Goal: Task Accomplishment & Management: Complete application form

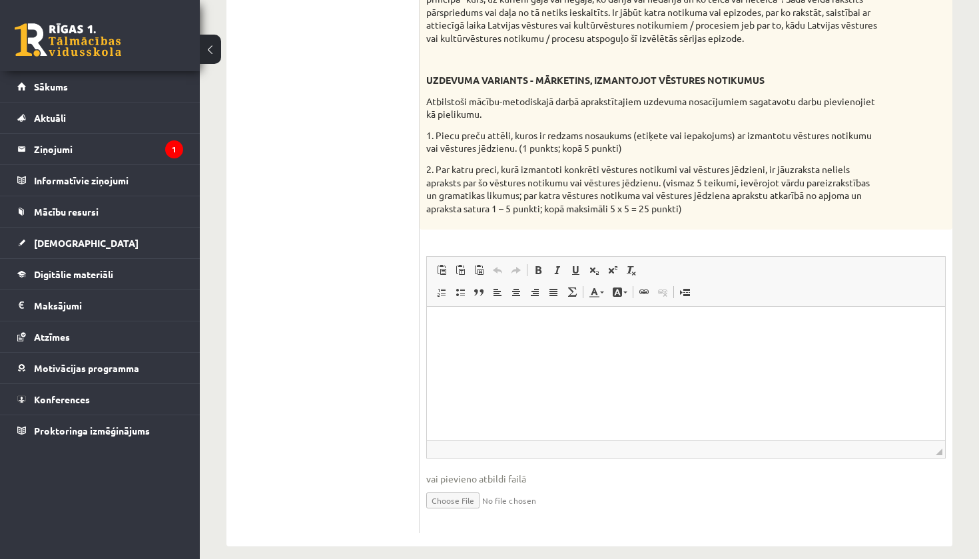
scroll to position [679, 0]
click at [480, 487] on input "file" at bounding box center [685, 500] width 519 height 27
type input "**********"
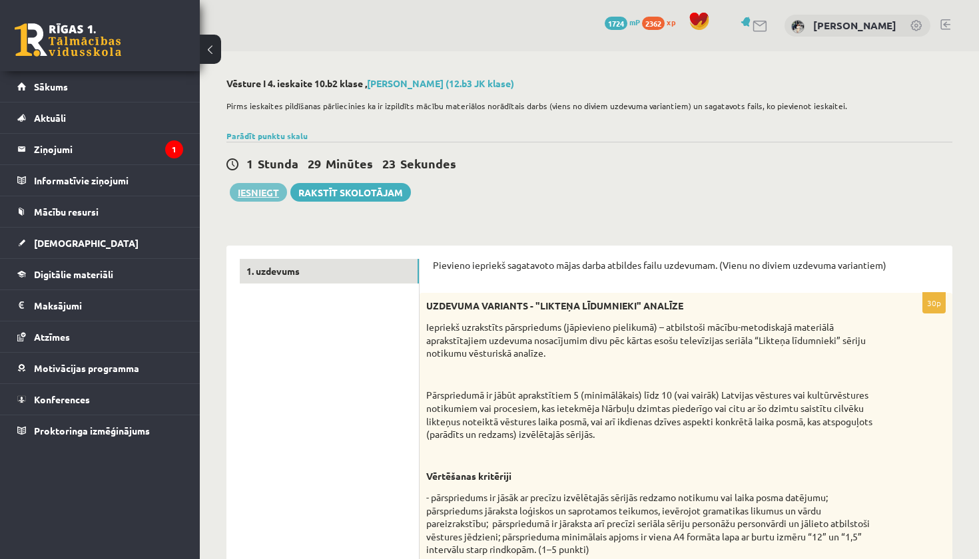
scroll to position [0, 0]
click at [277, 196] on button "Iesniegt" at bounding box center [258, 192] width 57 height 19
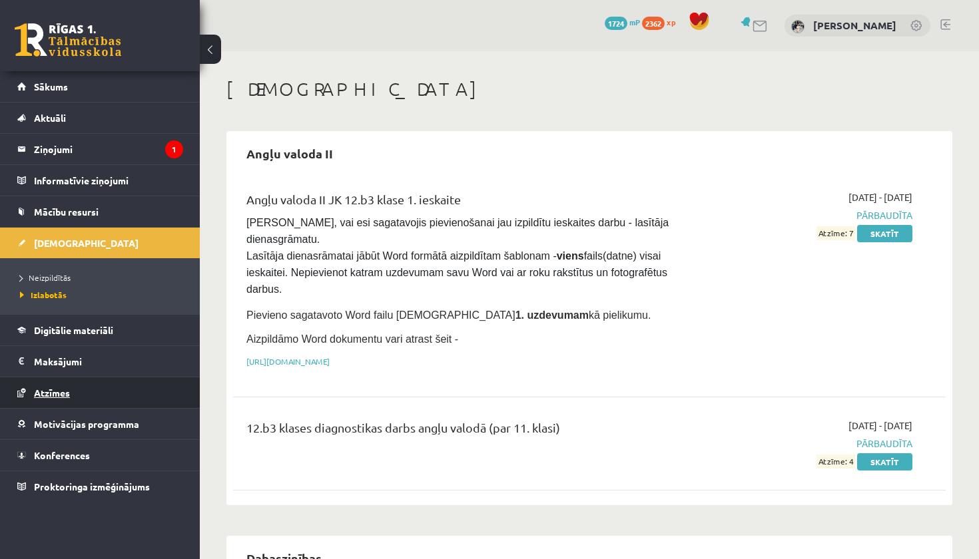
click at [104, 390] on link "Atzīmes" at bounding box center [100, 393] width 166 height 31
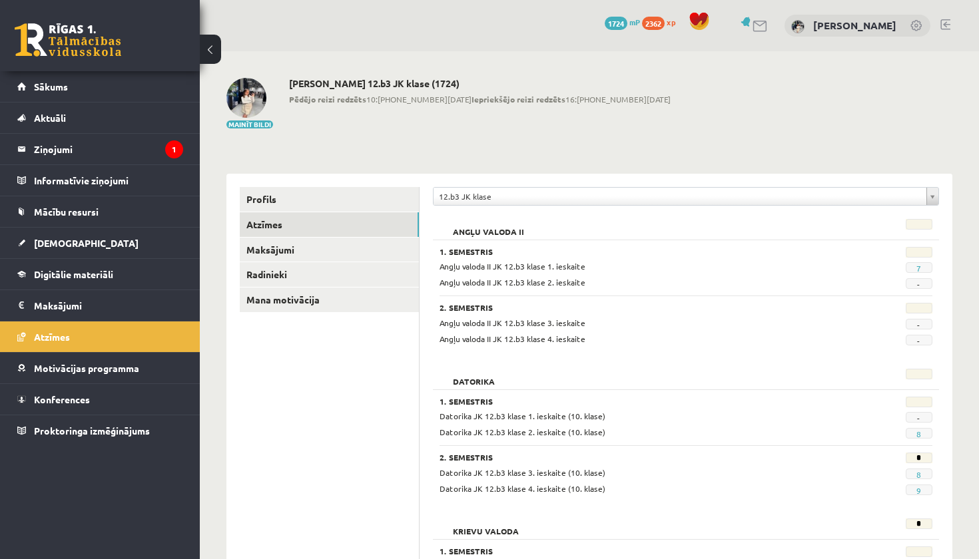
click at [484, 204] on div "12.b3 JK klase" at bounding box center [686, 196] width 506 height 19
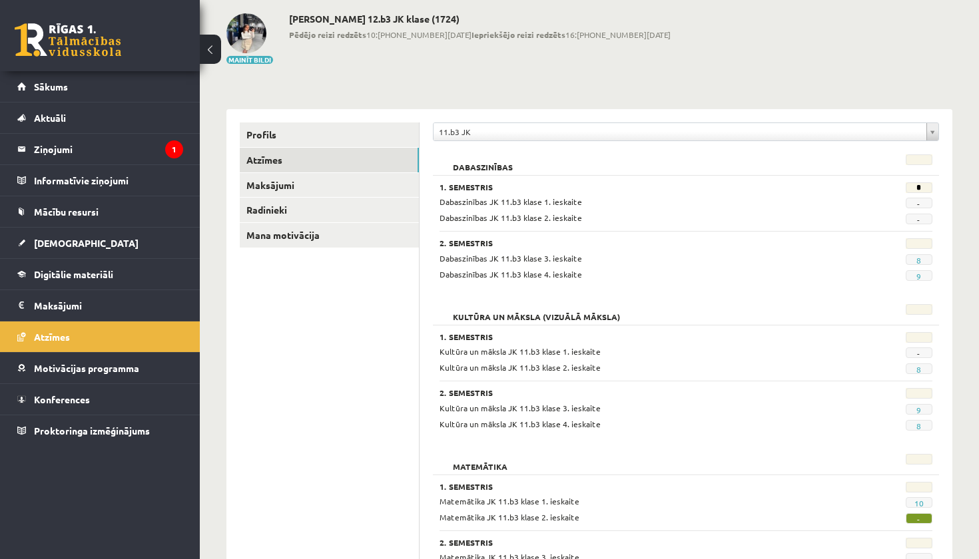
scroll to position [56, 0]
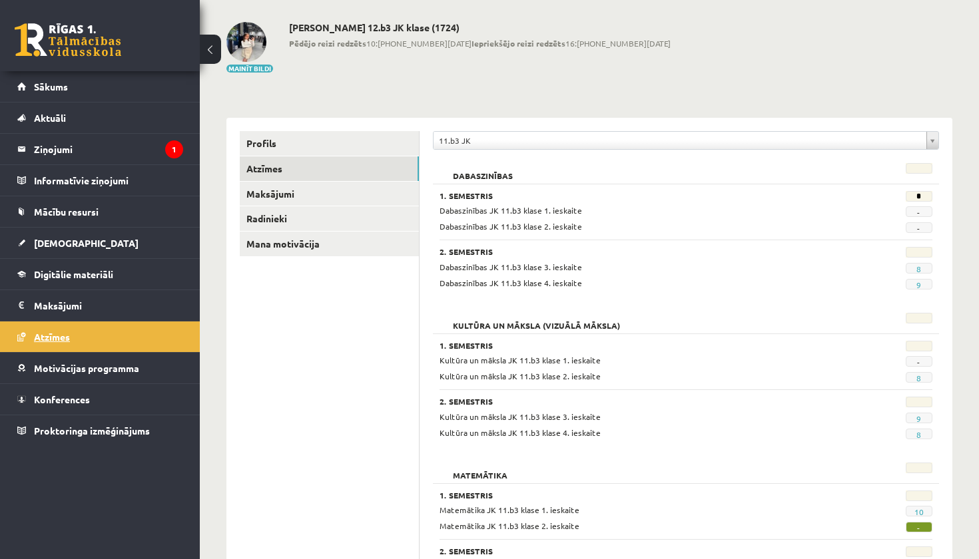
click at [97, 334] on link "Atzīmes" at bounding box center [100, 337] width 166 height 31
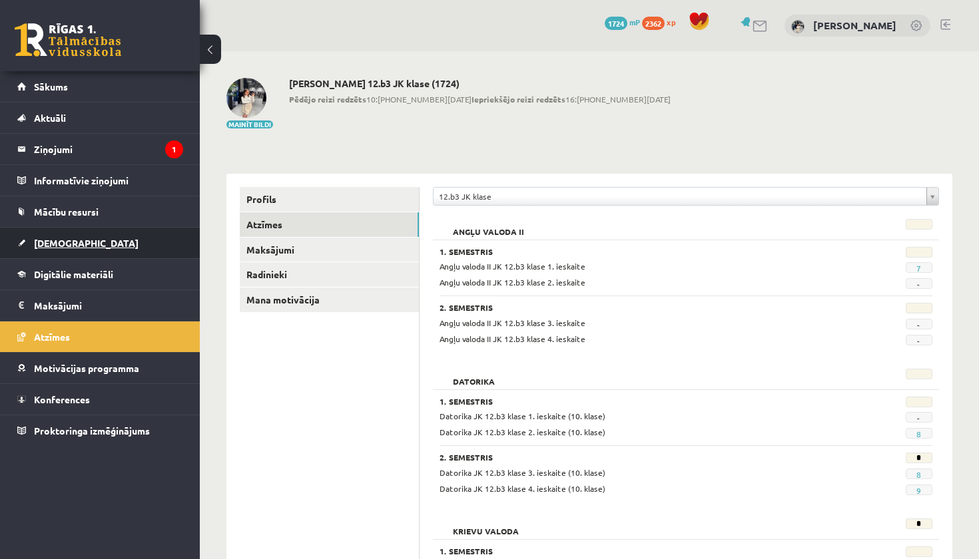
click at [79, 247] on link "[DEMOGRAPHIC_DATA]" at bounding box center [100, 243] width 166 height 31
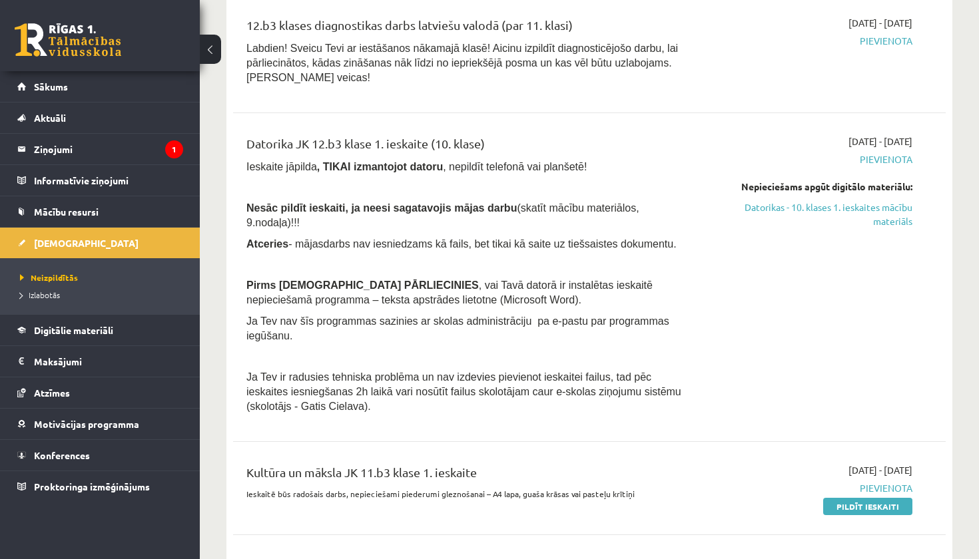
scroll to position [180, 0]
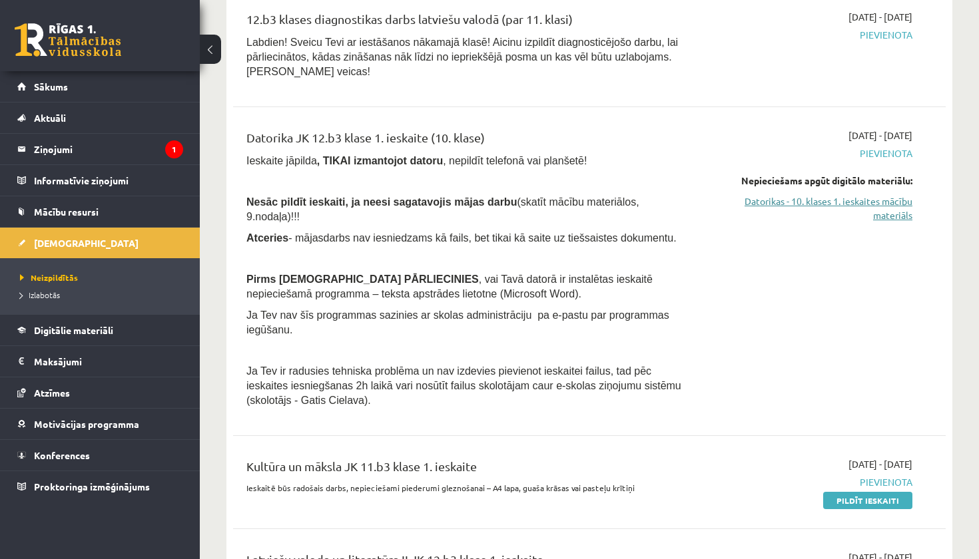
click at [880, 202] on link "Datorikas - 10. klases 1. ieskaites mācību materiāls" at bounding box center [808, 208] width 208 height 28
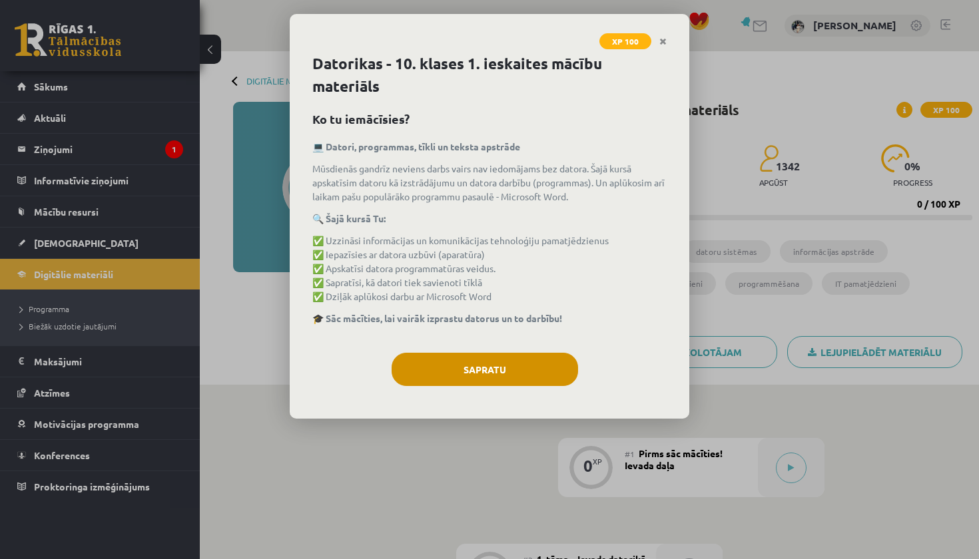
click at [505, 358] on button "Sapratu" at bounding box center [485, 369] width 186 height 33
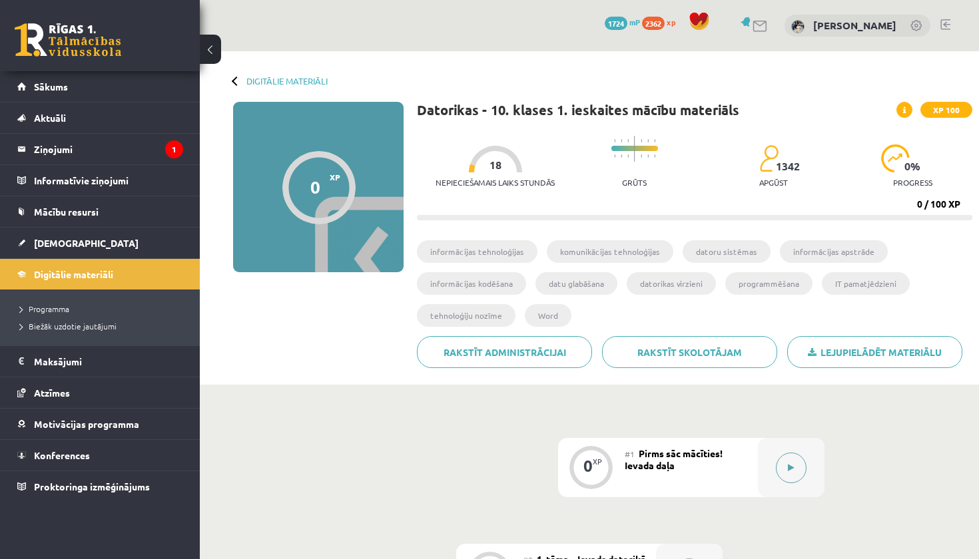
click at [801, 474] on button at bounding box center [791, 468] width 31 height 31
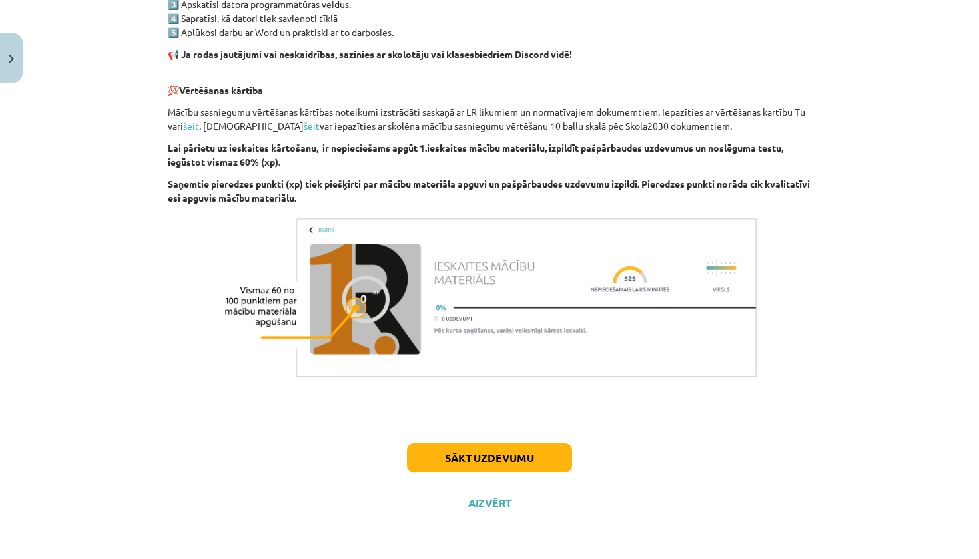
scroll to position [855, 0]
click at [503, 458] on button "Sākt uzdevumu" at bounding box center [489, 458] width 165 height 29
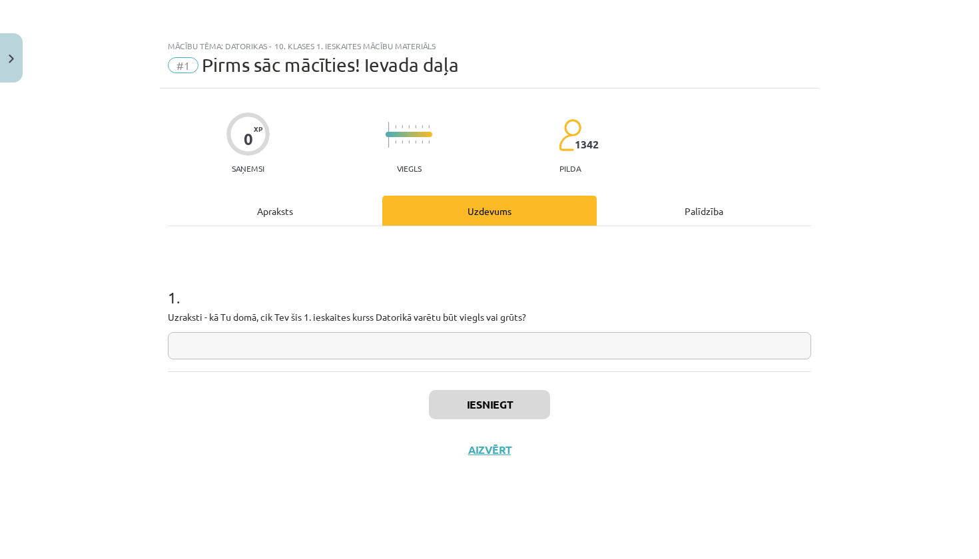
scroll to position [0, 0]
click at [477, 352] on input "text" at bounding box center [489, 345] width 643 height 27
drag, startPoint x: 544, startPoint y: 320, endPoint x: 131, endPoint y: 266, distance: 417.0
click at [131, 266] on div "Mācību tēma: Datorikas - 10. klases 1. ieskaites mācību materiāls #1 Pirms sāc …" at bounding box center [489, 279] width 979 height 559
copy div "1 . Uzraksti - kā Tu domā, cik Tev šis 1. ieskaites kurss Datorikā varētu būt v…"
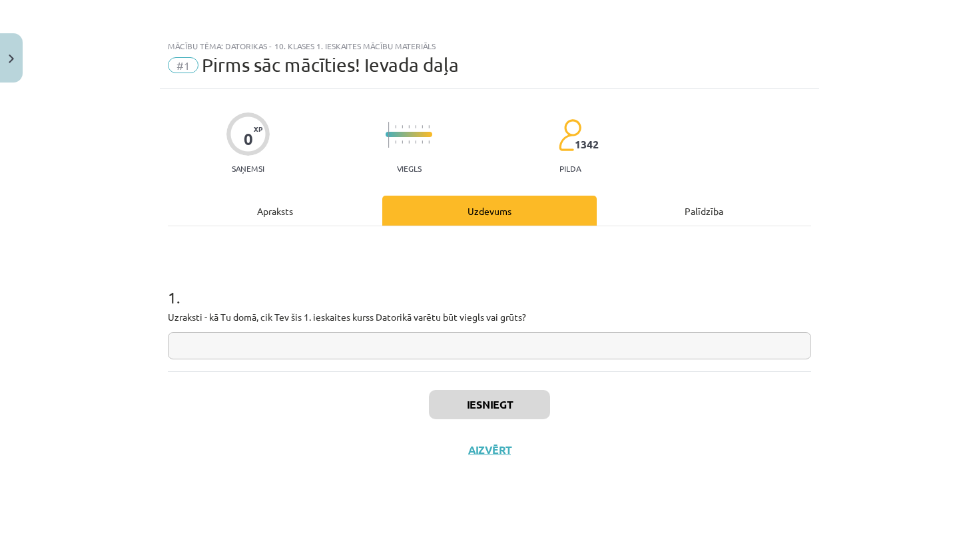
click at [347, 346] on input "text" at bounding box center [489, 345] width 643 height 27
paste input "**********"
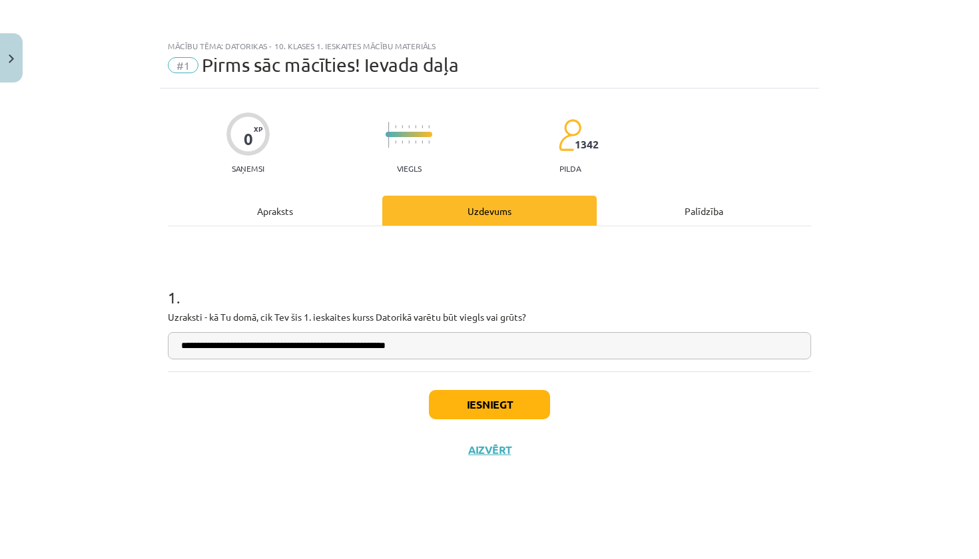
type input "**********"
click at [540, 403] on button "Iesniegt" at bounding box center [489, 404] width 121 height 29
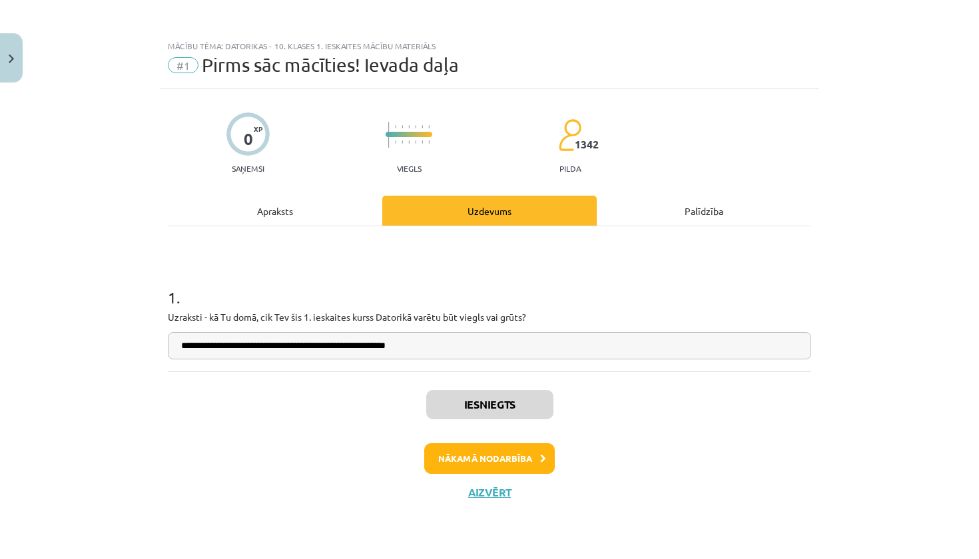
click at [505, 460] on button "Nākamā nodarbība" at bounding box center [489, 459] width 131 height 31
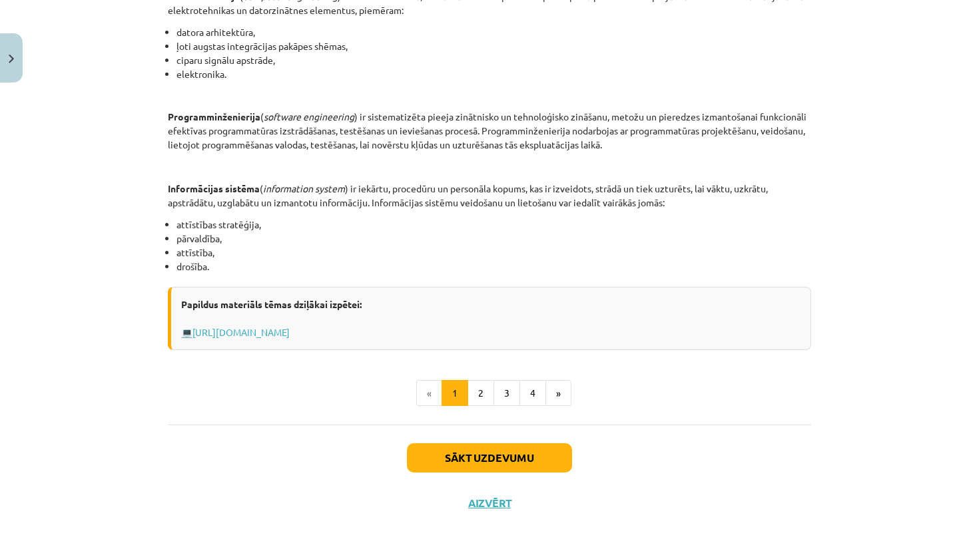
scroll to position [581, 0]
click at [484, 462] on button "Sākt uzdevumu" at bounding box center [489, 458] width 165 height 29
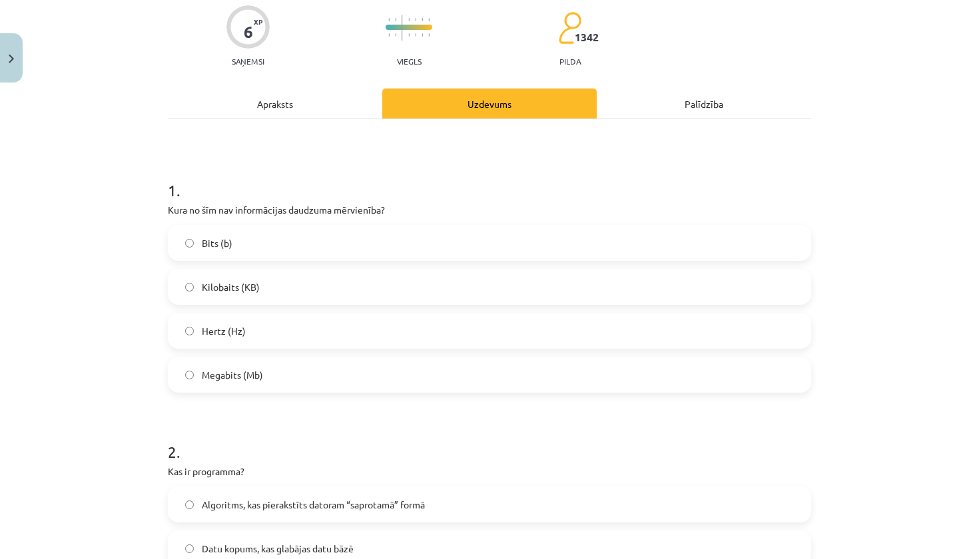
scroll to position [33, 0]
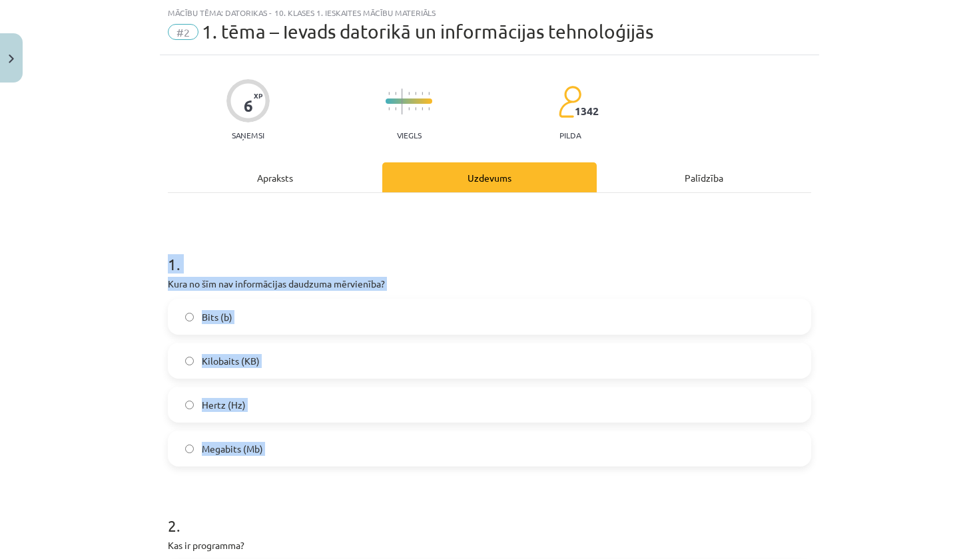
drag, startPoint x: 167, startPoint y: 265, endPoint x: 302, endPoint y: 474, distance: 249.0
click at [153, 420] on div "Mācību tēma: Datorikas - 10. klases 1. ieskaites mācību materiāls #2 1. tēma – …" at bounding box center [489, 279] width 979 height 559
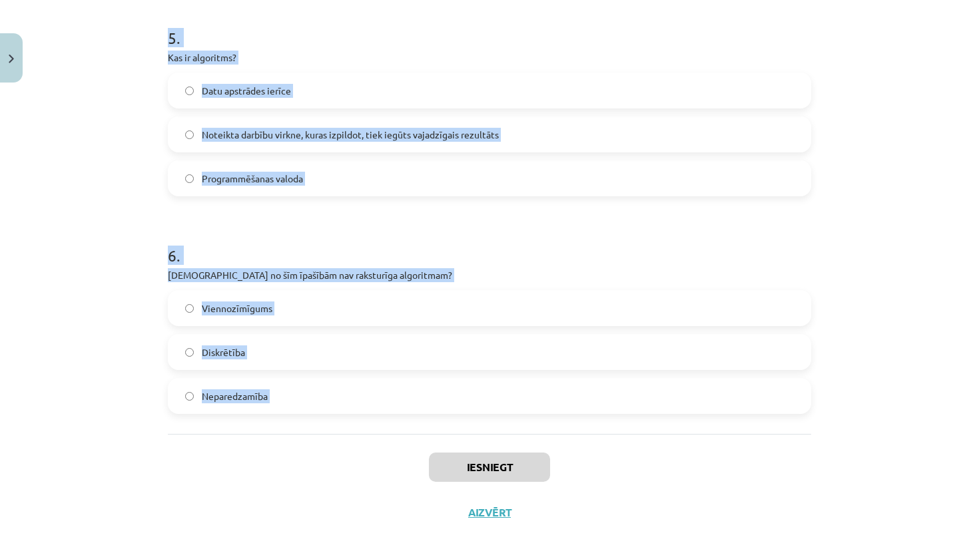
scroll to position [1226, 0]
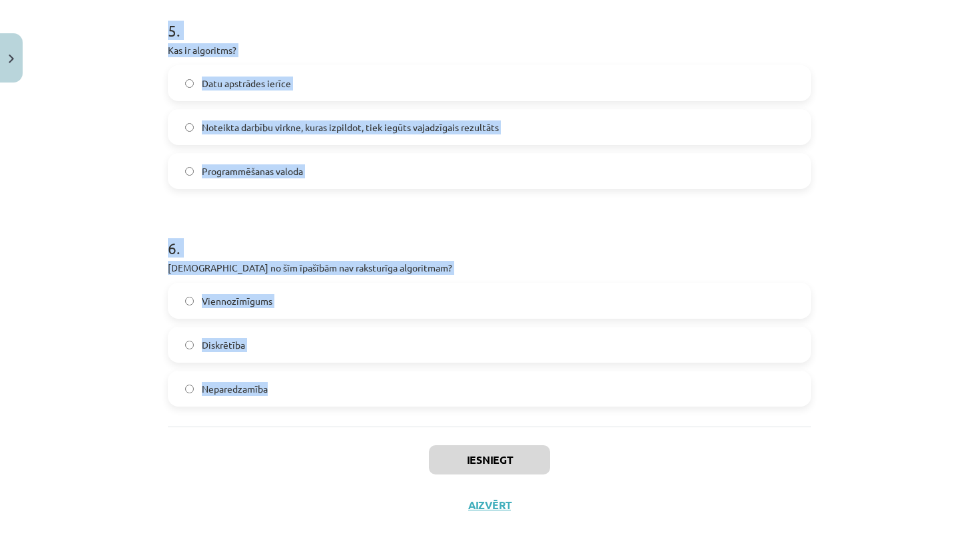
drag, startPoint x: 169, startPoint y: 262, endPoint x: 276, endPoint y: 388, distance: 165.3
copy form "1 . Kura no šīm nav informācijas daudzuma mērvienība? Bits (b) Kilobaits (KB) H…"
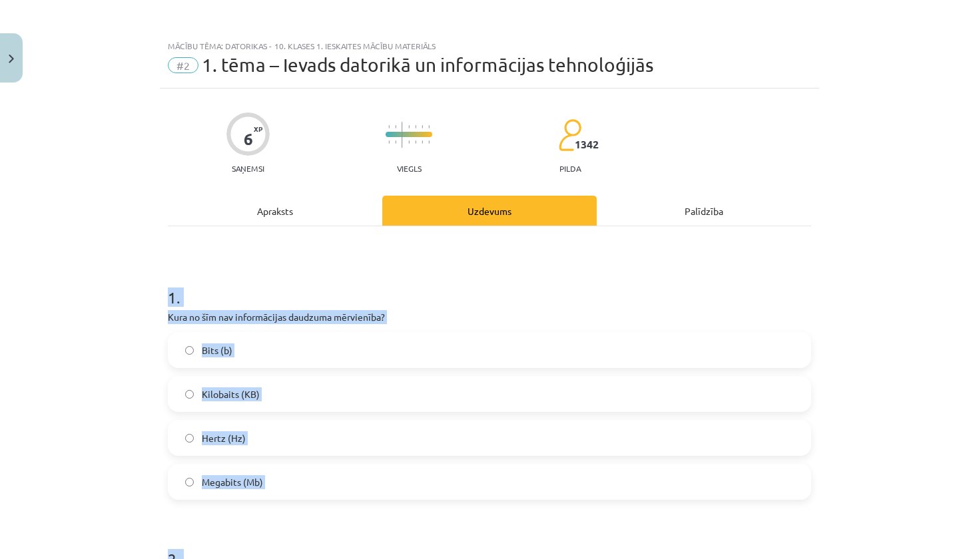
scroll to position [-1, 0]
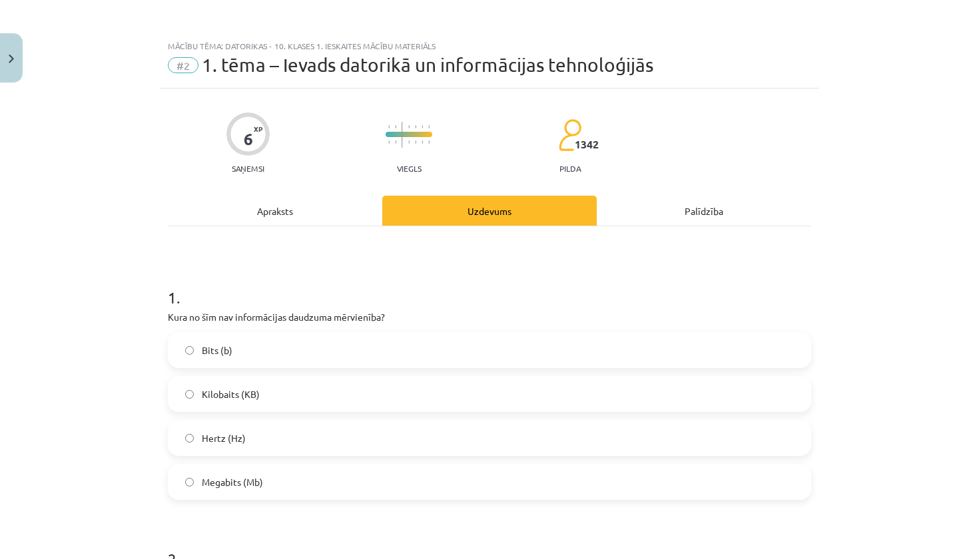
click at [109, 325] on div "Mācību tēma: Datorikas - 10. klases 1. ieskaites mācību materiāls #2 1. tēma – …" at bounding box center [489, 279] width 979 height 559
click at [216, 446] on label "Hertz (Hz)" at bounding box center [489, 438] width 641 height 33
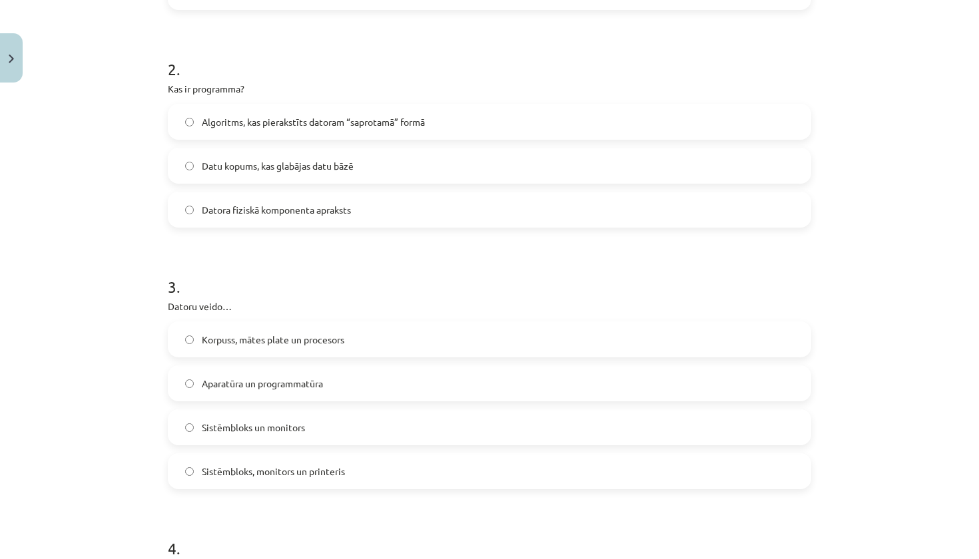
scroll to position [497, 0]
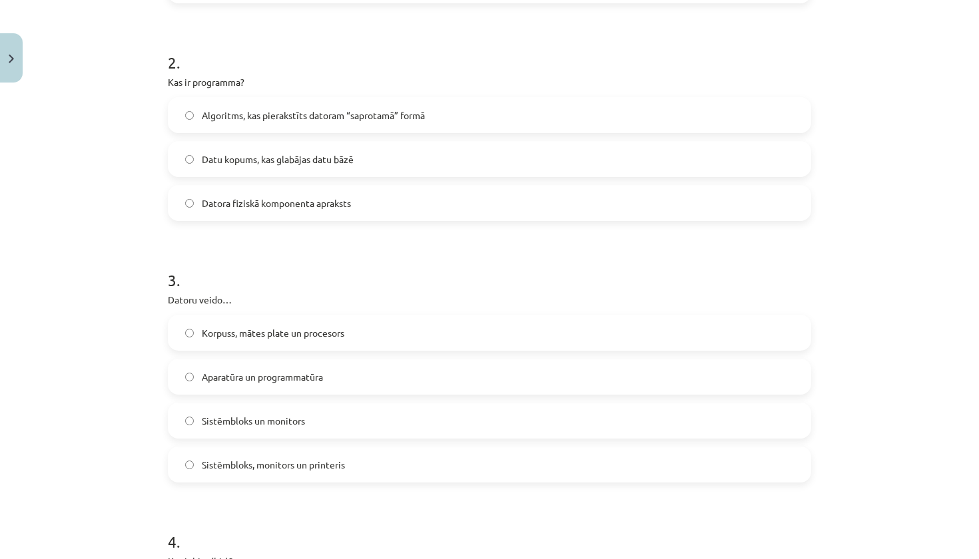
click at [294, 118] on span "Algoritms, kas pierakstīts datoram “saprotamā” formā" at bounding box center [313, 116] width 223 height 14
click at [266, 380] on span "Aparatūra un programmatūra" at bounding box center [262, 377] width 121 height 14
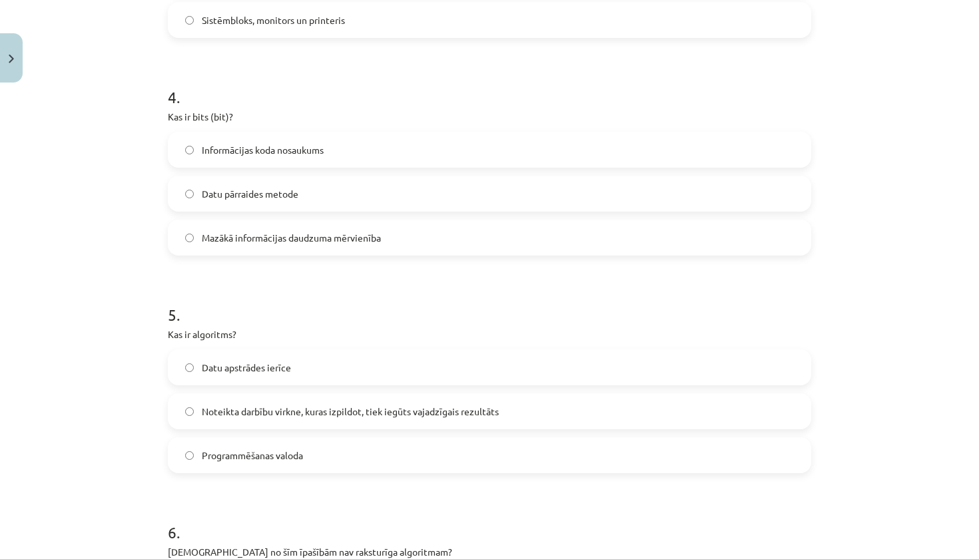
scroll to position [944, 0]
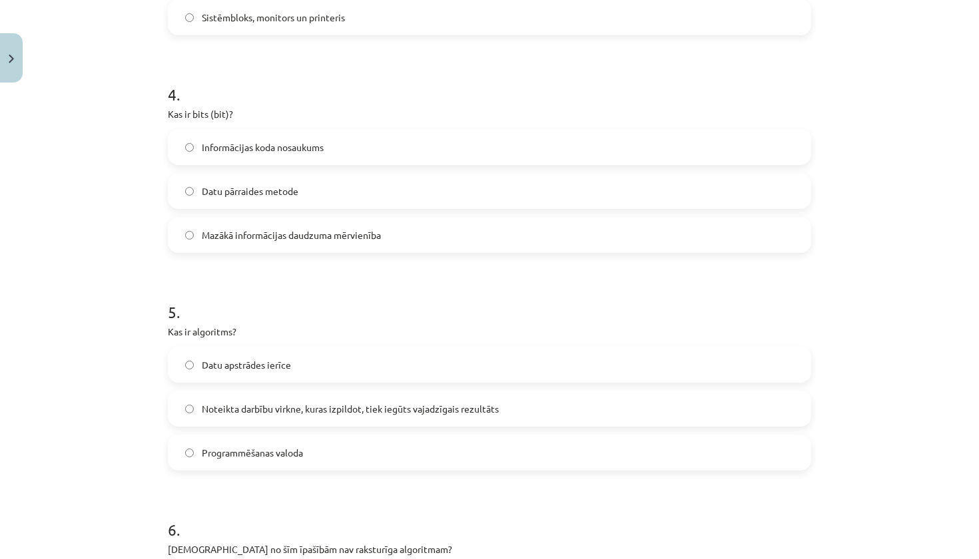
click at [308, 246] on label "Mazākā informācijas daudzuma mērvienība" at bounding box center [489, 234] width 641 height 33
click at [234, 402] on span "Noteikta darbību virkne, kuras izpildot, tiek iegūts vajadzīgais rezultāts" at bounding box center [350, 409] width 297 height 14
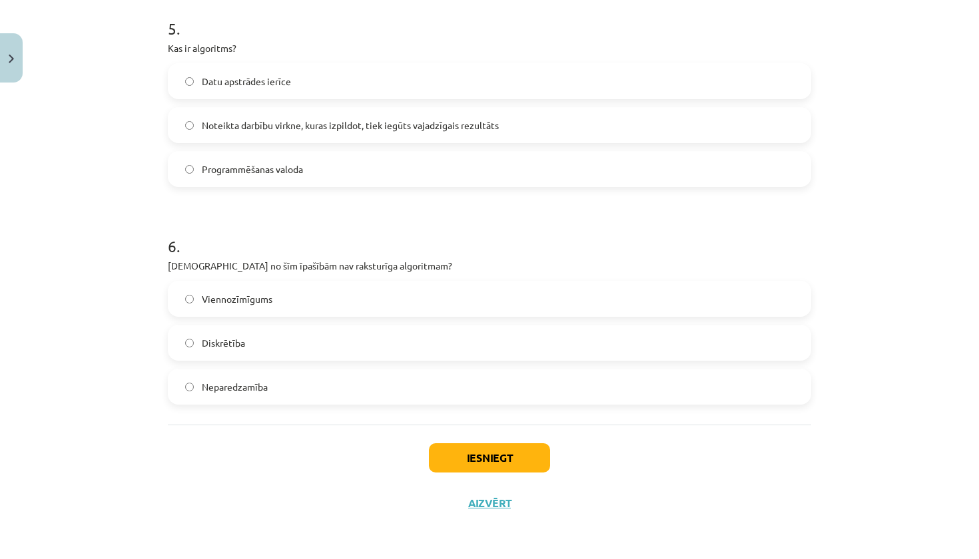
scroll to position [1230, 0]
click at [375, 394] on label "Neparedzamība" at bounding box center [489, 386] width 641 height 33
click at [469, 454] on button "Iesniegt" at bounding box center [489, 458] width 121 height 29
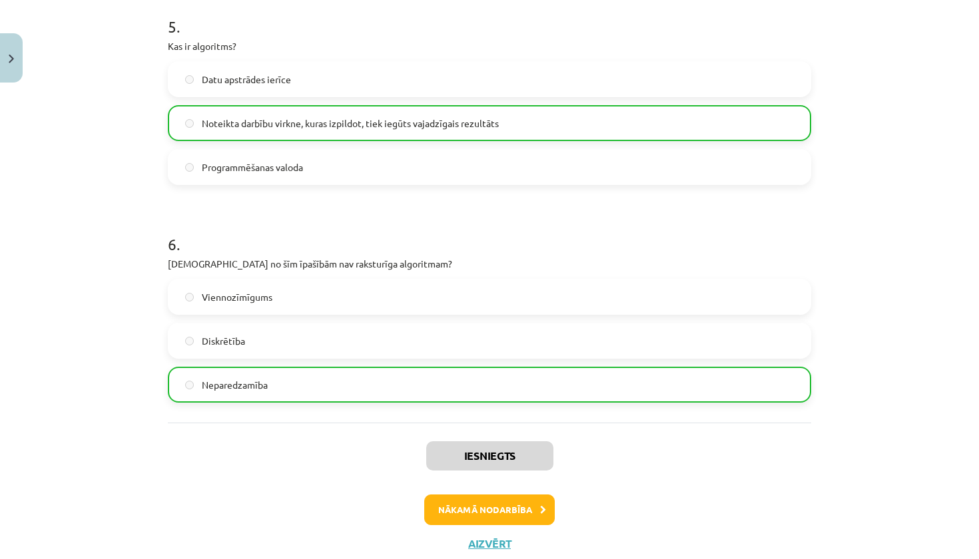
click at [533, 511] on button "Nākamā nodarbība" at bounding box center [489, 510] width 131 height 31
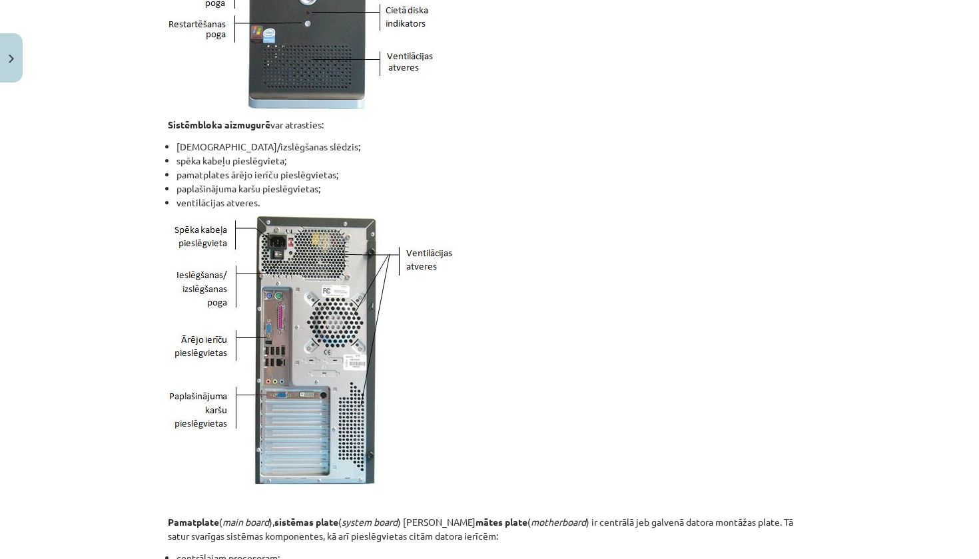
scroll to position [124, 0]
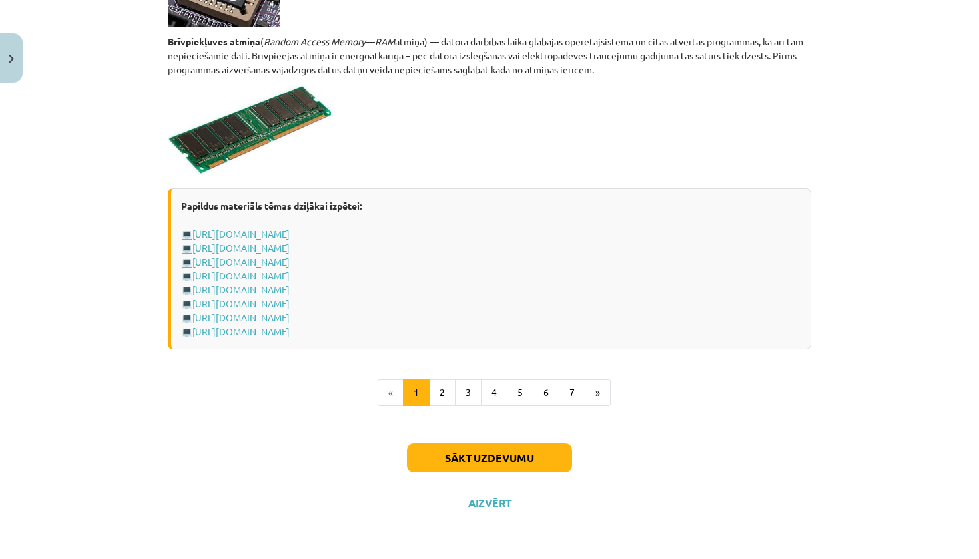
click at [495, 456] on button "Sākt uzdevumu" at bounding box center [489, 458] width 165 height 29
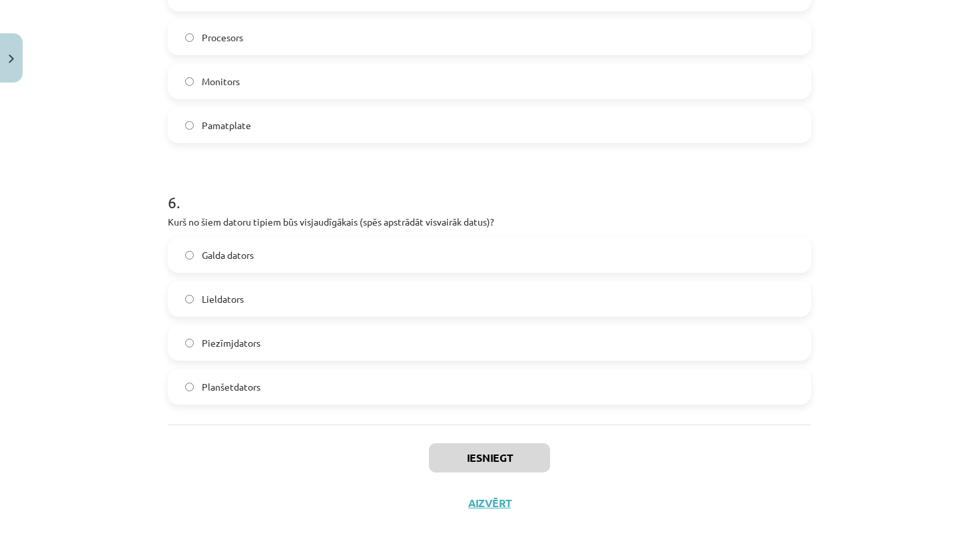
scroll to position [33, 0]
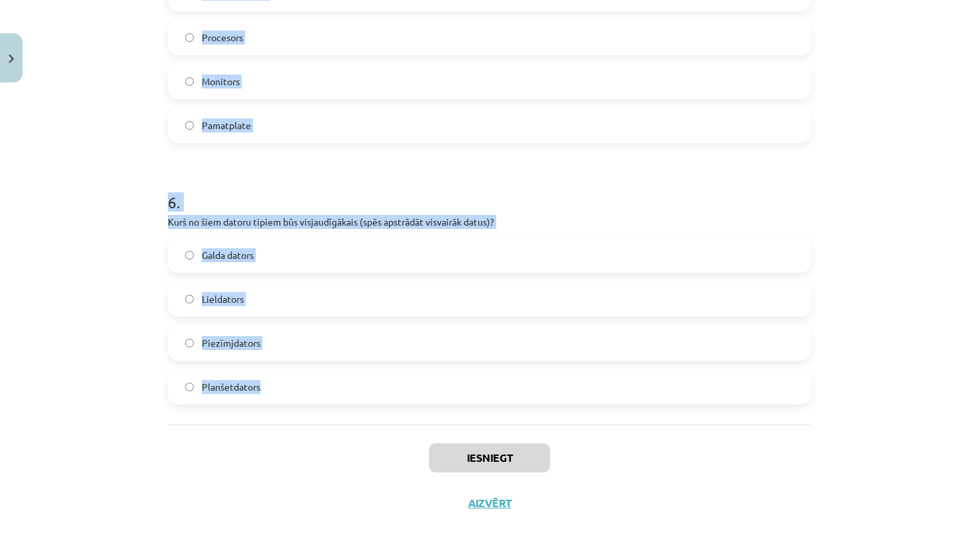
drag, startPoint x: 166, startPoint y: 184, endPoint x: 287, endPoint y: 378, distance: 228.6
copy form "1 . Skārienpalikņa funkcija ir… Līdzīga datora pelei Līdzīga skenerim Līdzīga f…"
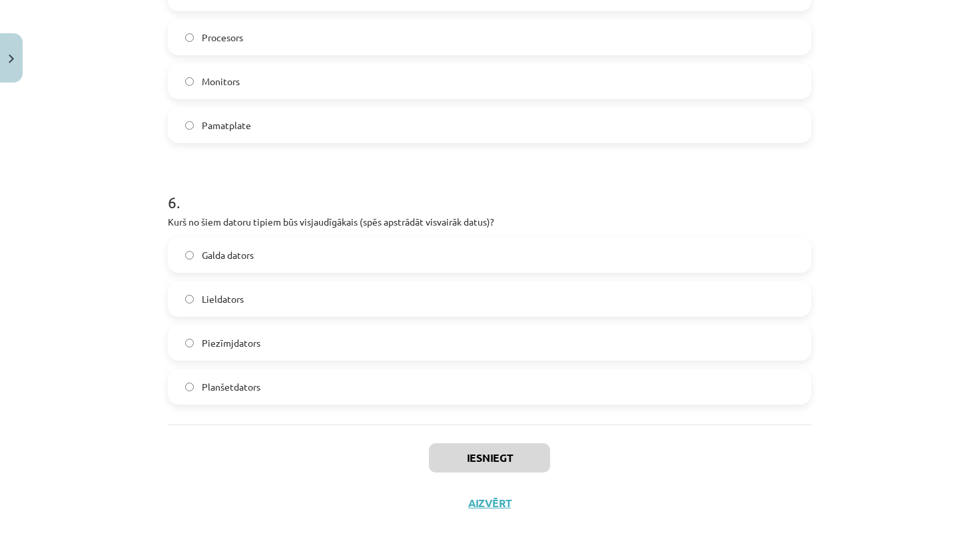
click at [55, 178] on div "Mācību tēma: Datorikas - 10. klases 1. ieskaites mācību materiāls #3 2. tēma – …" at bounding box center [489, 279] width 979 height 559
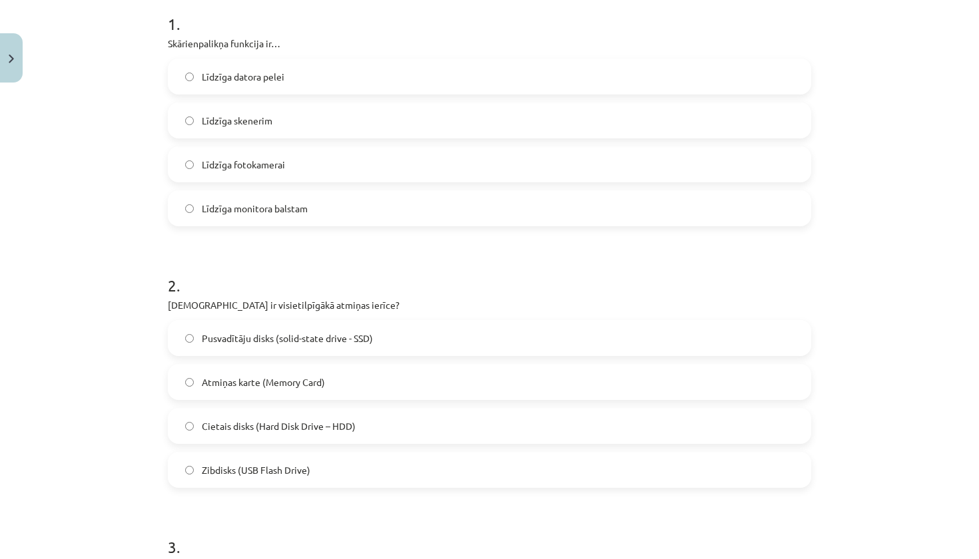
scroll to position [259, 0]
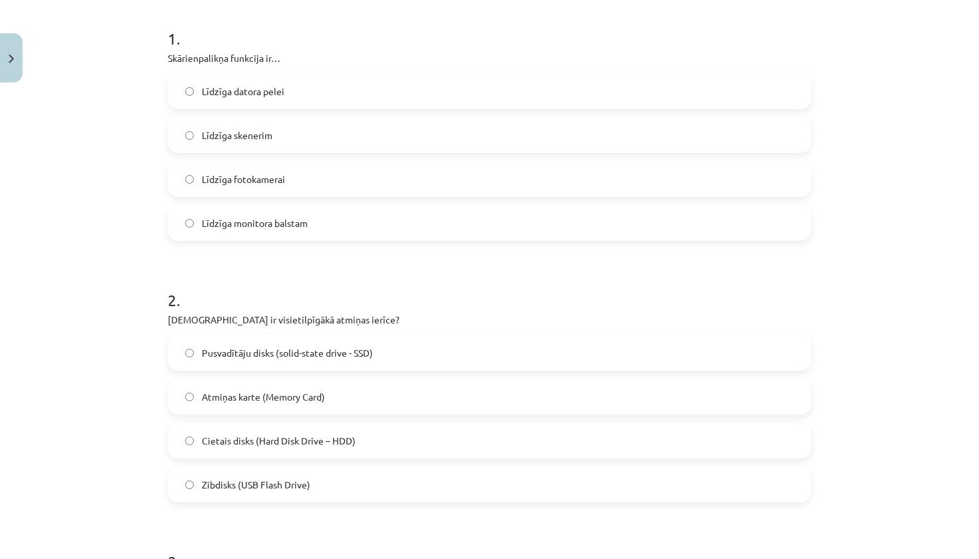
click at [281, 97] on span "Līdzīga datora pelei" at bounding box center [243, 92] width 83 height 14
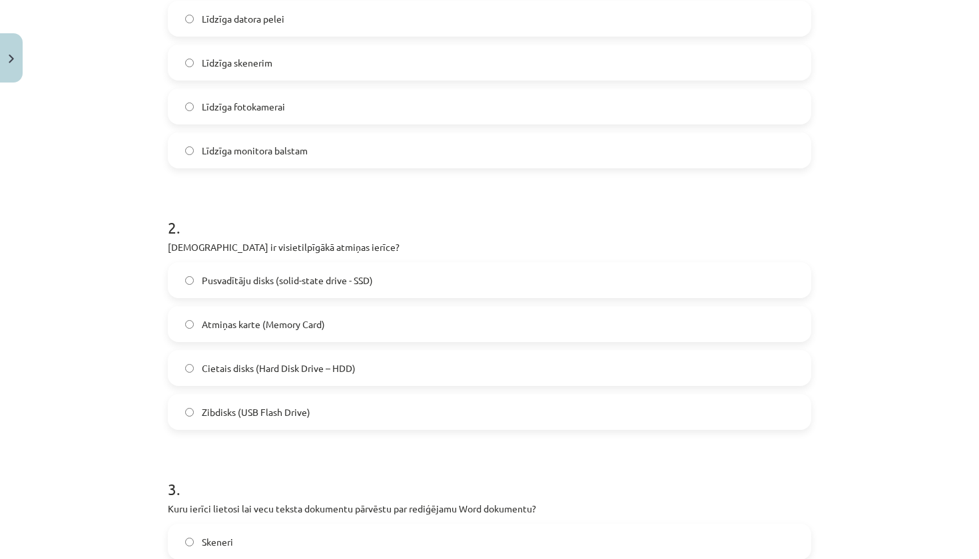
click at [280, 368] on span "Cietais disks (Hard Disk Drive – HDD)" at bounding box center [279, 369] width 154 height 14
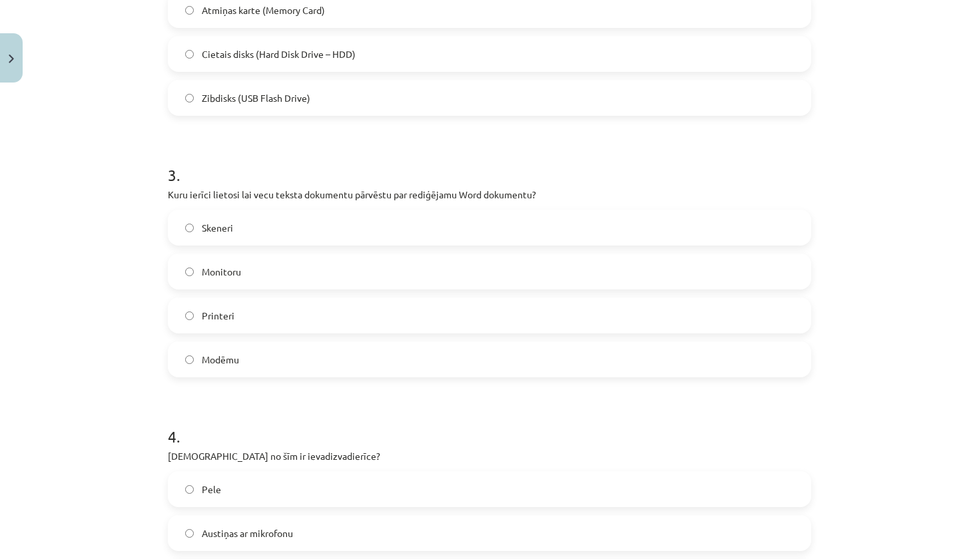
scroll to position [656, 0]
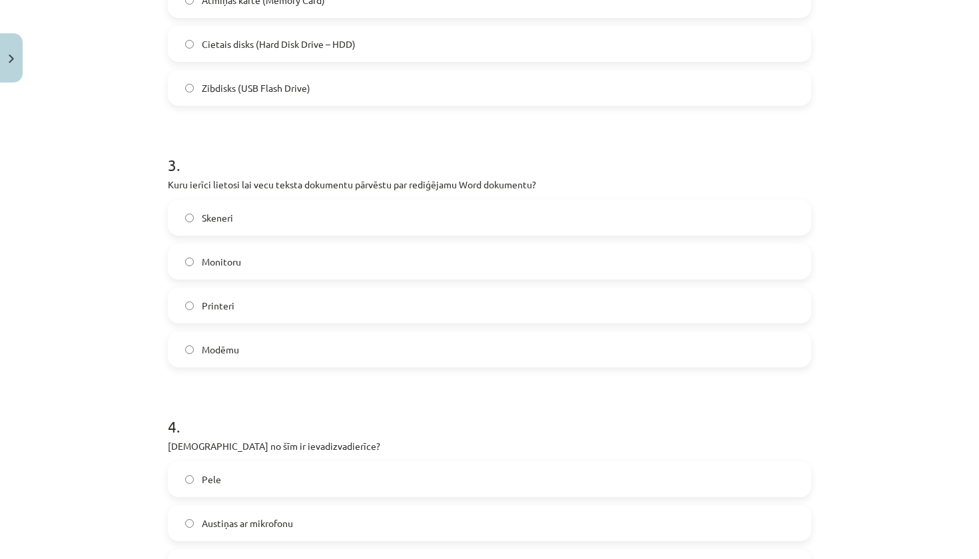
click at [267, 222] on label "Skeneri" at bounding box center [489, 217] width 641 height 33
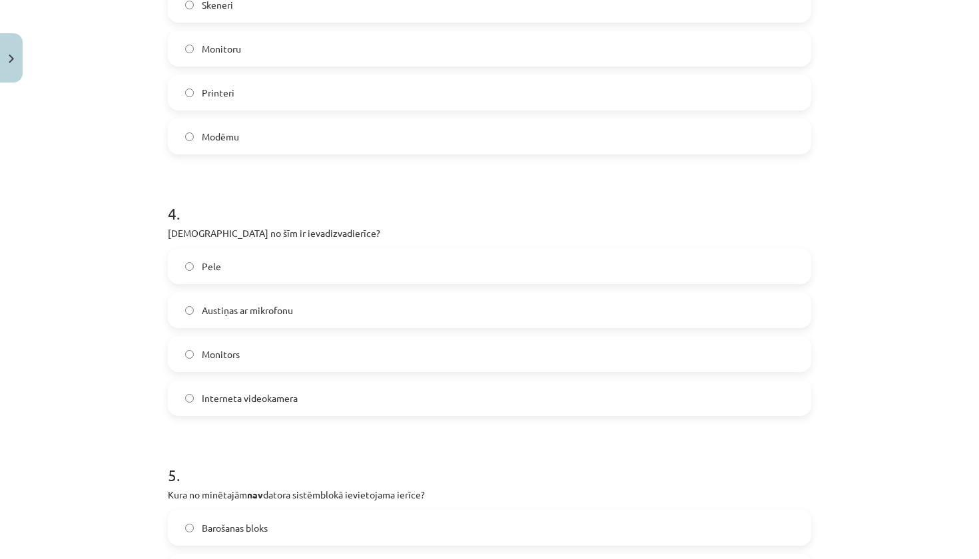
click at [296, 308] on label "Austiņas ar mikrofonu" at bounding box center [489, 310] width 641 height 33
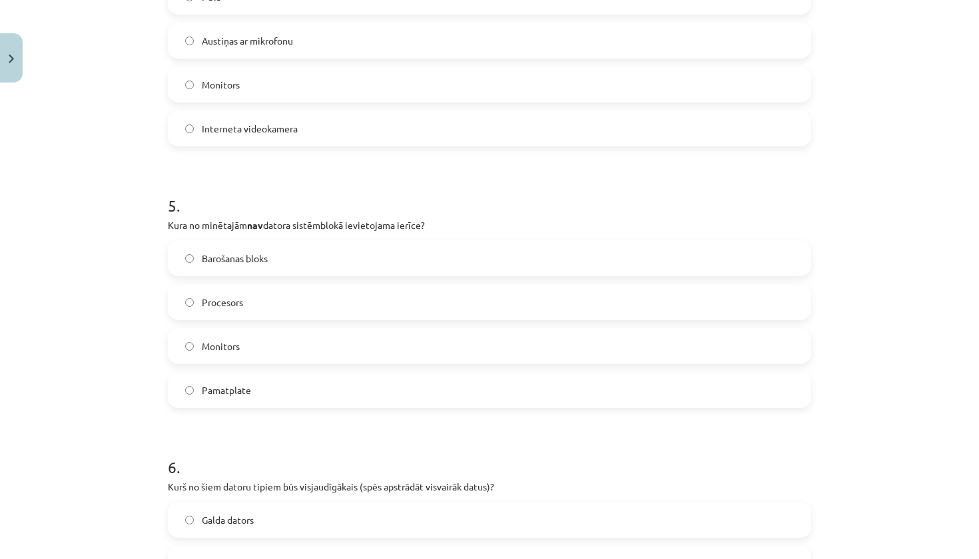
click at [282, 347] on label "Monitors" at bounding box center [489, 346] width 641 height 33
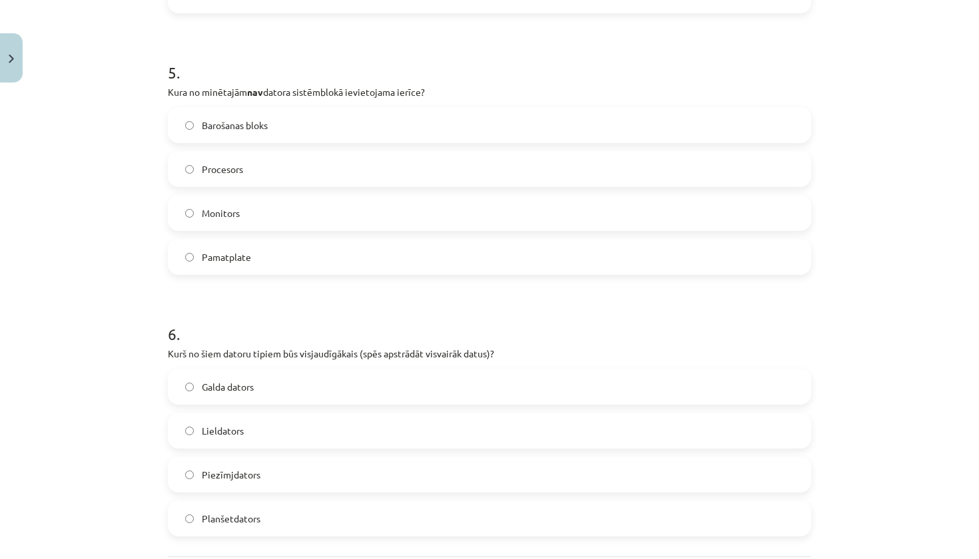
scroll to position [1319, 0]
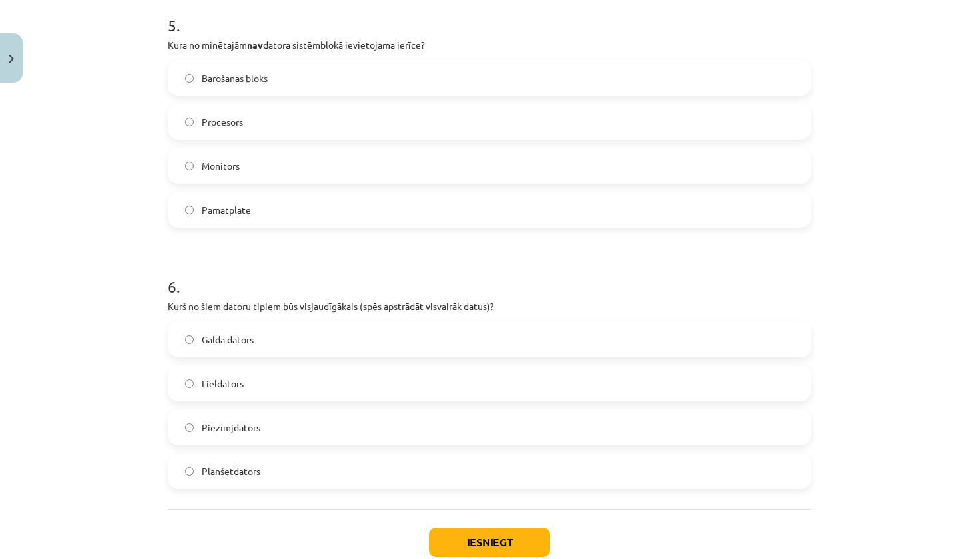
click at [281, 391] on label "Lieldators" at bounding box center [489, 383] width 641 height 33
click at [478, 537] on button "Iesniegt" at bounding box center [489, 542] width 121 height 29
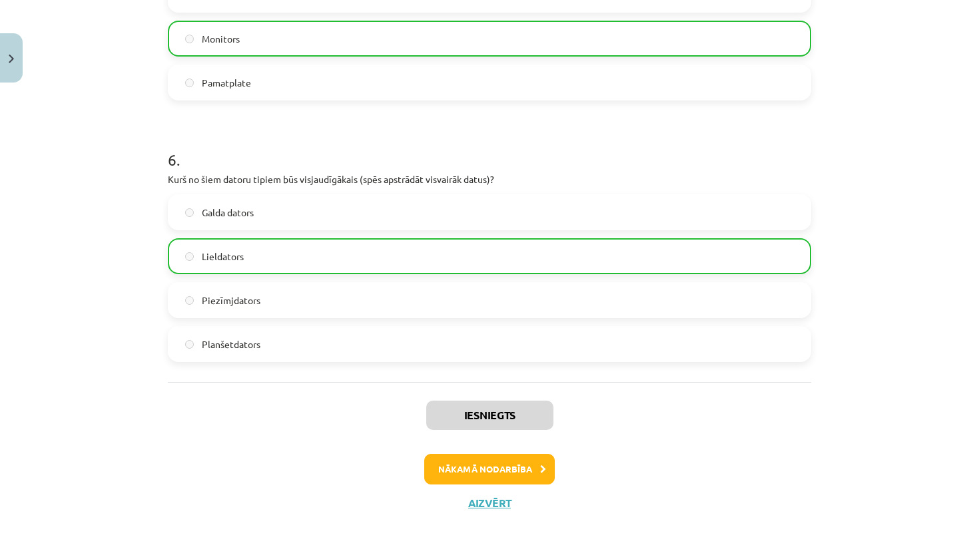
click at [491, 464] on button "Nākamā nodarbība" at bounding box center [489, 469] width 131 height 31
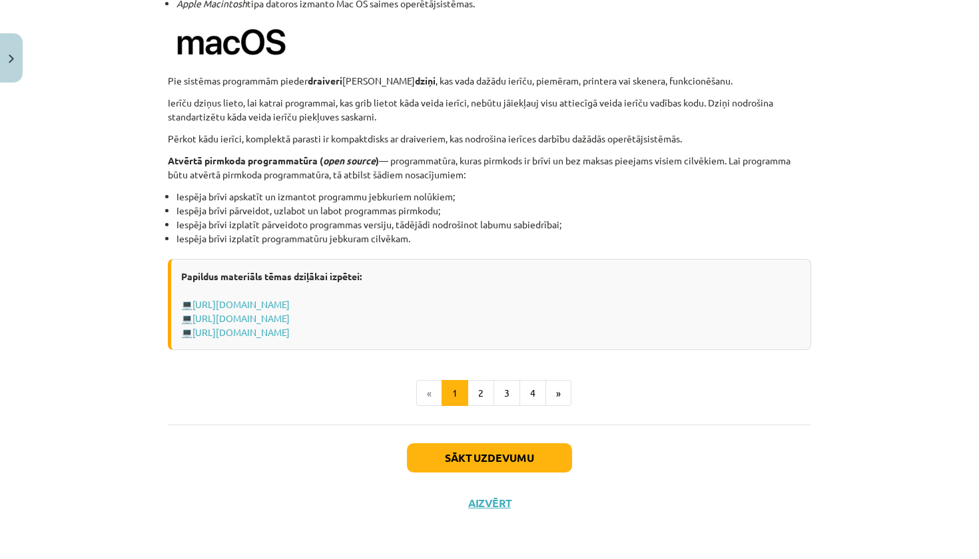
drag, startPoint x: 491, startPoint y: 456, endPoint x: 468, endPoint y: 354, distance: 104.7
click at [487, 458] on button "Sākt uzdevumu" at bounding box center [489, 458] width 165 height 29
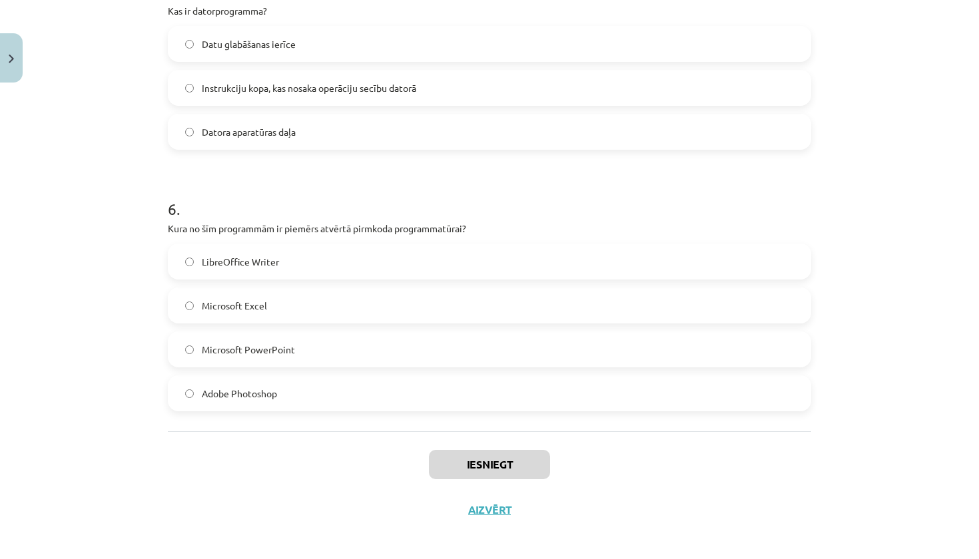
scroll to position [1318, 0]
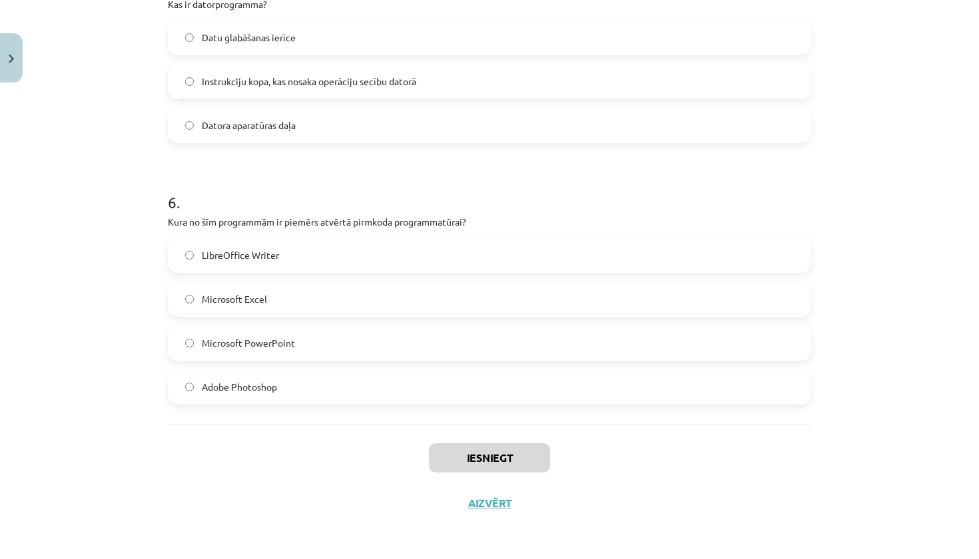
drag, startPoint x: 166, startPoint y: 300, endPoint x: 285, endPoint y: 379, distance: 142.6
copy form "1 . Kas ir ekrāna lupa? Programma, kas palielina noteiktu ekrāna daļu Programma…"
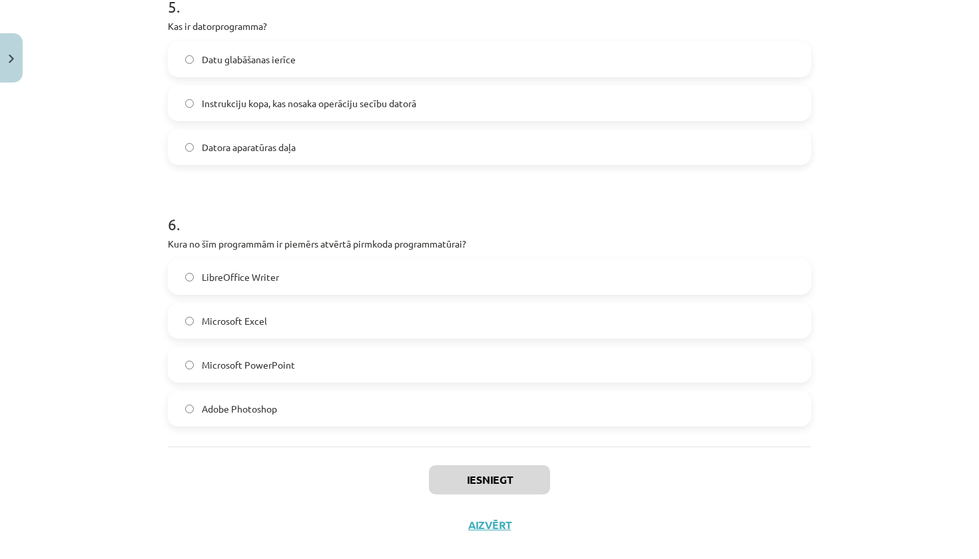
click at [85, 259] on div "Mācību tēma: Datorikas - 10. klases 1. ieskaites mācību materiāls #4 3. tēma – …" at bounding box center [489, 279] width 979 height 559
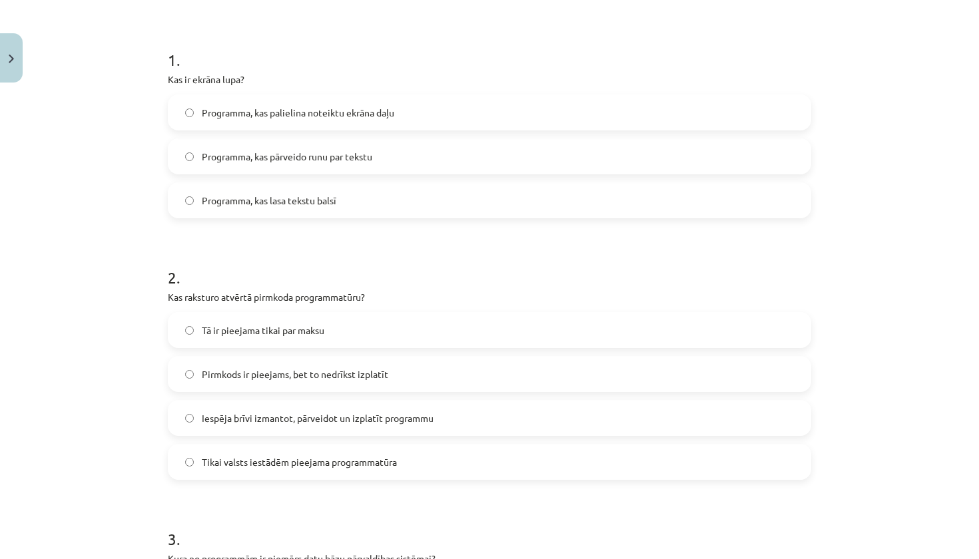
scroll to position [240, 0]
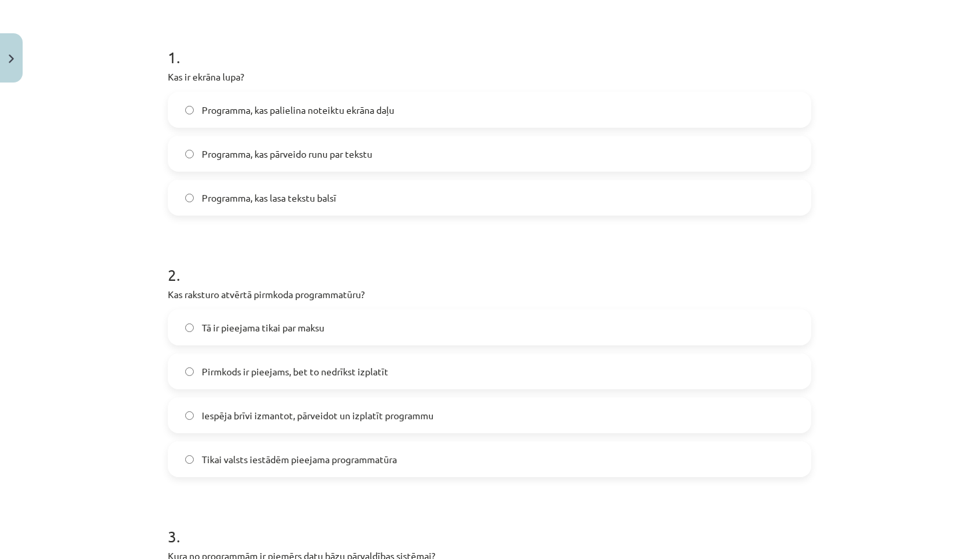
click at [260, 115] on span "Programma, kas palielina noteiktu ekrāna daļu" at bounding box center [298, 110] width 192 height 14
click at [254, 423] on label "Iespēja brīvi izmantot, pārveidot un izplatīt programmu" at bounding box center [489, 415] width 641 height 33
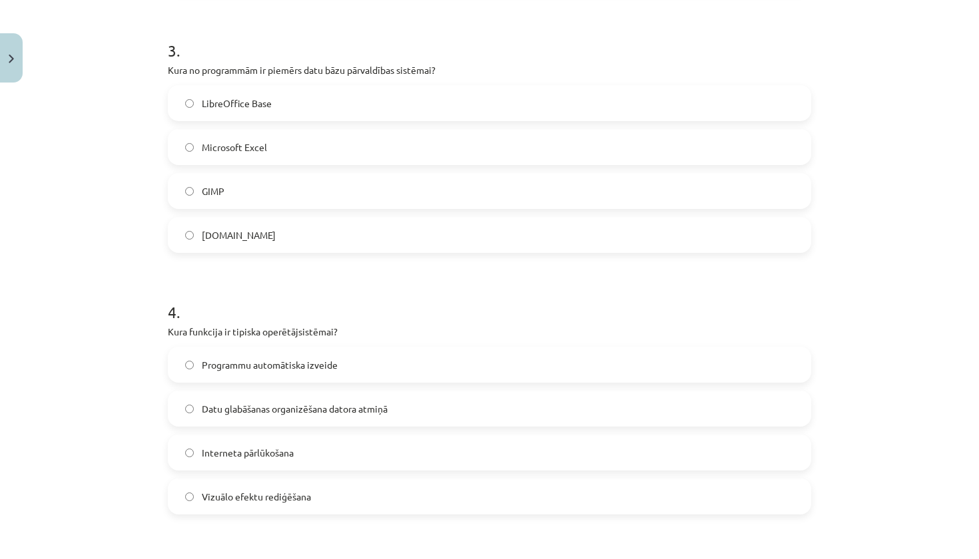
scroll to position [737, 0]
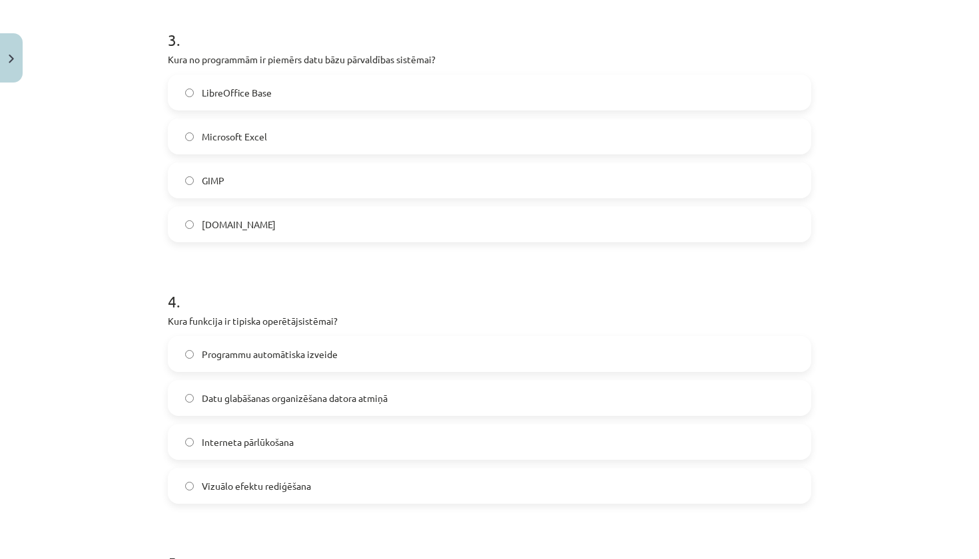
click at [353, 2] on form "1 . Kas ir ekrāna lupa? Programma, kas palielina noteiktu ekrāna daļu Programma…" at bounding box center [489, 256] width 643 height 1456
click at [244, 394] on span "Datu glabāšanas organizēšana datora atmiņā" at bounding box center [295, 399] width 186 height 14
click at [310, 101] on label "LibreOffice Base" at bounding box center [489, 92] width 641 height 33
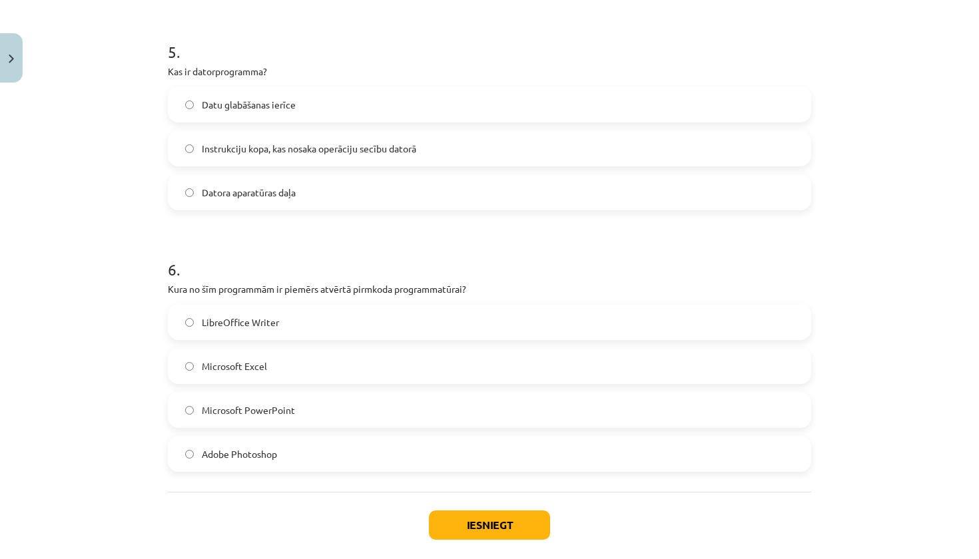
scroll to position [1268, 0]
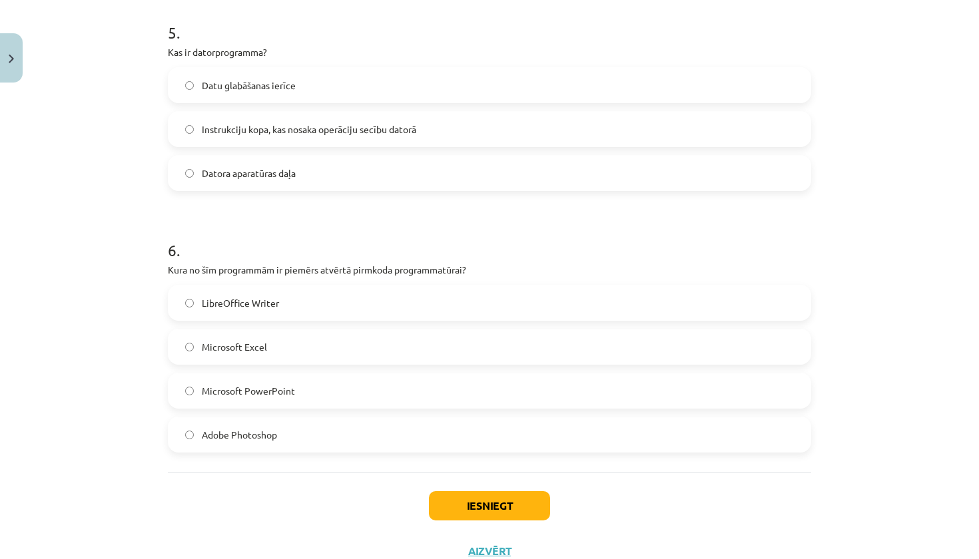
click at [298, 133] on span "Instrukciju kopa, kas nosaka operāciju secību datorā" at bounding box center [309, 130] width 214 height 14
click at [267, 304] on span "LibreOffice Writer" at bounding box center [240, 303] width 77 height 14
click at [476, 503] on button "Iesniegt" at bounding box center [489, 505] width 121 height 29
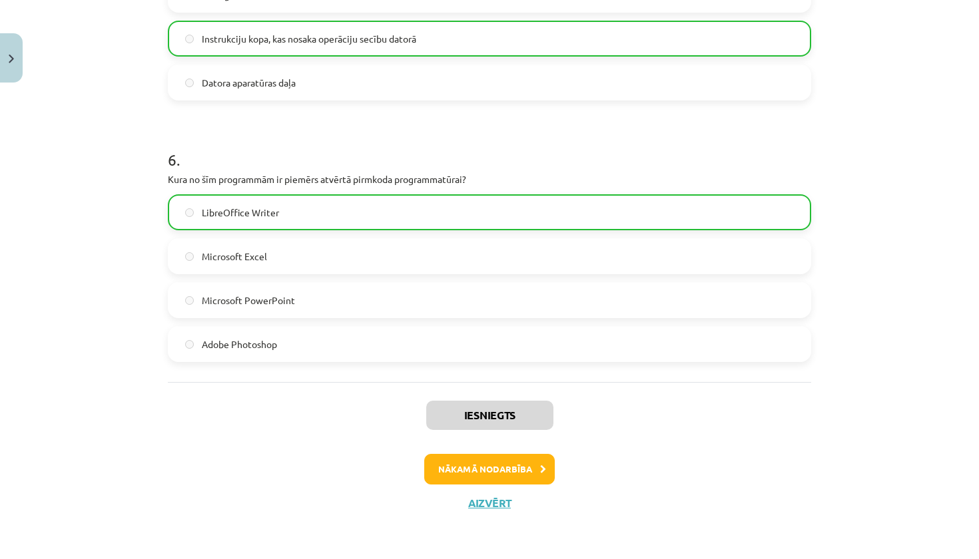
click at [501, 462] on button "Nākamā nodarbība" at bounding box center [489, 469] width 131 height 31
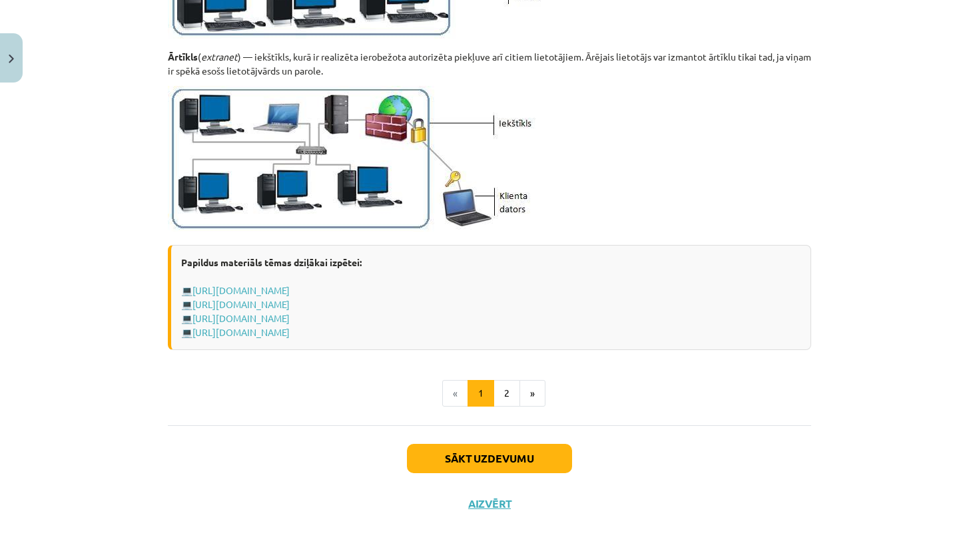
click at [499, 457] on button "Sākt uzdevumu" at bounding box center [489, 458] width 165 height 29
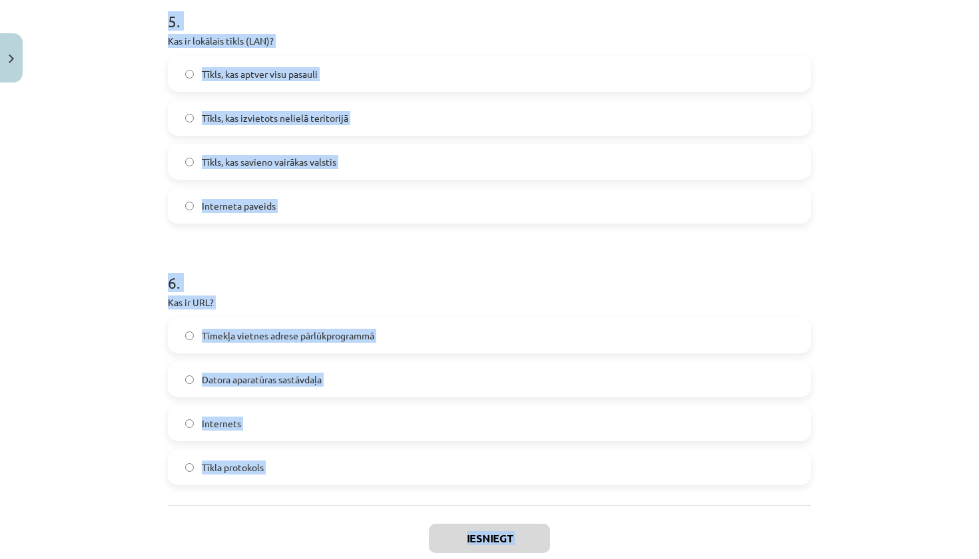
scroll to position [1345, 0]
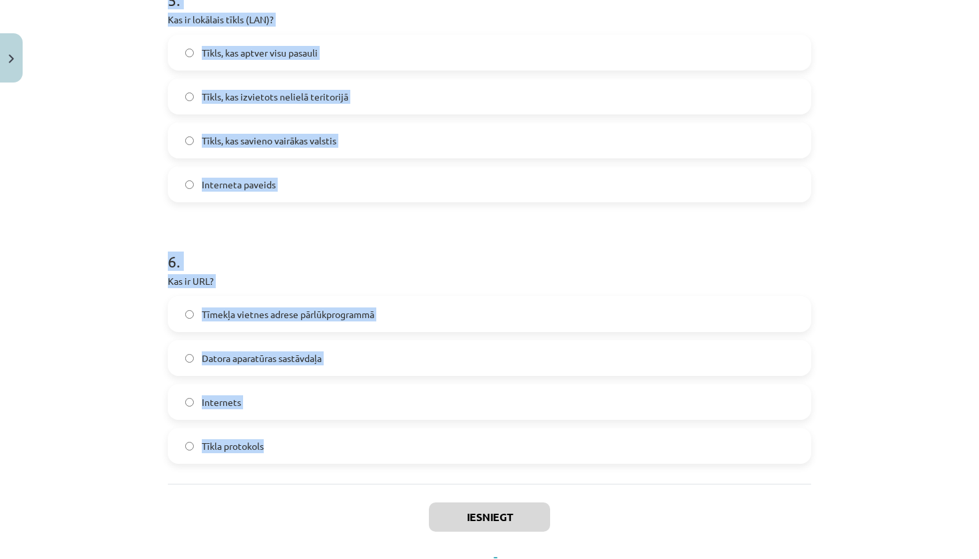
drag, startPoint x: 167, startPoint y: 268, endPoint x: 278, endPoint y: 444, distance: 207.7
copy form "1 . Kas ir datortīkls? Datora operētājsistēma Tīmekļa vietne Datoru un ar tiem …"
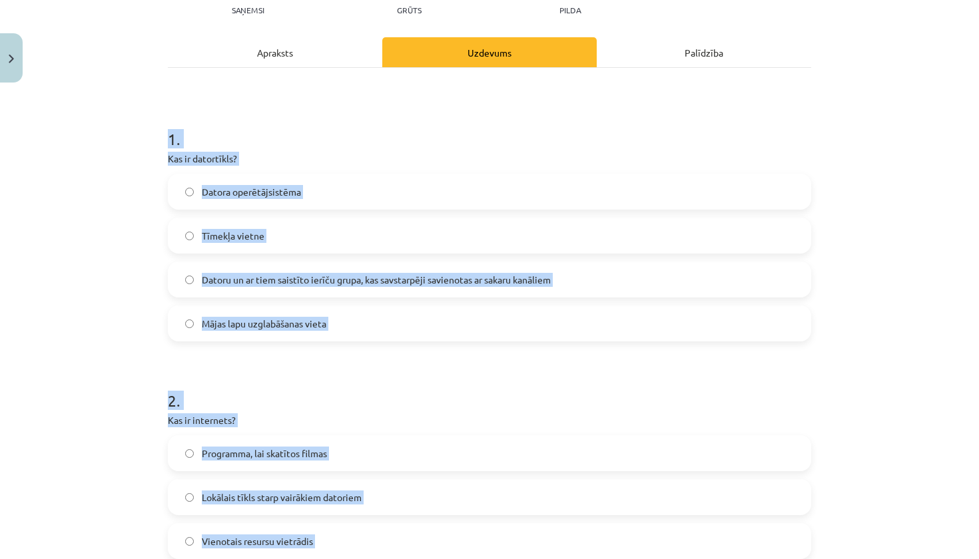
scroll to position [95, 0]
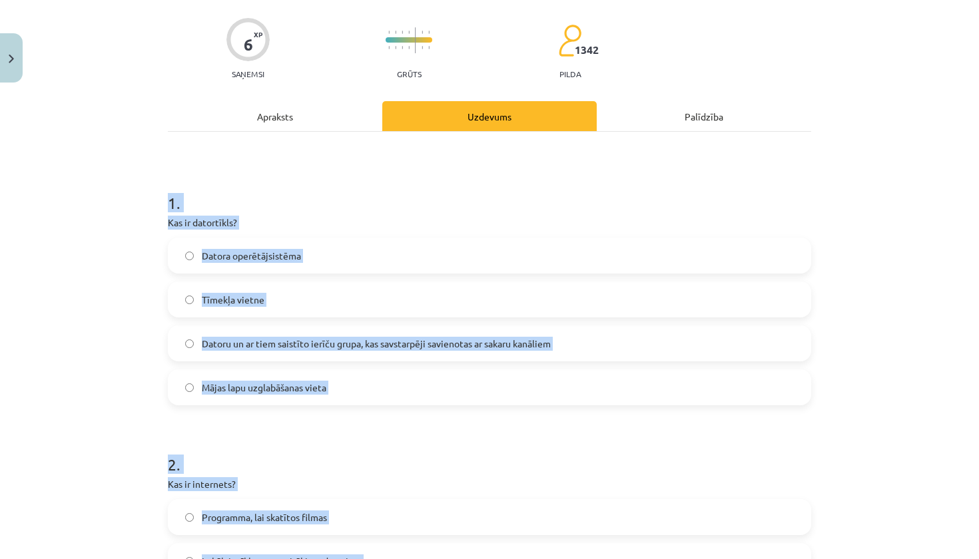
click at [129, 238] on div "Mācību tēma: Datorikas - 10. klases 1. ieskaites mācību materiāls #5 4. tēma – …" at bounding box center [489, 279] width 979 height 559
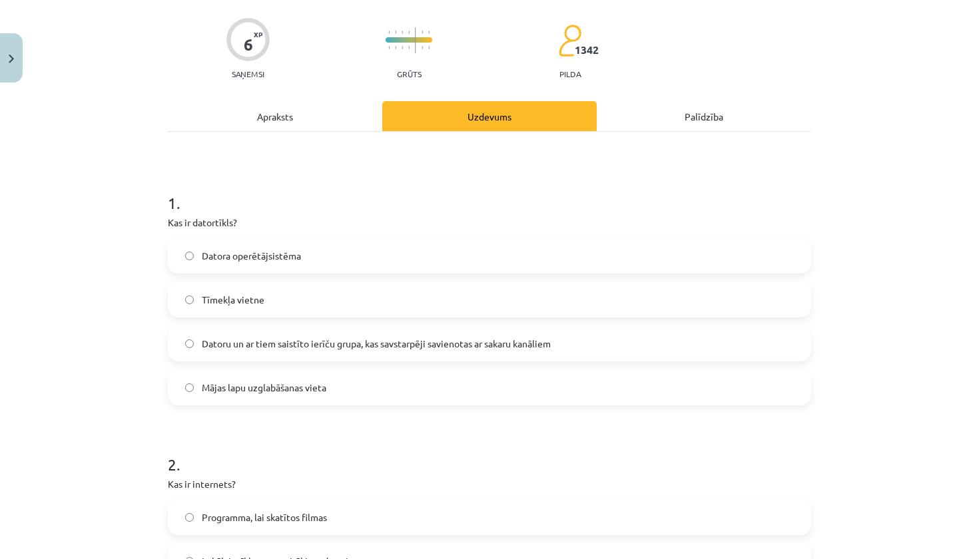
click at [290, 348] on span "Datoru un ar tiem saistīto ierīču grupa, kas savstarpēji savienotas ar sakaru k…" at bounding box center [376, 344] width 349 height 14
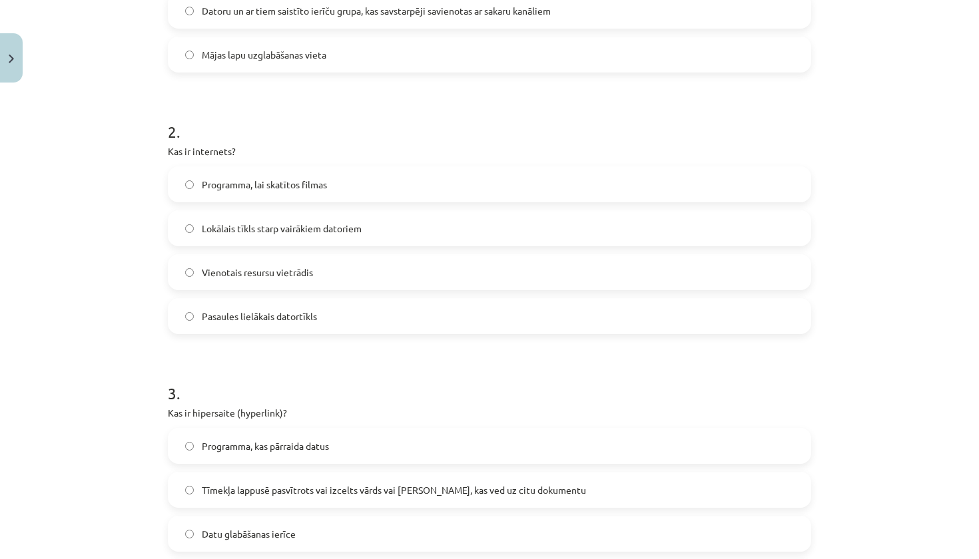
scroll to position [430, 0]
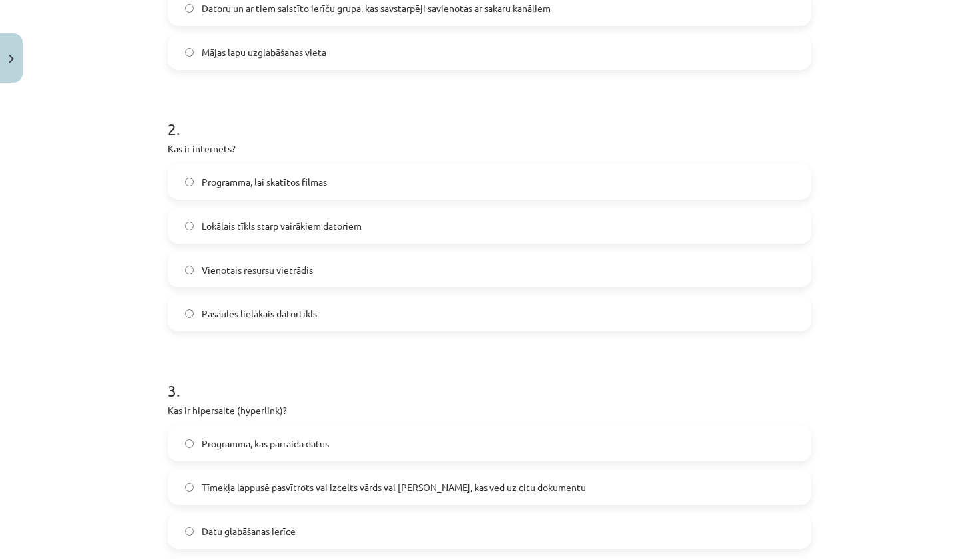
click at [283, 316] on span "Pasaules lielākais datortīkls" at bounding box center [259, 314] width 115 height 14
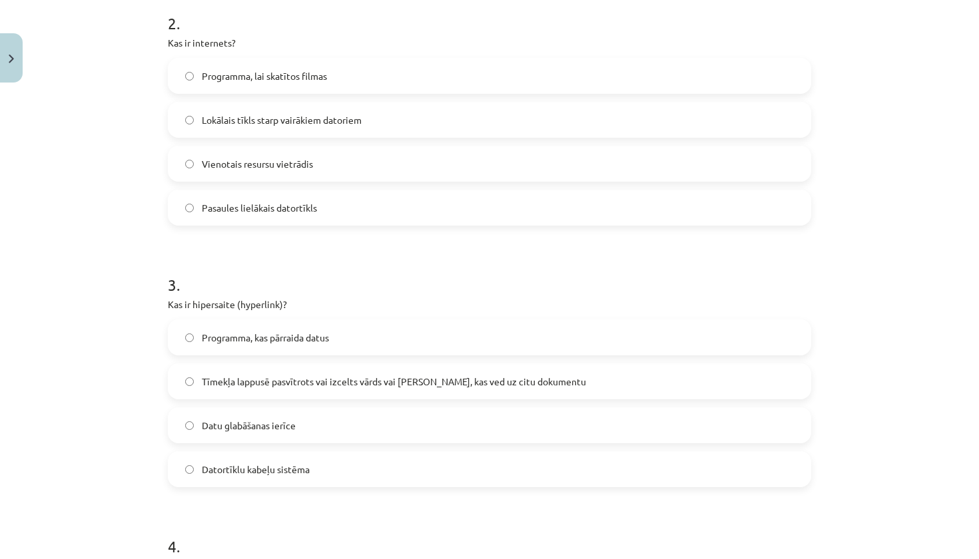
click at [286, 377] on span "Tīmekļa lappusē pasvītrots vai izcelts vārds vai [PERSON_NAME], kas ved uz citu…" at bounding box center [394, 382] width 384 height 14
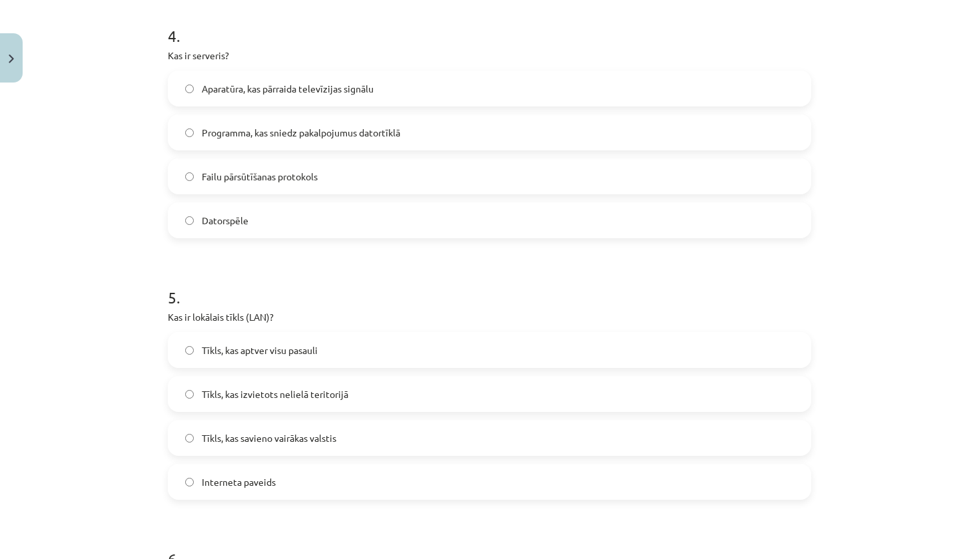
scroll to position [1054, 0]
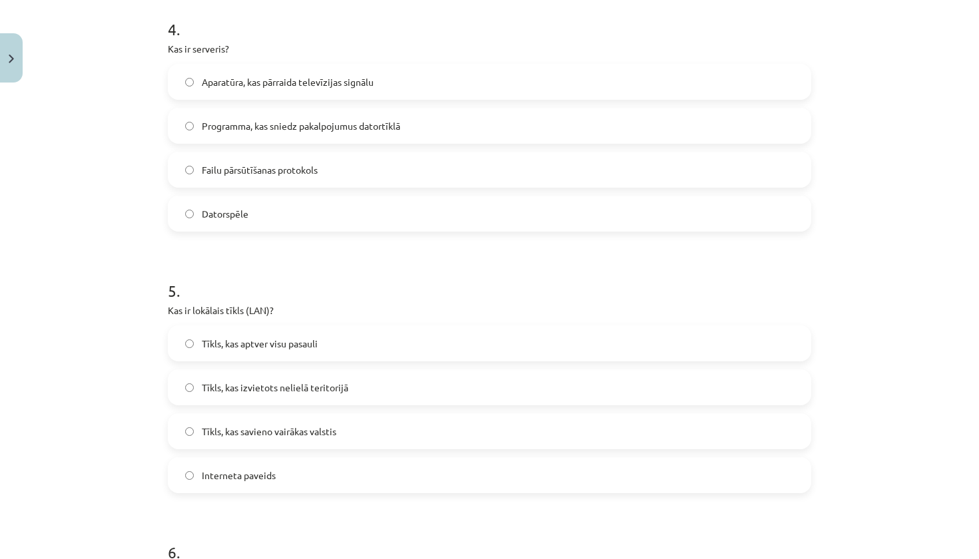
click at [312, 139] on label "Programma, kas sniedz pakalpojumus datortīklā" at bounding box center [489, 125] width 641 height 33
click at [312, 392] on span "Tīkls, kas izvietots nelielā teritorijā" at bounding box center [275, 388] width 147 height 14
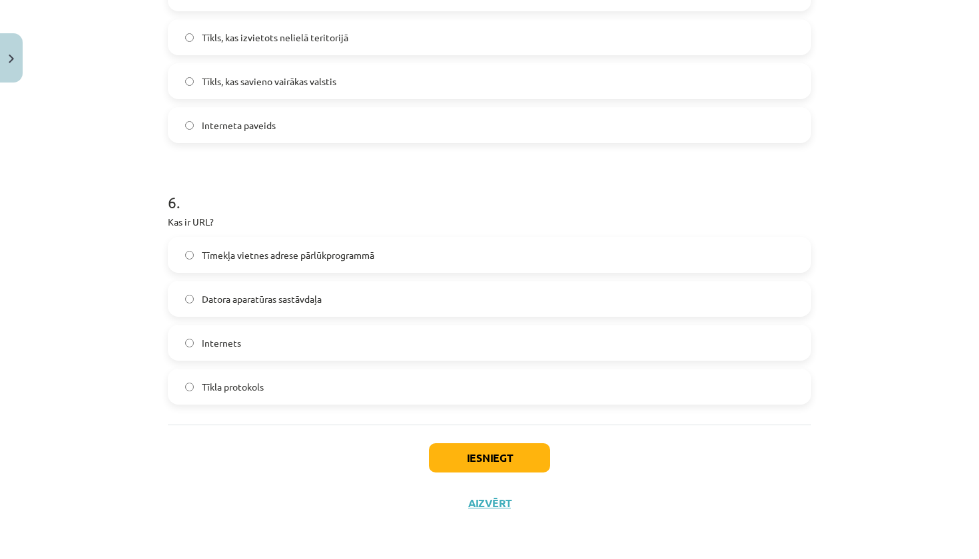
scroll to position [1406, 0]
click at [273, 251] on span "Tīmekļa vietnes adrese pārlūkprogrammā" at bounding box center [288, 255] width 172 height 14
click at [466, 459] on button "Iesniegt" at bounding box center [489, 458] width 121 height 29
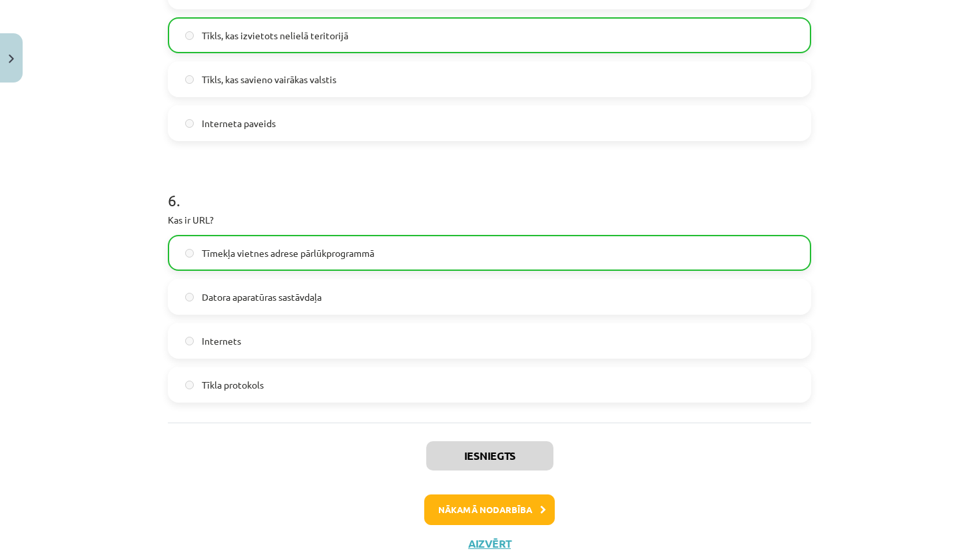
click at [507, 505] on button "Nākamā nodarbība" at bounding box center [489, 510] width 131 height 31
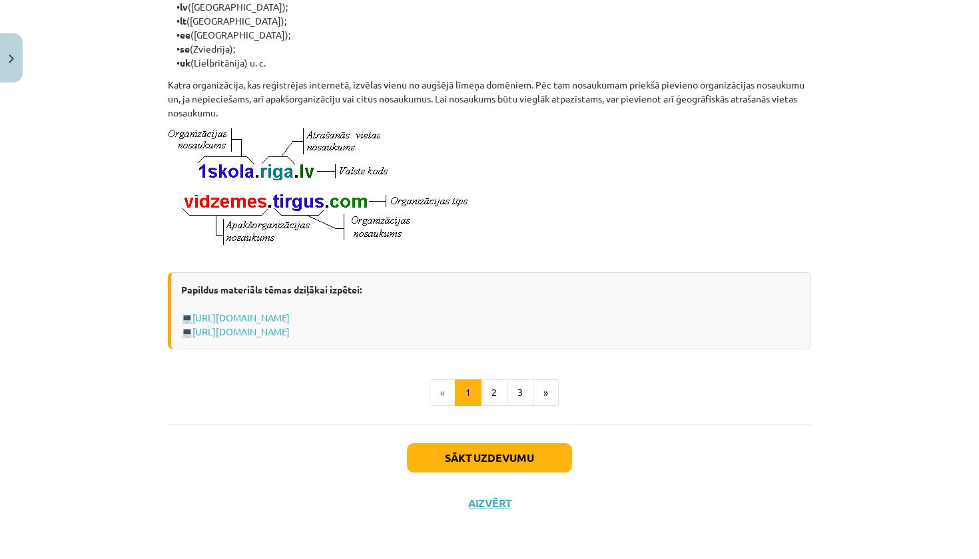
click at [501, 466] on button "Sākt uzdevumu" at bounding box center [489, 458] width 165 height 29
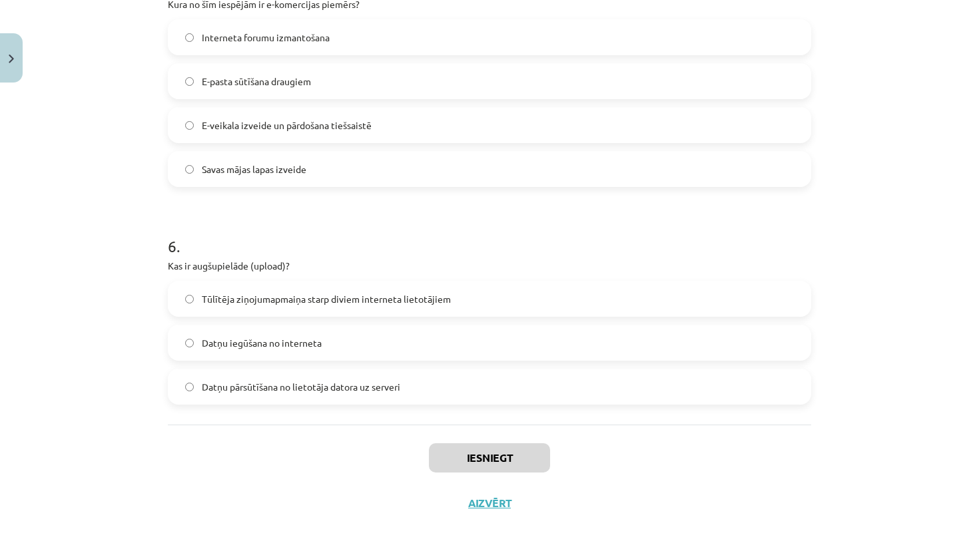
scroll to position [109, 0]
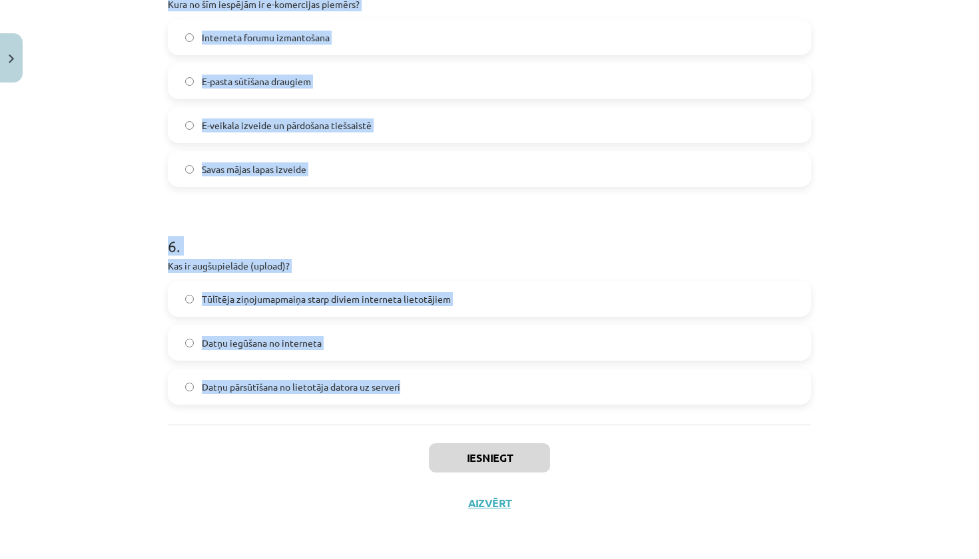
drag, startPoint x: 167, startPoint y: 262, endPoint x: 430, endPoint y: 391, distance: 292.2
copy form "1 . Kura no šīm iespējām ir IP adrese? [URL][DOMAIN_NAME] 1234:abcd:5678 [TECHN…"
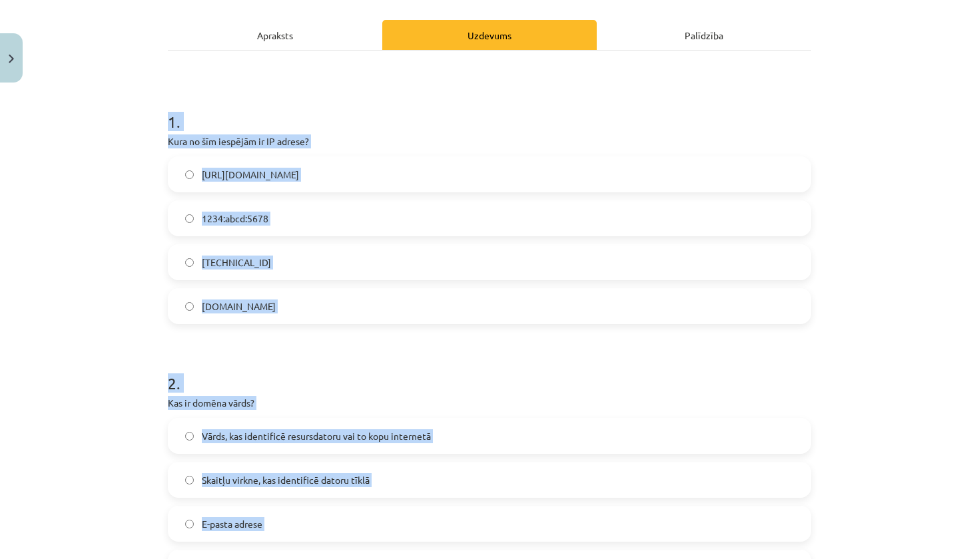
scroll to position [86, 0]
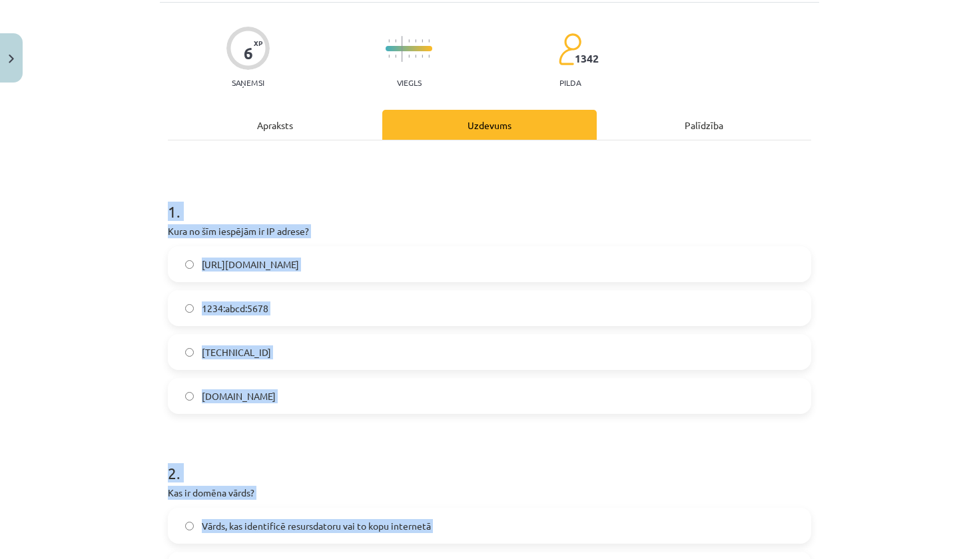
click at [159, 271] on div "Mācību tēma: Datorikas - 10. klases 1. ieskaites mācību materiāls #6 5. tēma – …" at bounding box center [489, 279] width 979 height 559
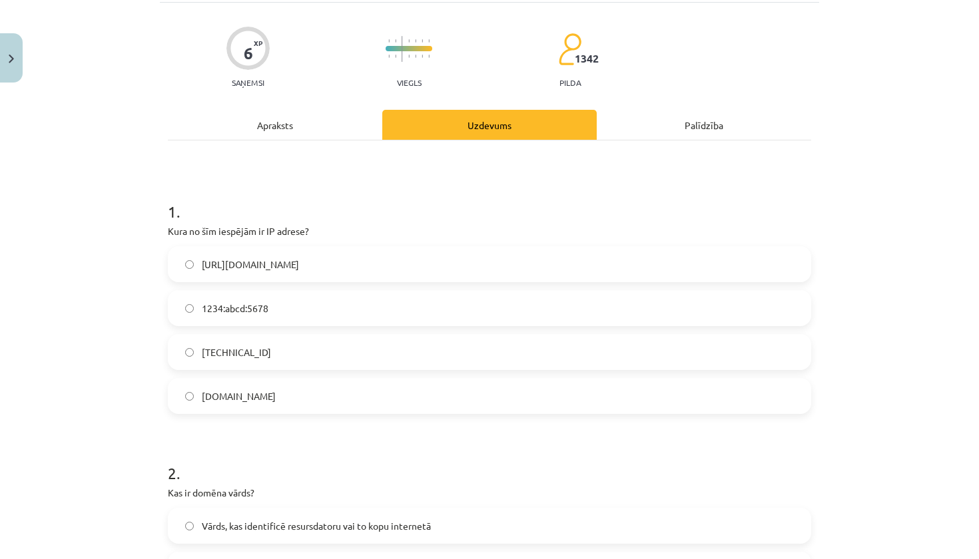
click at [212, 347] on span "[TECHNICAL_ID]" at bounding box center [236, 353] width 69 height 14
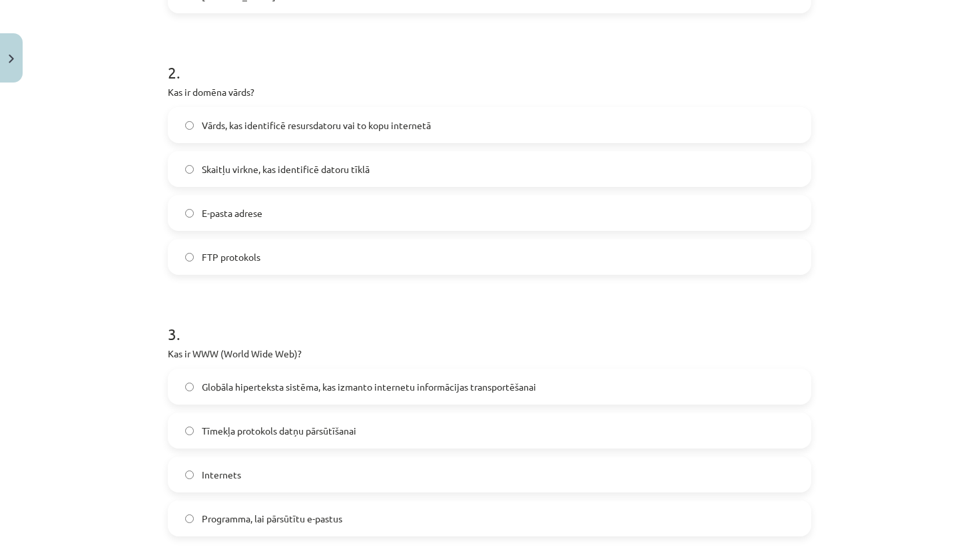
scroll to position [493, 0]
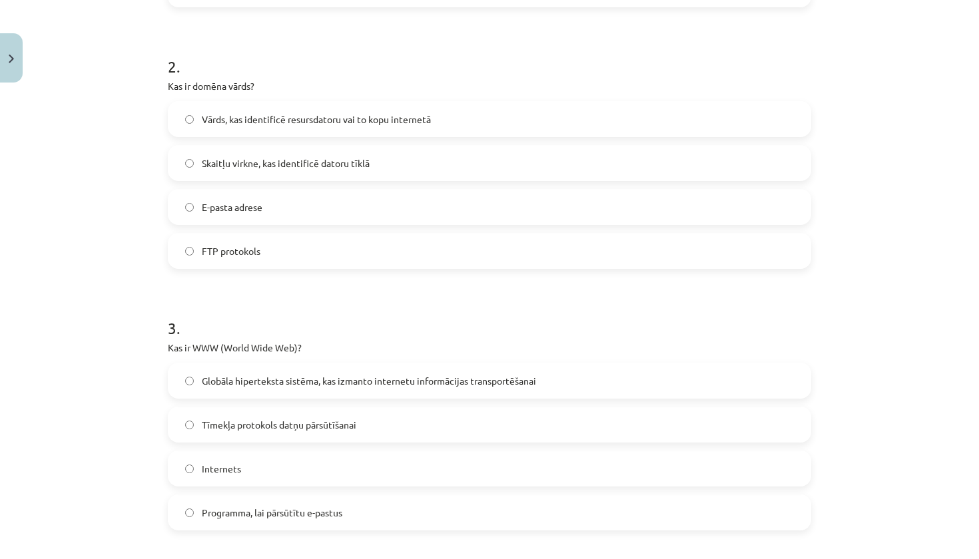
click at [268, 121] on span "Vārds, kas identificē resursdatoru vai to kopu internetā" at bounding box center [316, 120] width 229 height 14
click at [284, 390] on label "Globāla hiperteksta sistēma, kas izmanto internetu informācijas transportēšanai" at bounding box center [489, 380] width 641 height 33
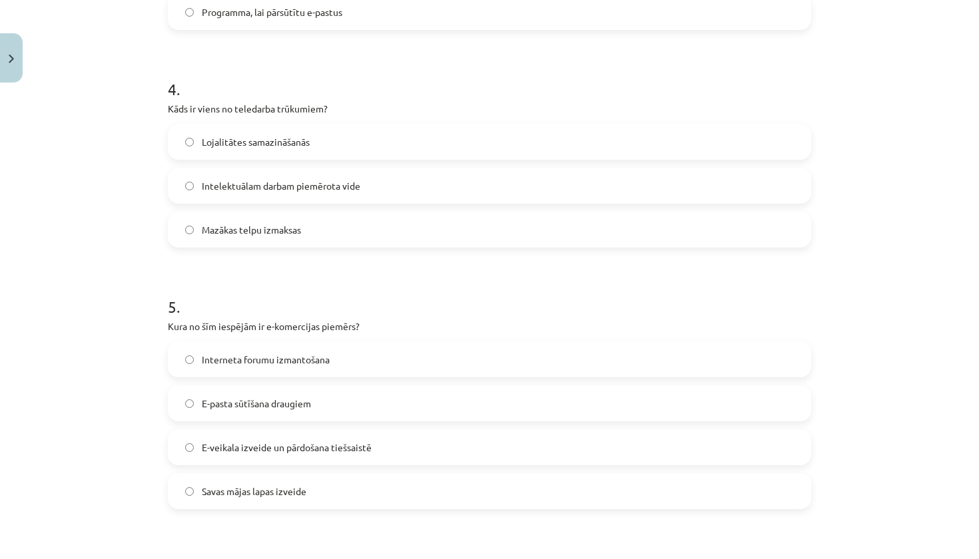
scroll to position [1014, 0]
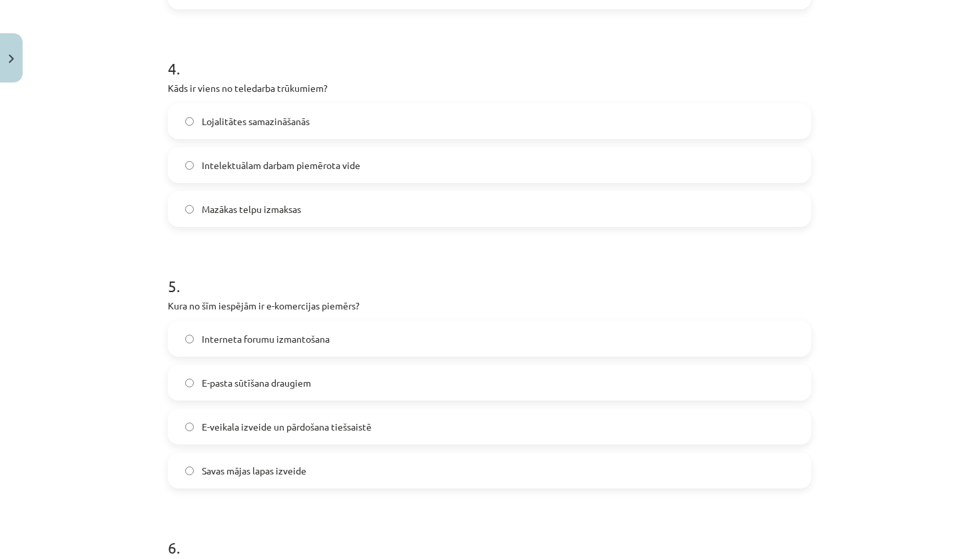
click at [277, 420] on label "E-veikala izveide un pārdošana tiešsaistē" at bounding box center [489, 426] width 641 height 33
click at [305, 116] on span "Lojalitātes samazināšanās" at bounding box center [256, 122] width 108 height 14
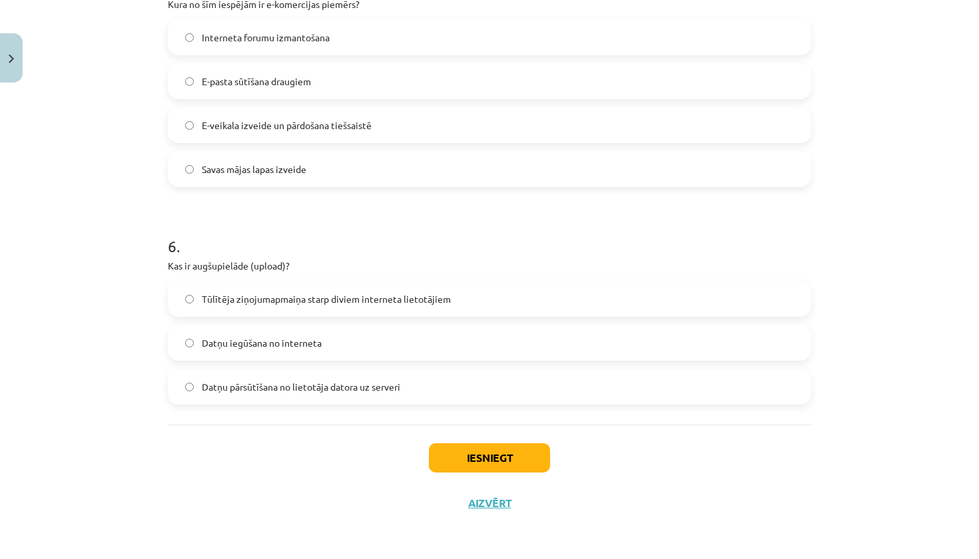
scroll to position [1318, 0]
click at [264, 389] on span "Datņu pārsūtīšana no lietotāja datora uz serveri" at bounding box center [301, 387] width 198 height 14
click at [476, 468] on button "Iesniegt" at bounding box center [489, 458] width 121 height 29
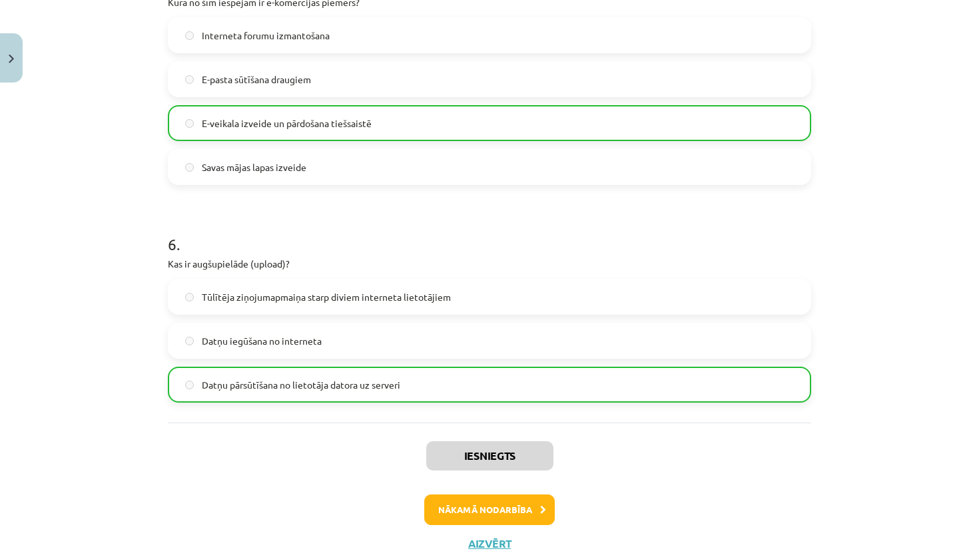
click at [515, 517] on button "Nākamā nodarbība" at bounding box center [489, 510] width 131 height 31
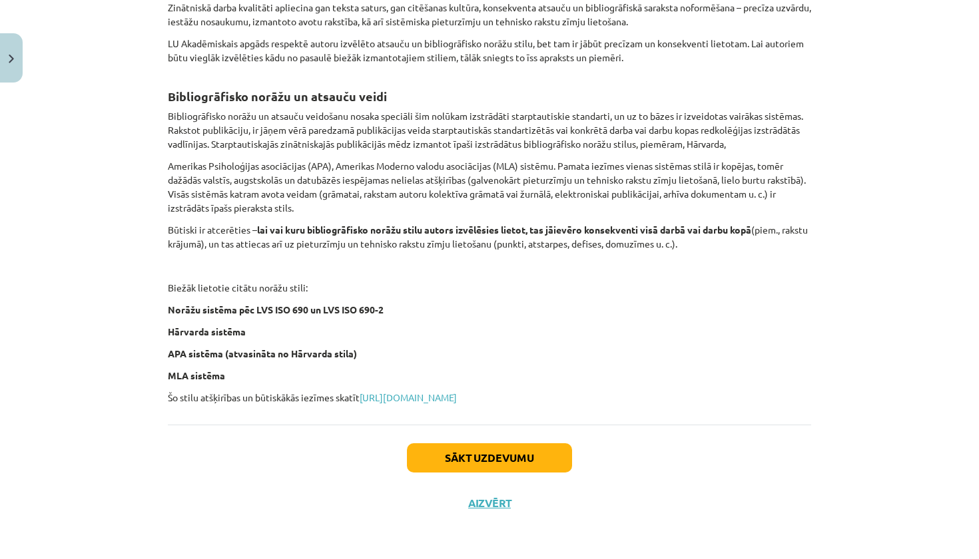
click at [501, 466] on button "Sākt uzdevumu" at bounding box center [489, 458] width 165 height 29
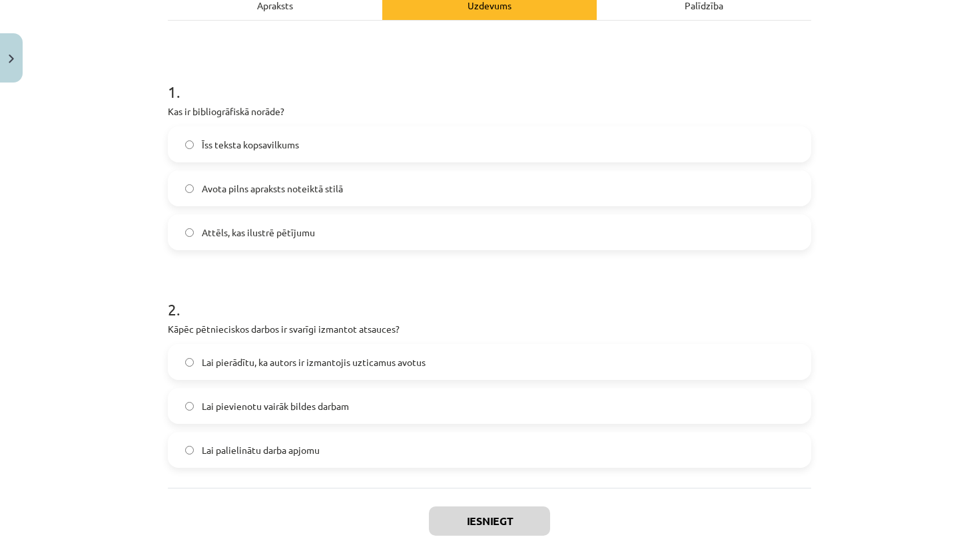
scroll to position [201, 0]
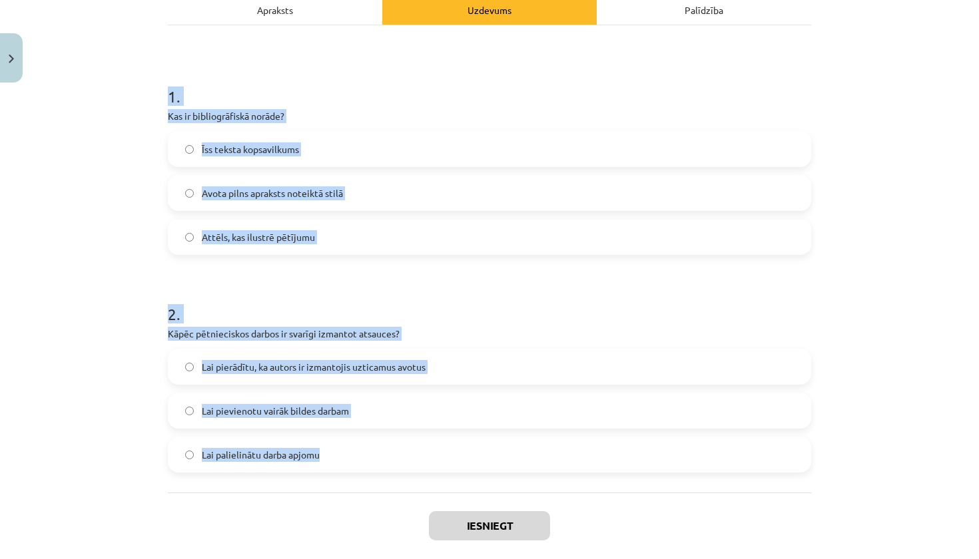
drag, startPoint x: 168, startPoint y: 99, endPoint x: 334, endPoint y: 459, distance: 396.9
click at [334, 459] on form "1 . Kas ir bibliogrāfiskā norāde? Īss teksta kopsavilkums Avota pilns apraksts …" at bounding box center [489, 268] width 643 height 409
copy form "1 . Kas ir bibliogrāfiskā norāde? Īss teksta kopsavilkums Avota pilns apraksts …"
click at [265, 196] on span "Avota pilns apraksts noteiktā stilā" at bounding box center [272, 193] width 141 height 14
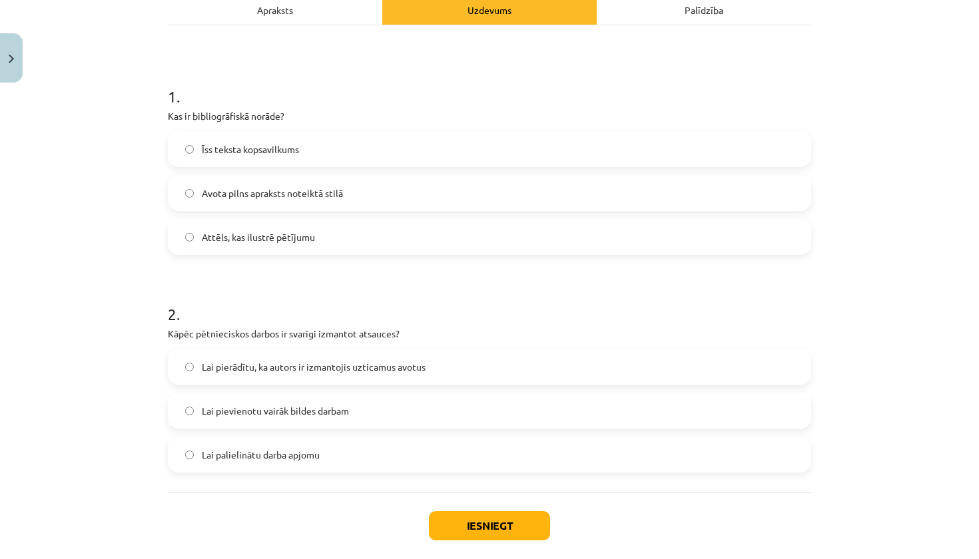
click at [327, 387] on div "Lai pierādītu, ka autors ir izmantojis uzticamus avotus Lai pievienotu vairāk b…" at bounding box center [489, 411] width 643 height 124
click at [325, 374] on span "Lai pierādītu, ka autors ir izmantojis uzticamus avotus" at bounding box center [314, 367] width 224 height 14
click at [498, 527] on button "Iesniegt" at bounding box center [489, 525] width 121 height 29
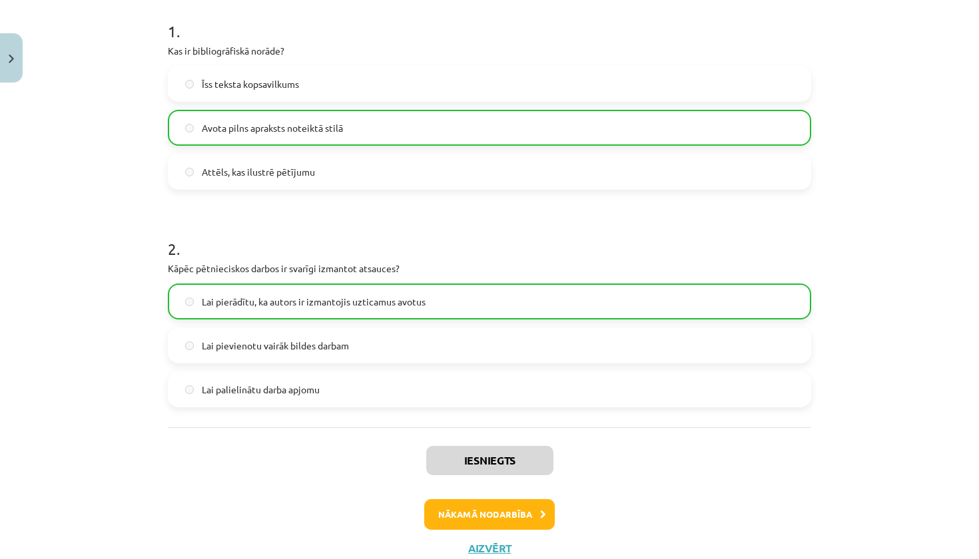
click at [497, 517] on button "Nākamā nodarbība" at bounding box center [489, 514] width 131 height 31
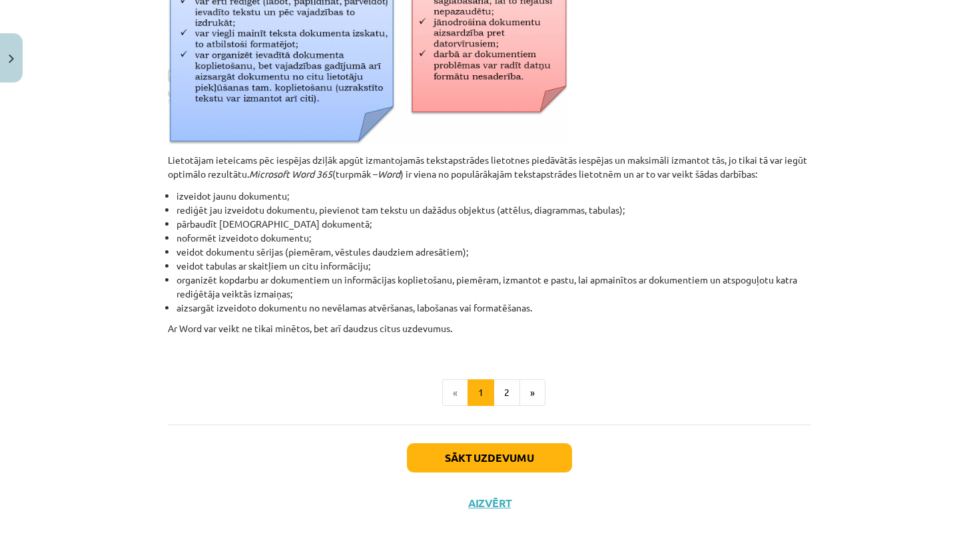
click at [500, 456] on button "Sākt uzdevumu" at bounding box center [489, 458] width 165 height 29
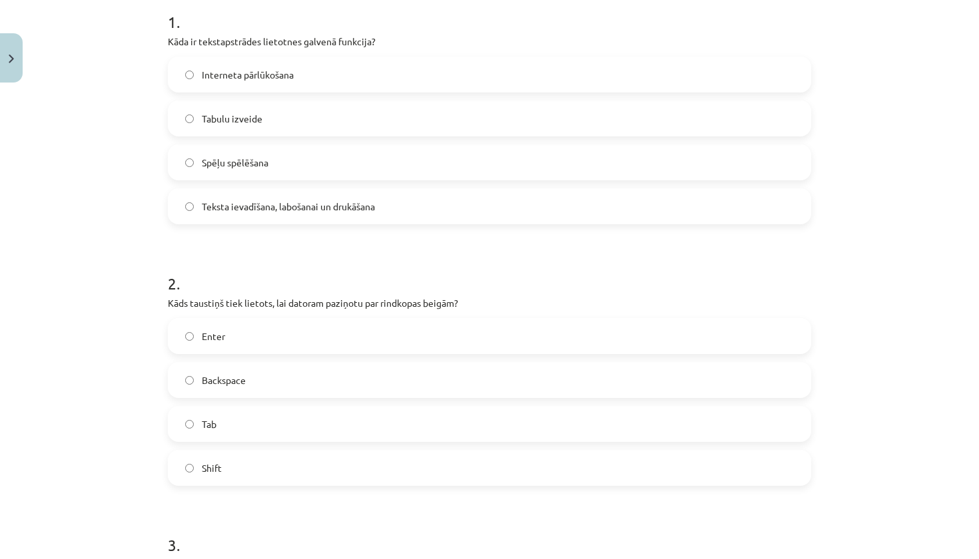
scroll to position [271, 0]
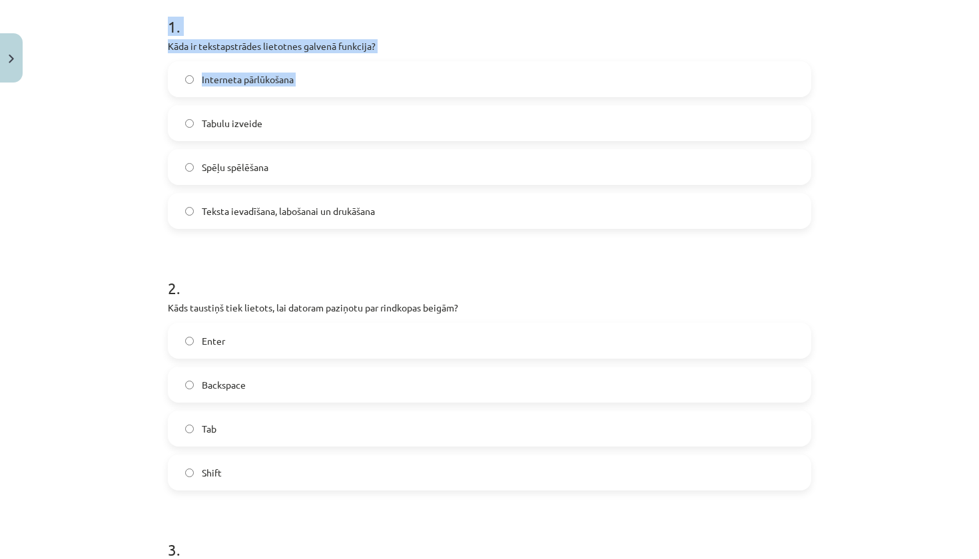
drag, startPoint x: 163, startPoint y: 23, endPoint x: 262, endPoint y: 103, distance: 128.3
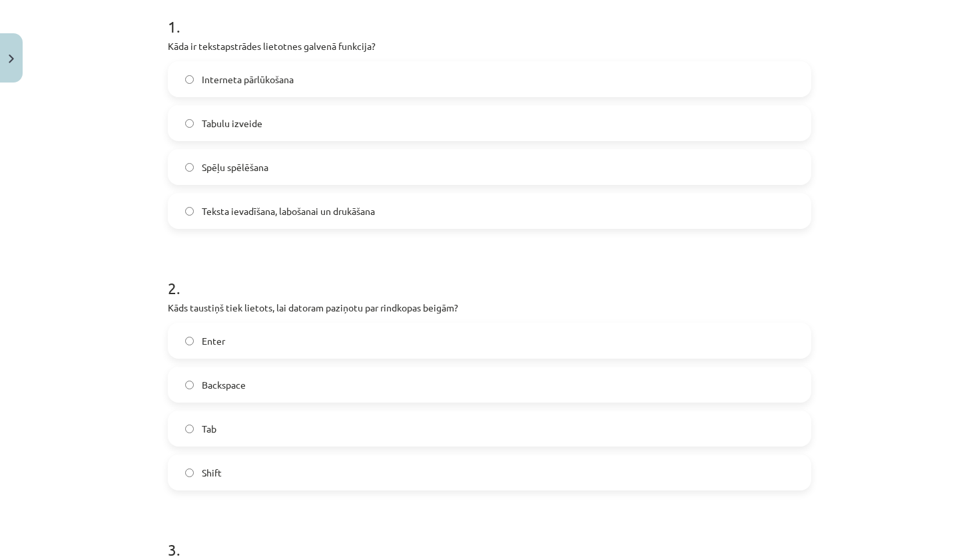
click at [72, 86] on div "Mācību tēma: Datorikas - 10. klases 1. ieskaites mācību materiāls #8 7. tema – …" at bounding box center [489, 279] width 979 height 559
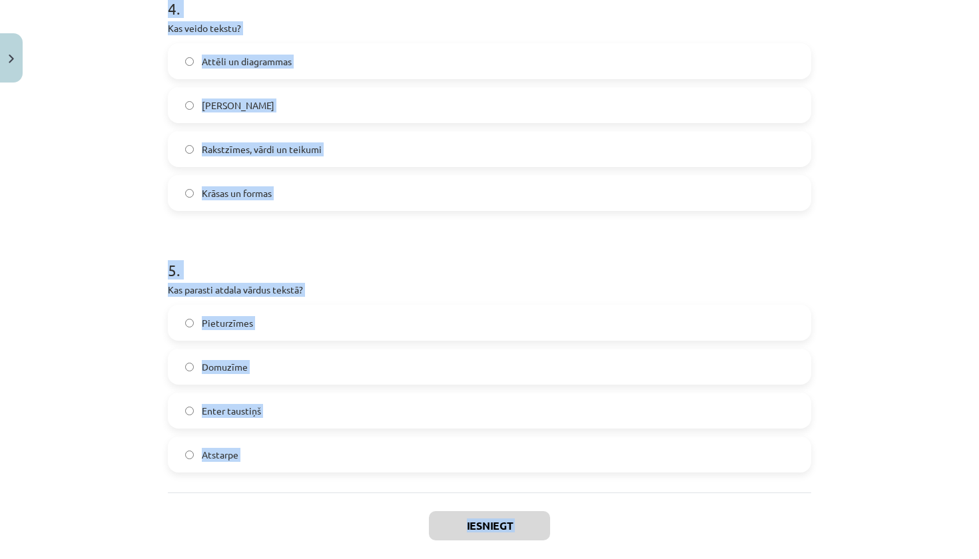
scroll to position [1031, 0]
drag, startPoint x: 166, startPoint y: 30, endPoint x: 270, endPoint y: 454, distance: 436.3
copy form "1 . Kāda ir tekstapstrādes lietotnes galvenā funkcija? Interneta pārlūkošana Ta…"
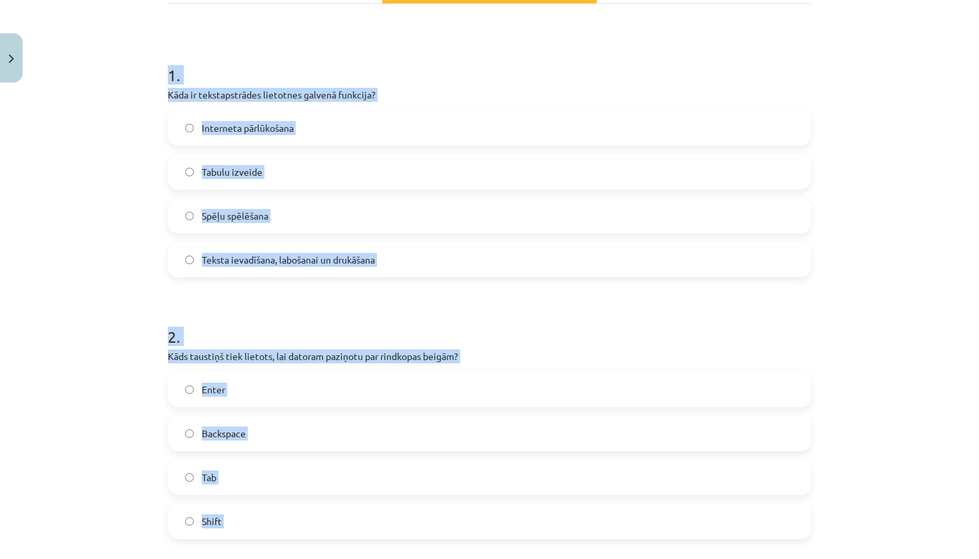
scroll to position [210, 0]
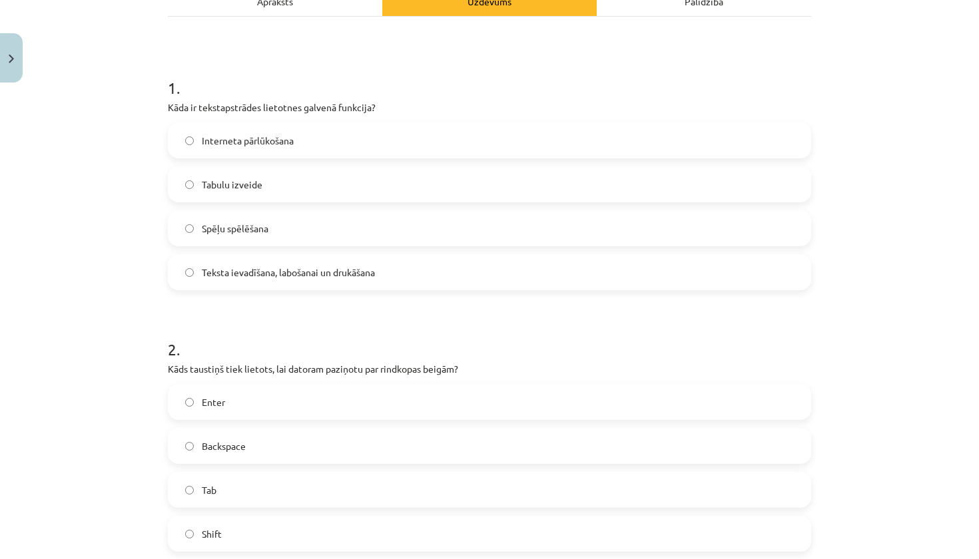
click at [149, 179] on div "Mācību tēma: Datorikas - 10. klases 1. ieskaites mācību materiāls #8 7. tema – …" at bounding box center [489, 279] width 979 height 559
click at [229, 272] on span "Teksta ievadīšana, labošanai un drukāšana" at bounding box center [288, 273] width 173 height 14
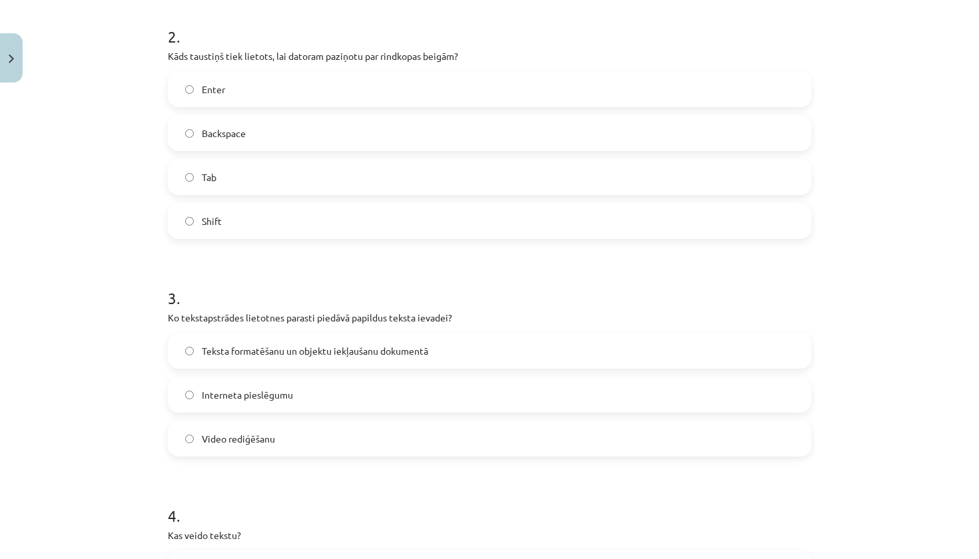
scroll to position [527, 0]
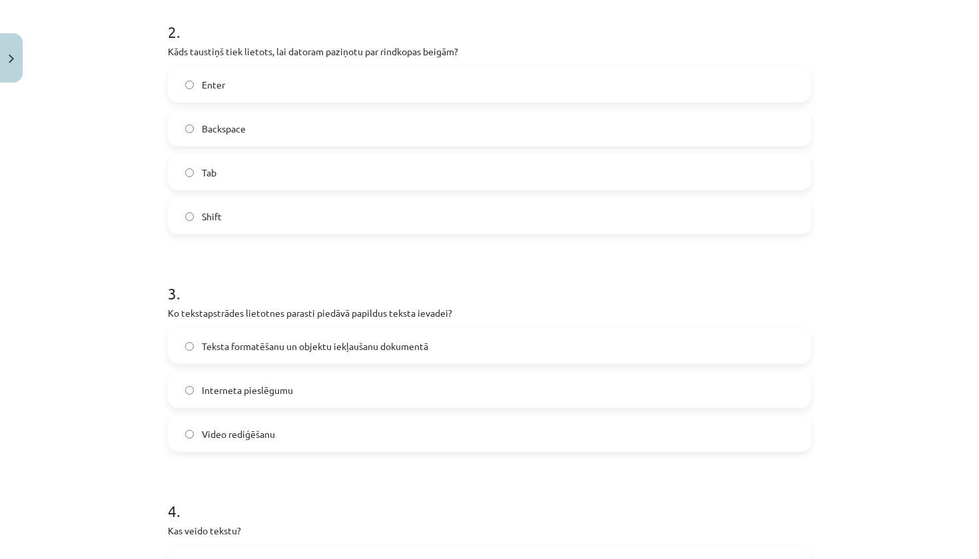
click at [275, 342] on span "Teksta formatēšanu un objektu iekļaušanu dokumentā" at bounding box center [315, 347] width 226 height 14
click at [282, 91] on label "Enter" at bounding box center [489, 84] width 641 height 33
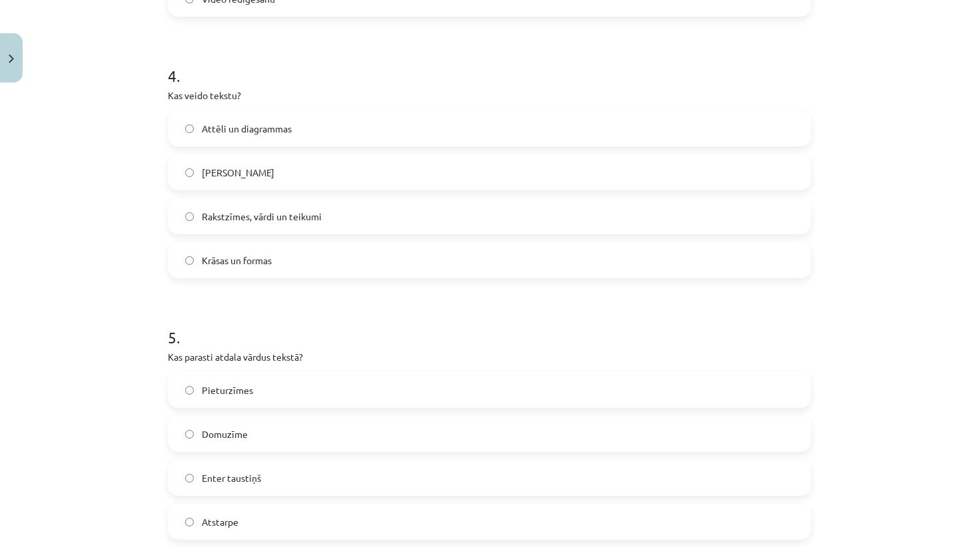
scroll to position [978, 0]
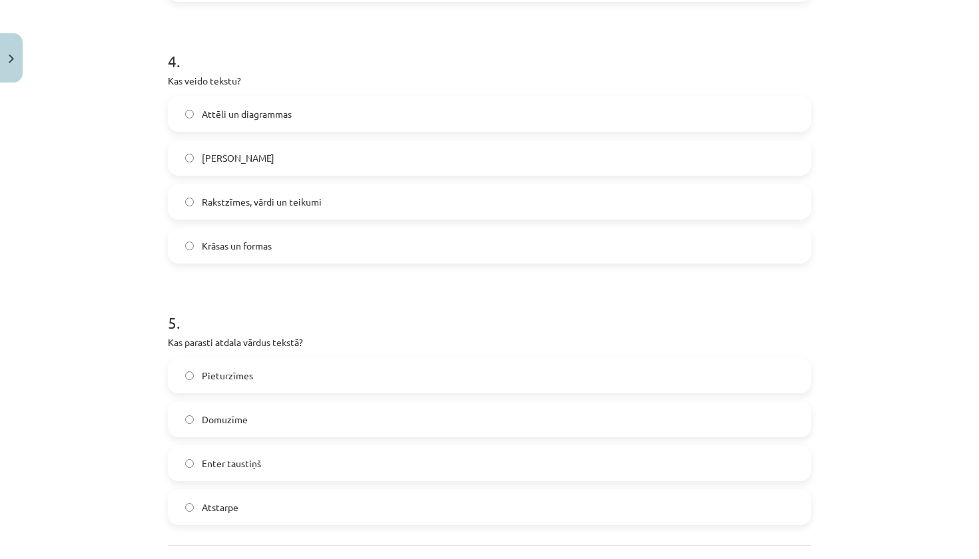
click at [264, 513] on label "Atstarpe" at bounding box center [489, 507] width 641 height 33
click at [315, 208] on span "Rakstzīmes, vārdi un teikumi" at bounding box center [262, 202] width 120 height 14
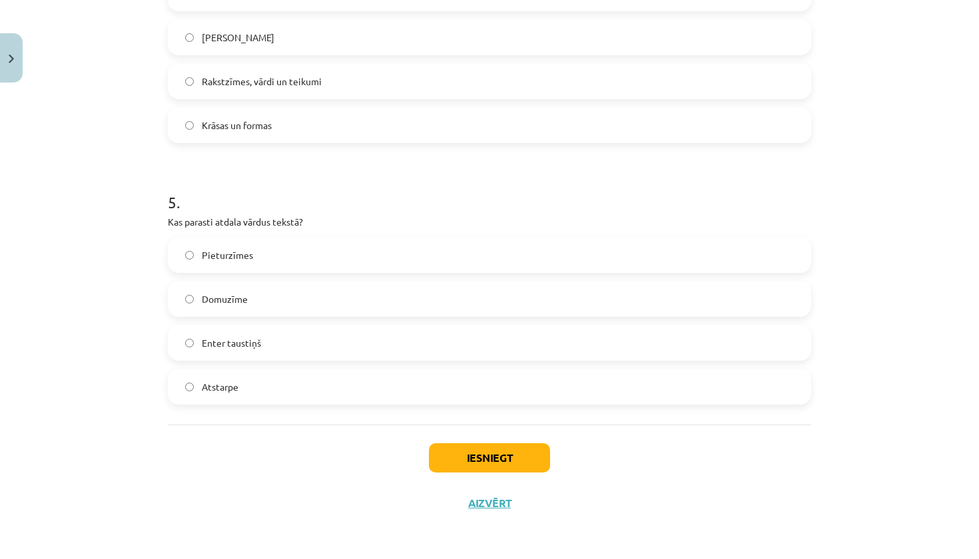
scroll to position [1100, 0]
click at [479, 456] on button "Iesniegt" at bounding box center [489, 458] width 121 height 29
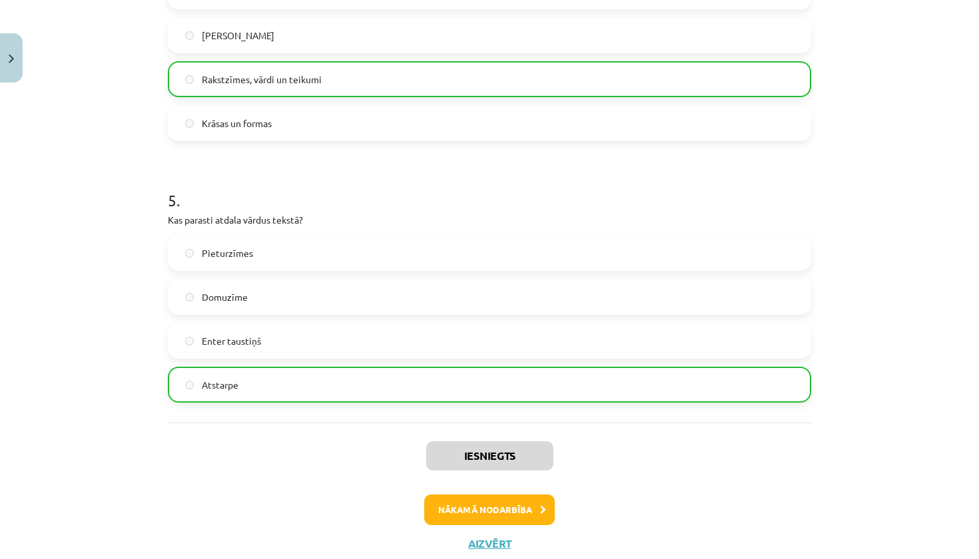
click at [492, 515] on button "Nākamā nodarbība" at bounding box center [489, 510] width 131 height 31
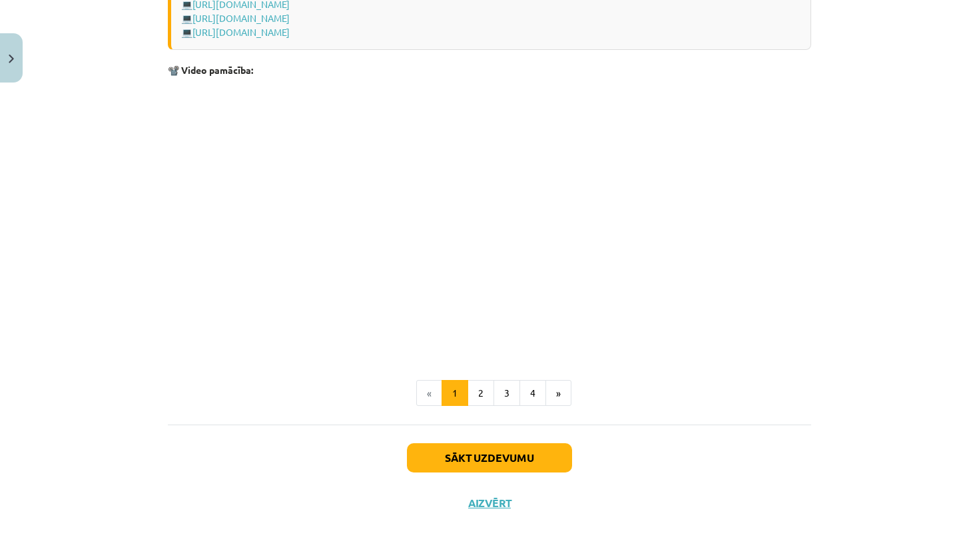
click at [486, 460] on button "Sākt uzdevumu" at bounding box center [489, 458] width 165 height 29
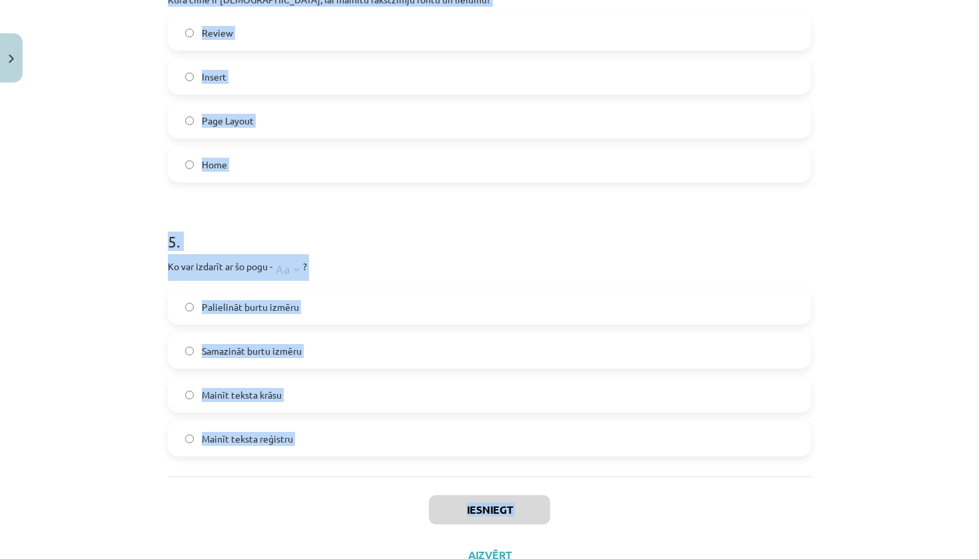
scroll to position [1111, 0]
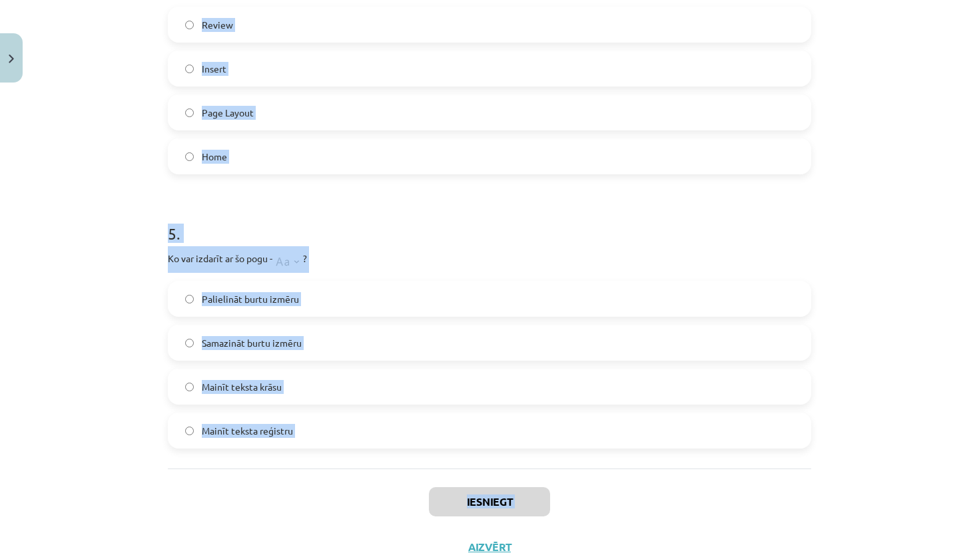
drag, startPoint x: 163, startPoint y: 269, endPoint x: 312, endPoint y: 439, distance: 225.6
copy form "1 . Kas ir apakšraksts (Subscript) rakstzīmju formatēšanā? Rakstzīmes ir noviet…"
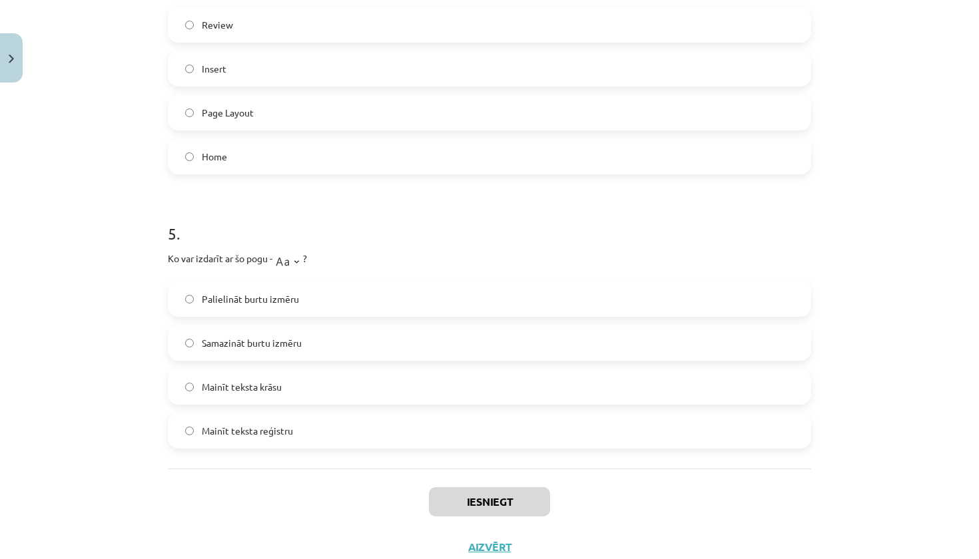
click at [224, 505] on div "Iesniegt Aizvērt" at bounding box center [489, 515] width 643 height 93
click at [258, 433] on span "Mainīt teksta reģistru" at bounding box center [247, 431] width 91 height 14
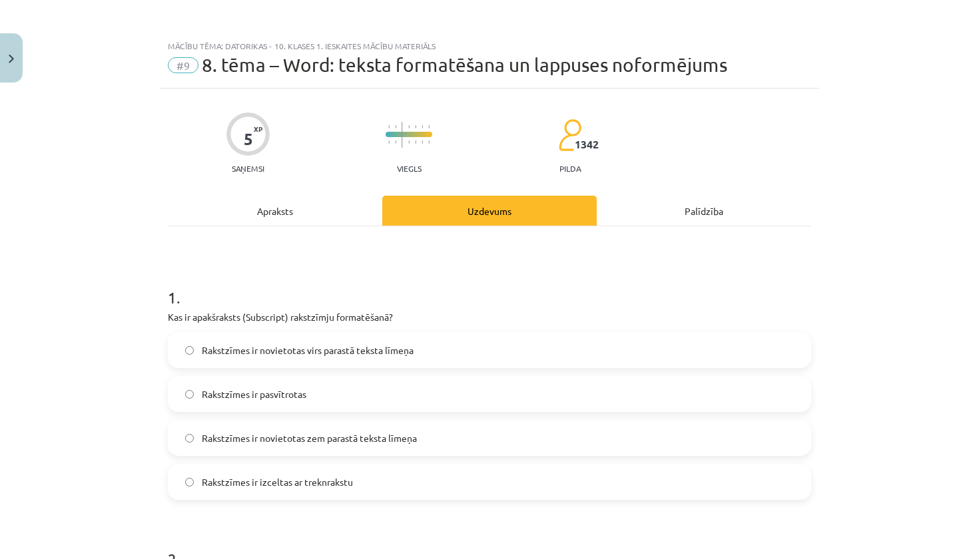
scroll to position [0, 0]
click at [308, 350] on span "Rakstzīmes ir novietotas virs parastā teksta līmeņa" at bounding box center [308, 351] width 212 height 14
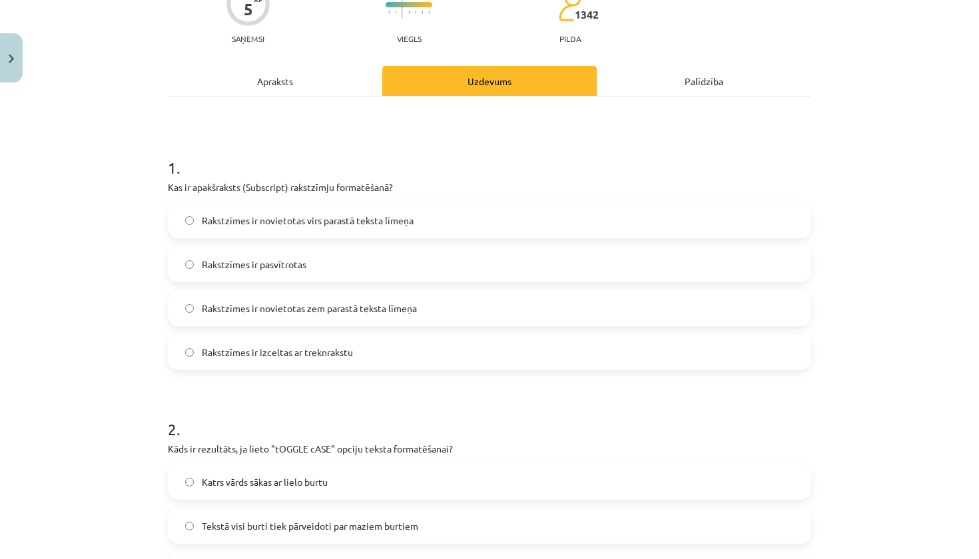
scroll to position [137, 0]
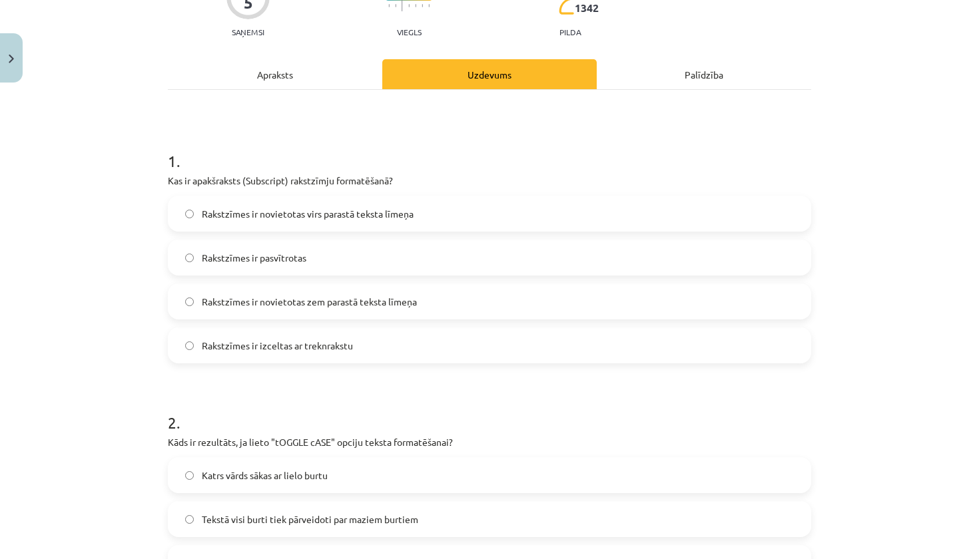
click at [308, 299] on span "Rakstzīmes ir novietotas zem parastā teksta līmeņa" at bounding box center [309, 302] width 215 height 14
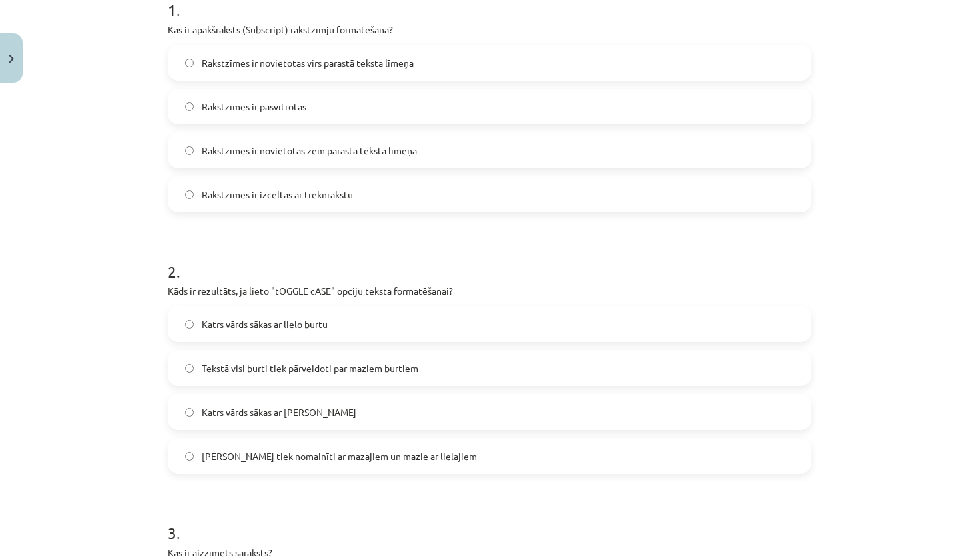
click at [282, 458] on span "[PERSON_NAME] tiek nomainīti ar mazajiem un mazie ar lielajiem" at bounding box center [339, 457] width 275 height 14
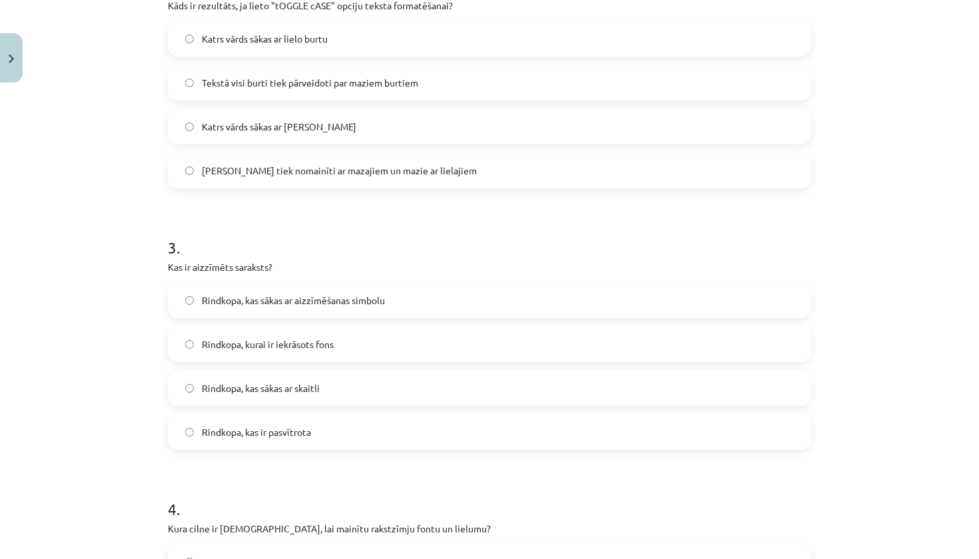
scroll to position [575, 0]
click at [325, 304] on span "Rindkopa, kas sākas ar aizzīmēšanas simbolu" at bounding box center [293, 299] width 183 height 14
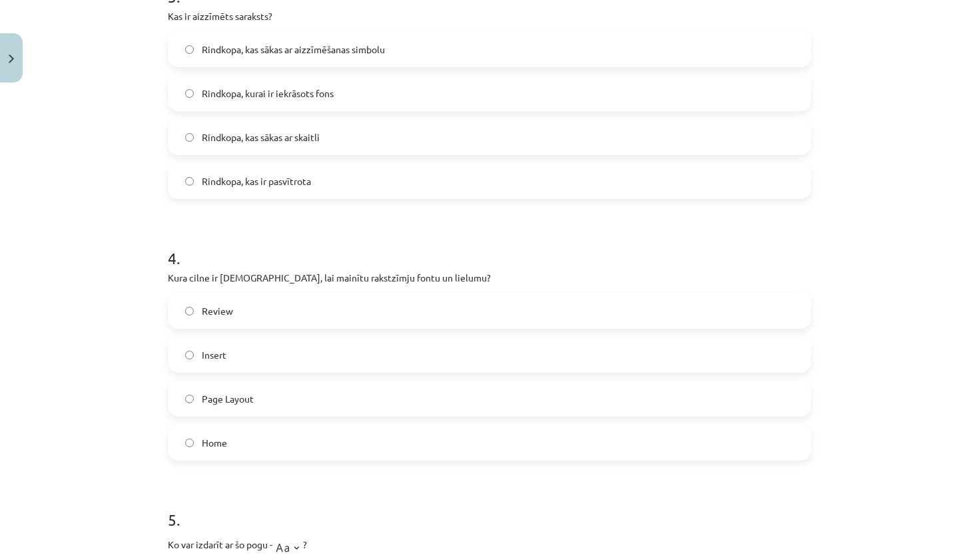
scroll to position [827, 0]
click at [297, 440] on label "Home" at bounding box center [489, 440] width 641 height 33
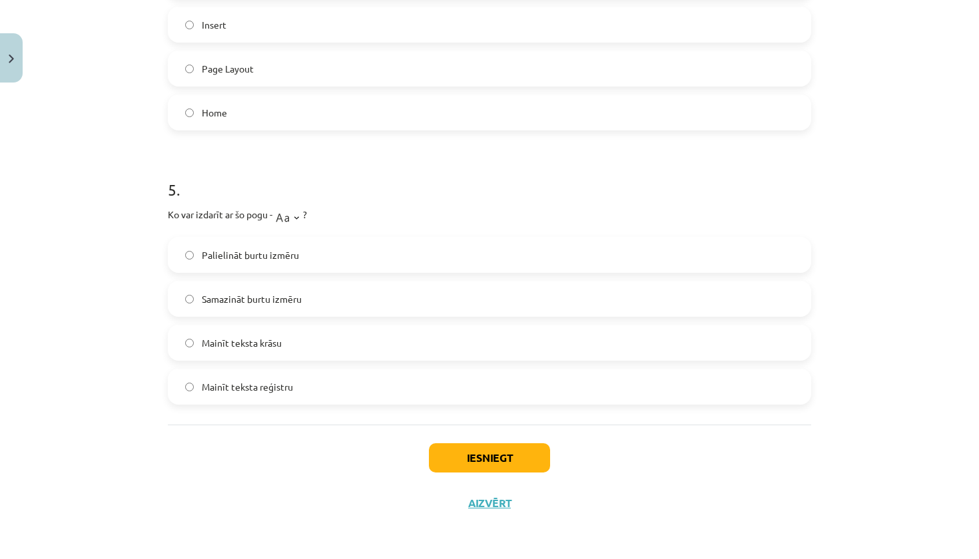
click at [501, 456] on button "Iesniegt" at bounding box center [489, 458] width 121 height 29
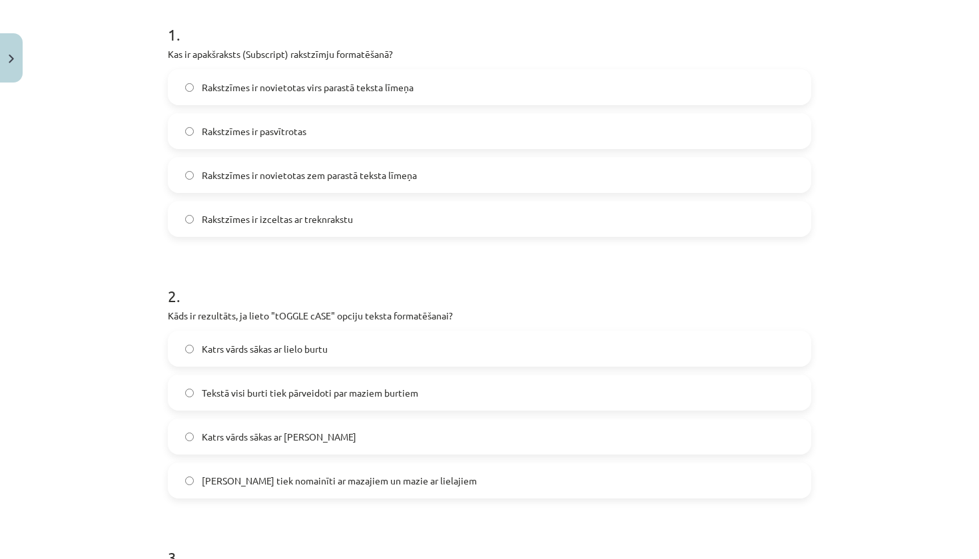
scroll to position [256, 0]
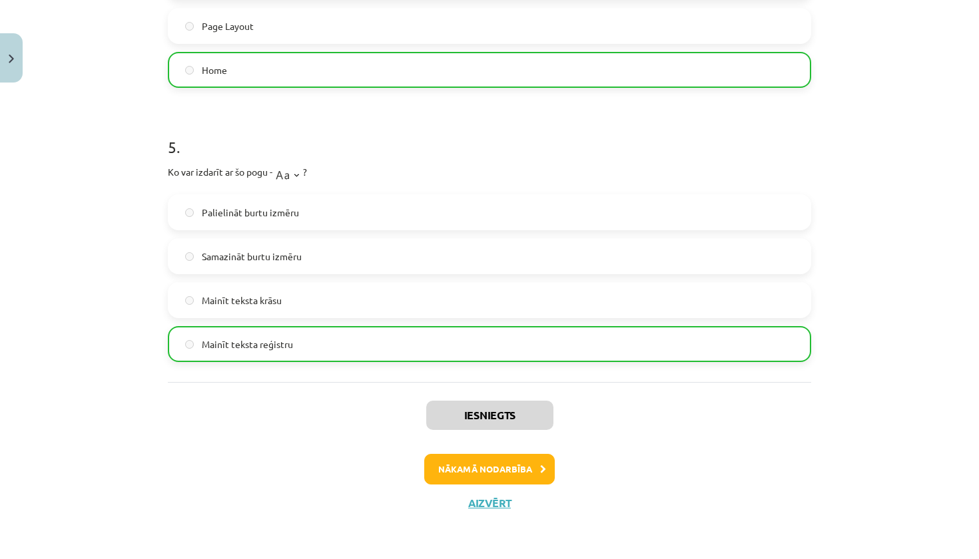
click at [501, 470] on button "Nākamā nodarbība" at bounding box center [489, 469] width 131 height 31
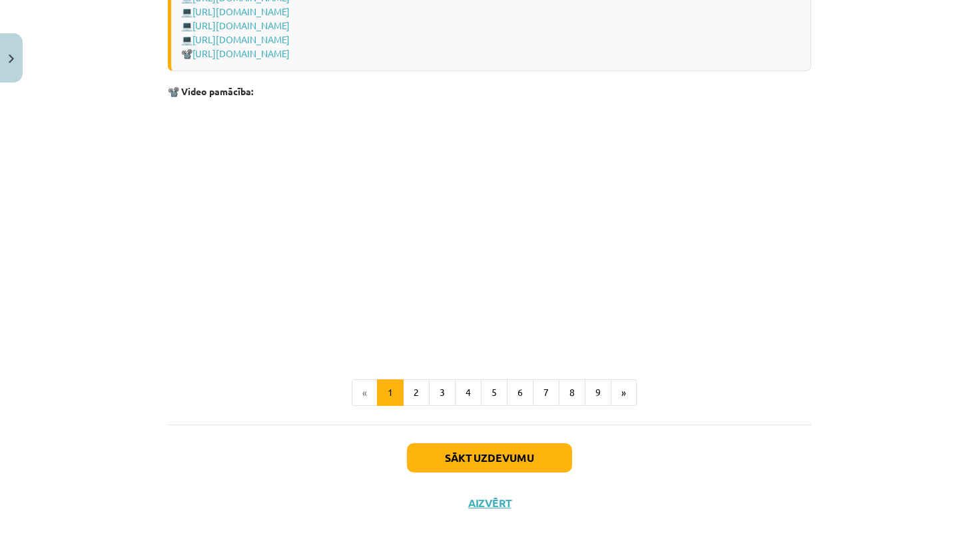
click at [501, 459] on button "Sākt uzdevumu" at bounding box center [489, 458] width 165 height 29
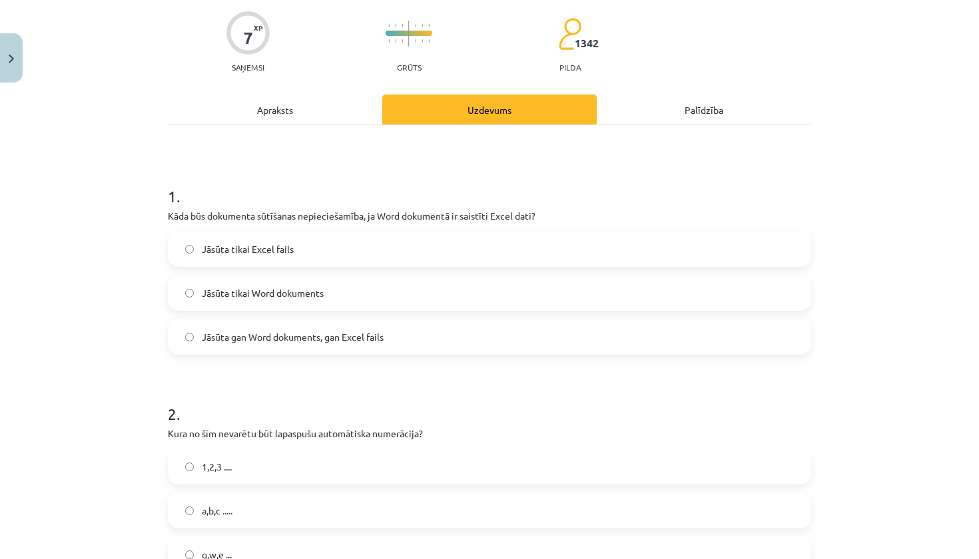
scroll to position [111, 0]
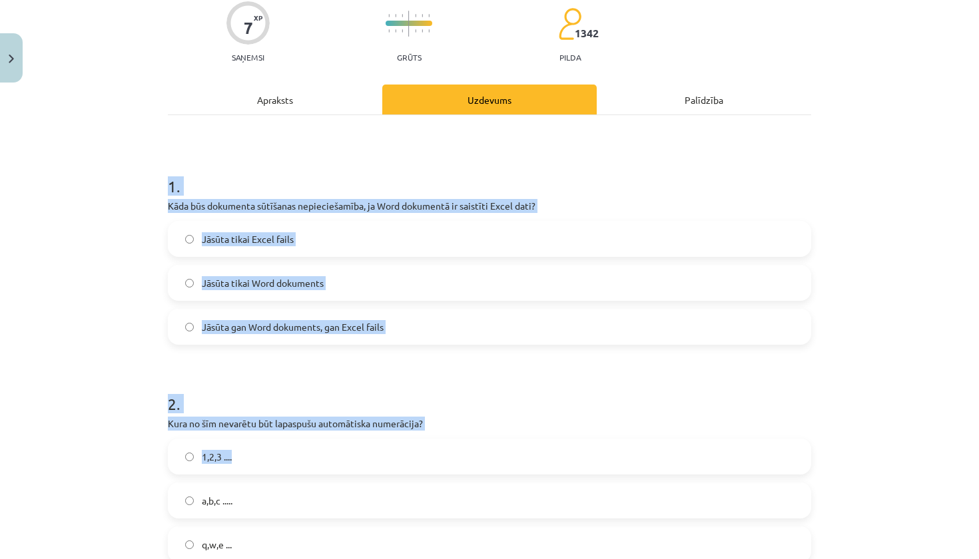
drag, startPoint x: 164, startPoint y: 189, endPoint x: 358, endPoint y: 451, distance: 325.3
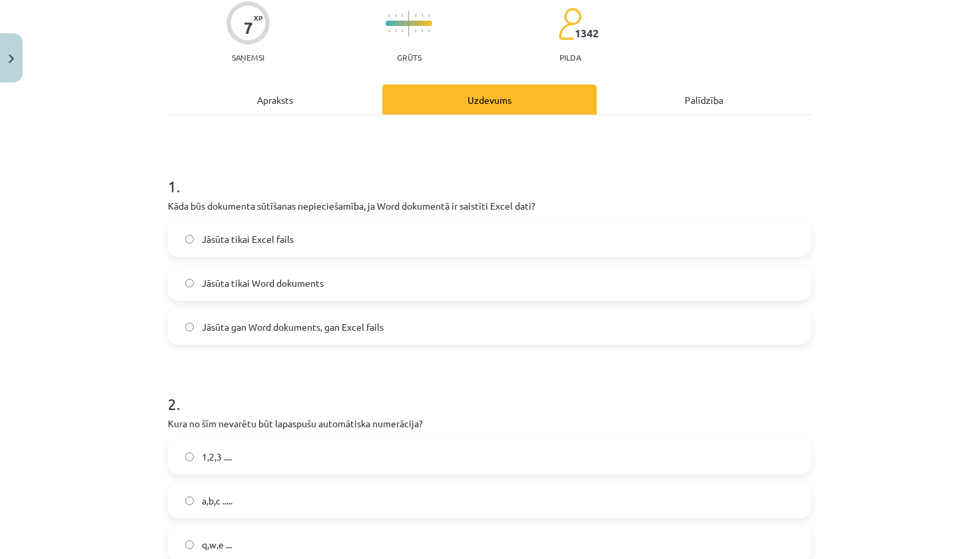
click at [115, 378] on div "Mācību tēma: Datorikas - 10. klases 1. ieskaites mācību materiāls #10 9. tēma –…" at bounding box center [489, 279] width 979 height 559
drag, startPoint x: 165, startPoint y: 196, endPoint x: 164, endPoint y: 216, distance: 20.7
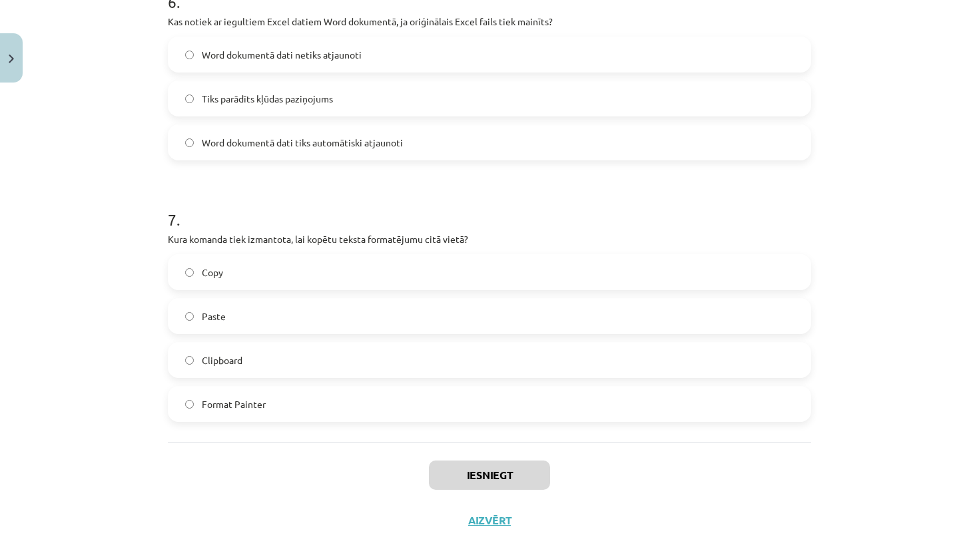
scroll to position [124, 0]
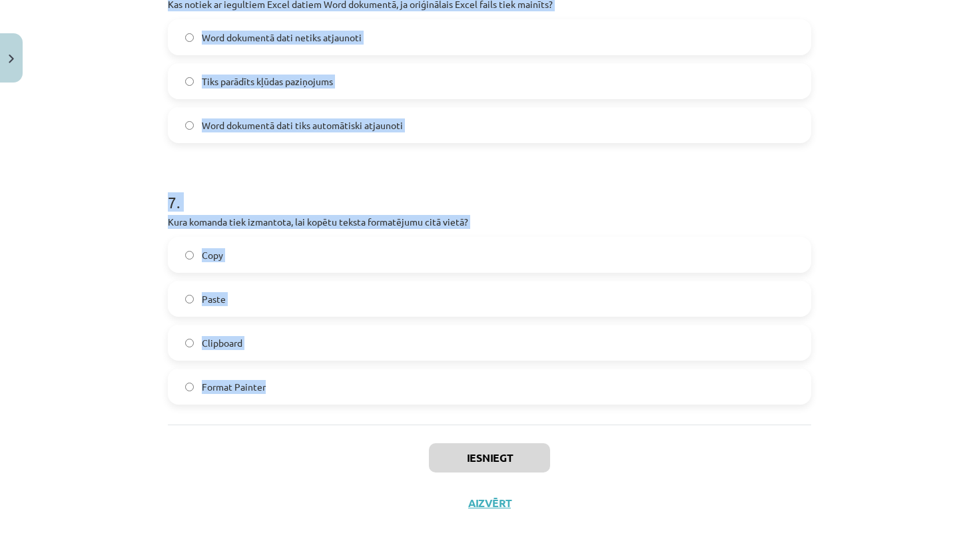
drag, startPoint x: 161, startPoint y: 184, endPoint x: 320, endPoint y: 402, distance: 269.4
copy form "3 . Lore ips dolorsita consectet adipiscingelit, se Doei temporinc ut laboreet …"
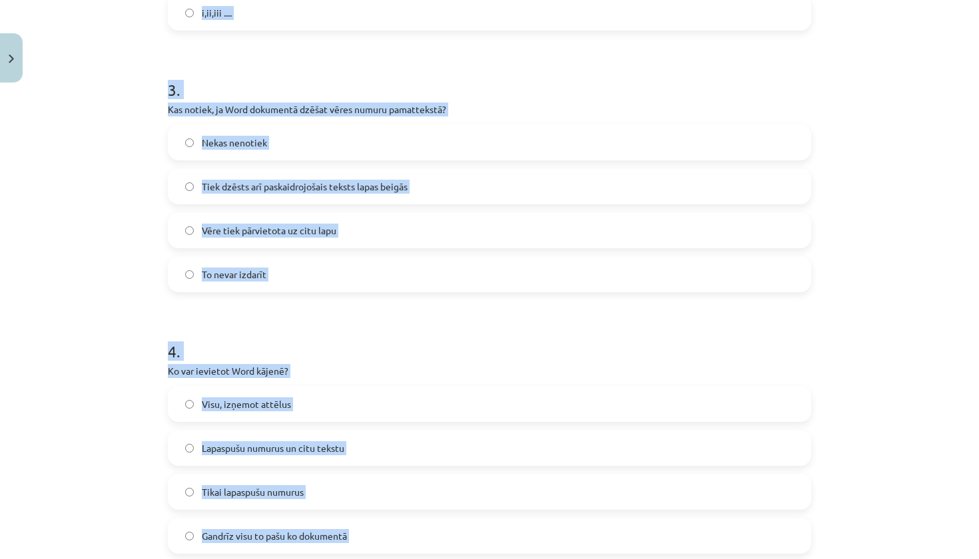
scroll to position [525, 0]
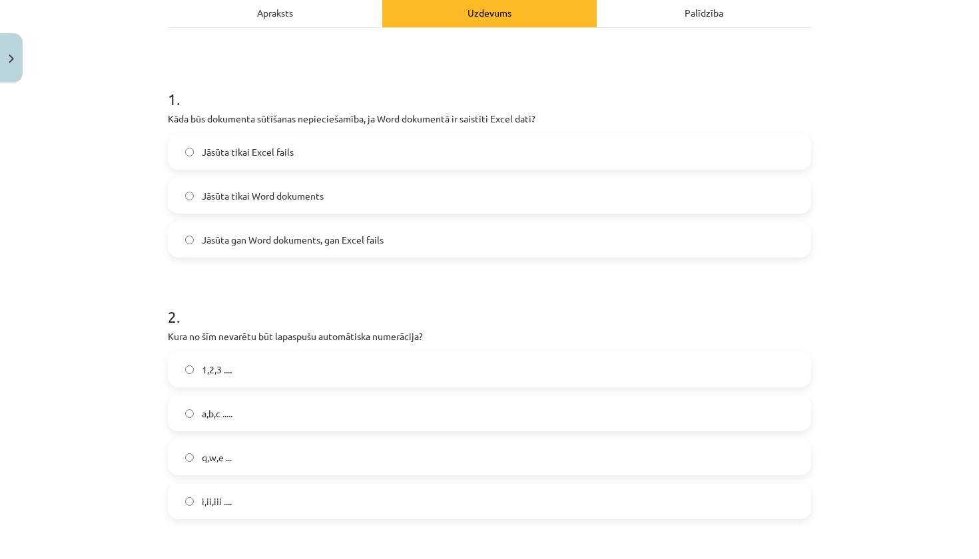
click at [222, 235] on span "Jāsūta gan Word dokuments, gan Excel fails" at bounding box center [293, 240] width 182 height 14
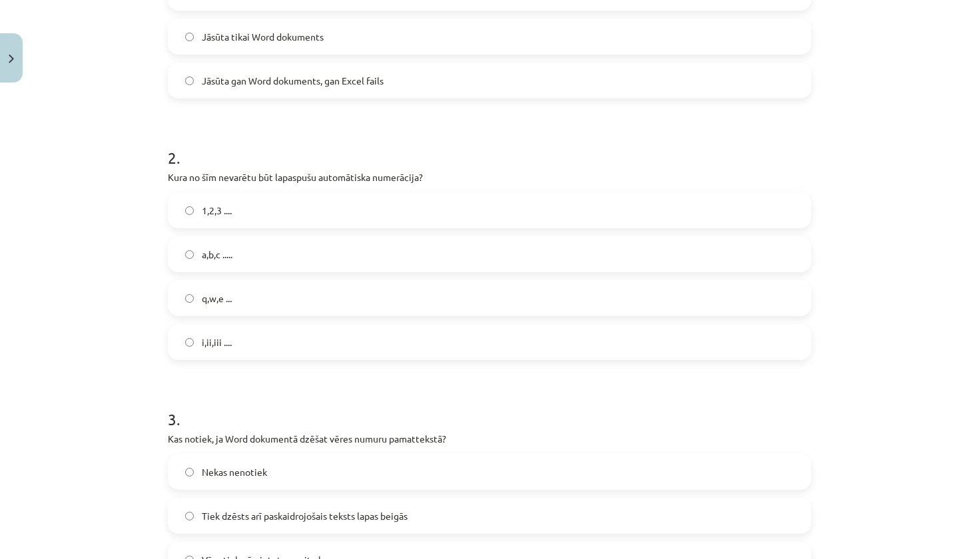
scroll to position [373, 0]
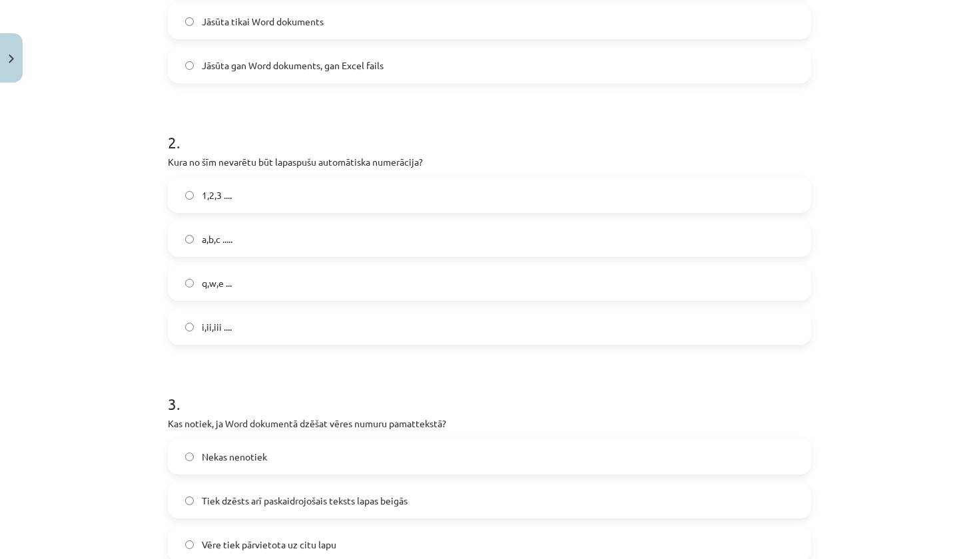
click at [242, 278] on label "q,w,e ..." at bounding box center [489, 282] width 641 height 33
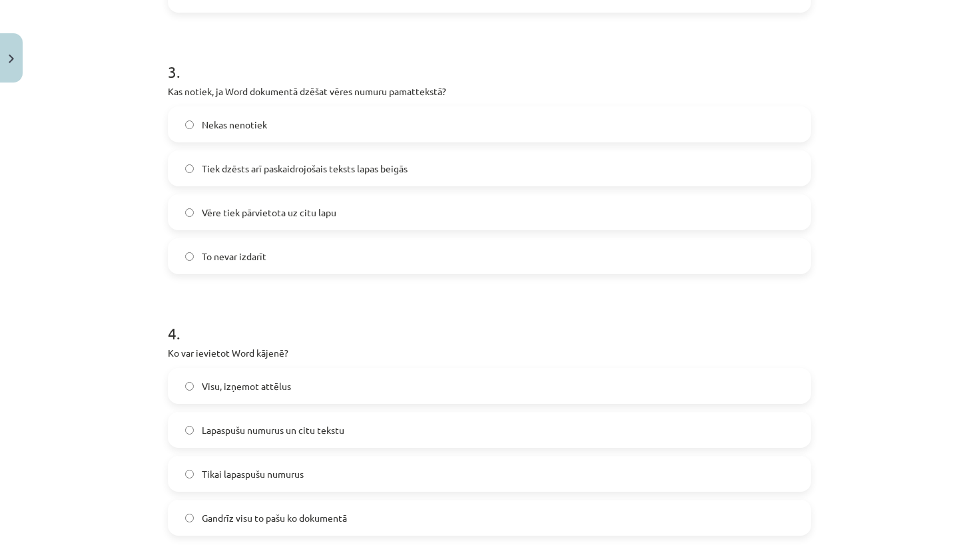
scroll to position [709, 0]
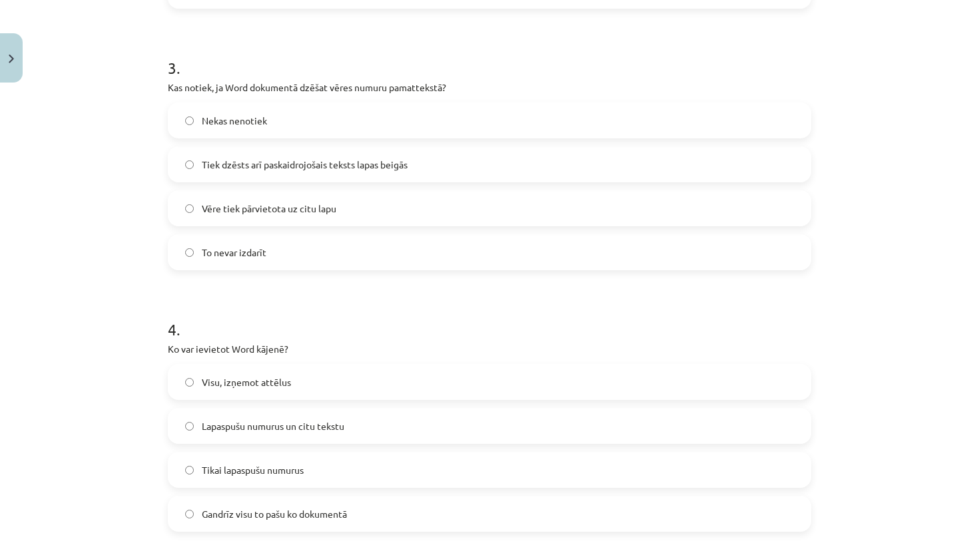
click at [263, 163] on span "Tiek dzēsts arī paskaidrojošais teksts lapas beigās" at bounding box center [305, 165] width 206 height 14
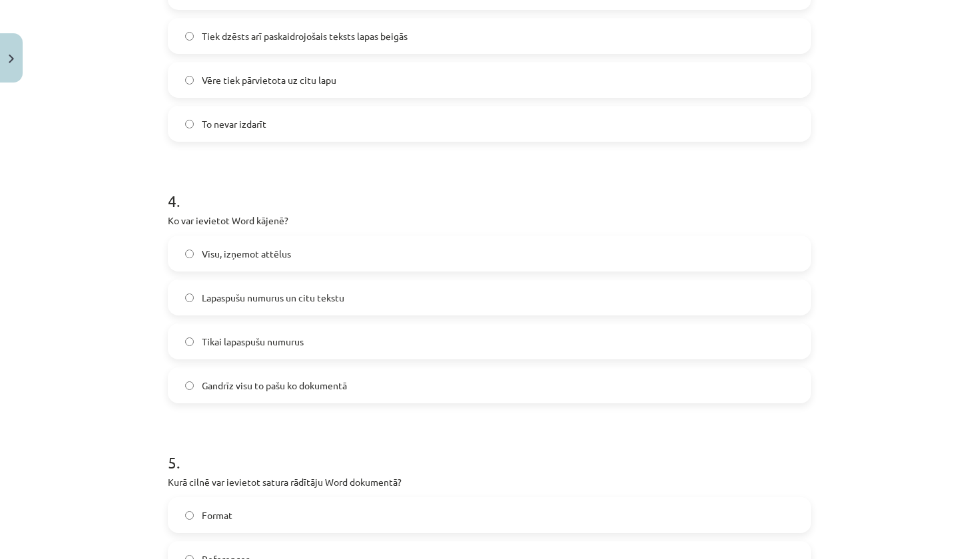
scroll to position [865, 0]
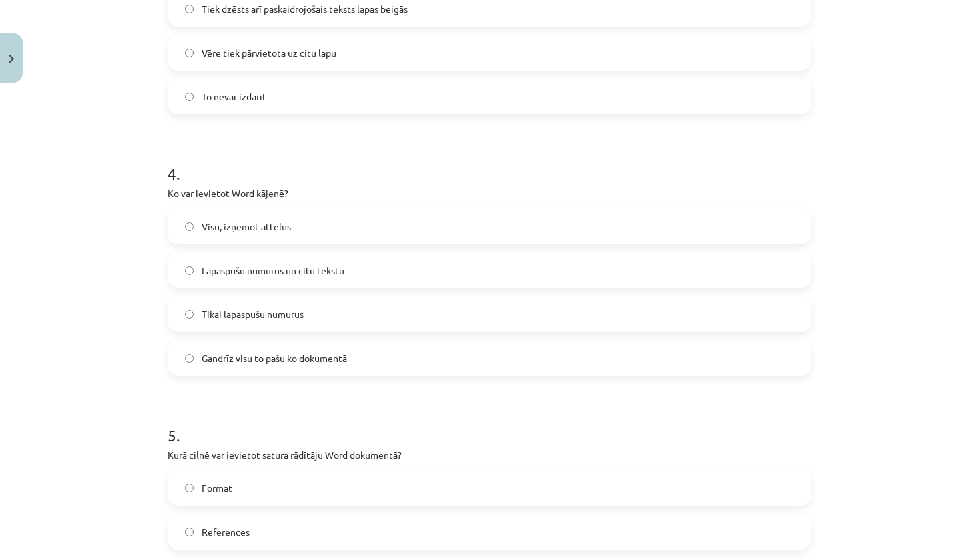
click at [339, 270] on span "Lapaspušu numurus un citu tekstu" at bounding box center [273, 271] width 143 height 14
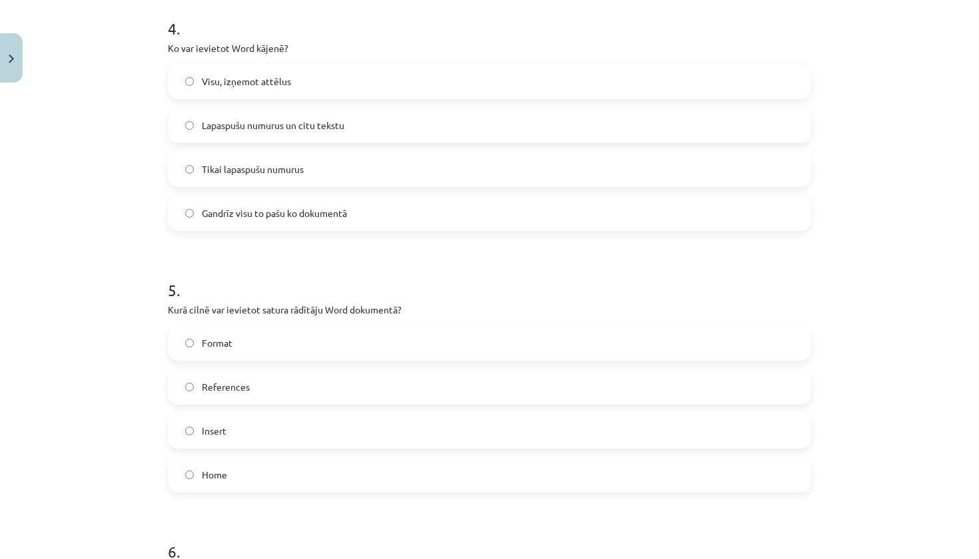
scroll to position [1020, 0]
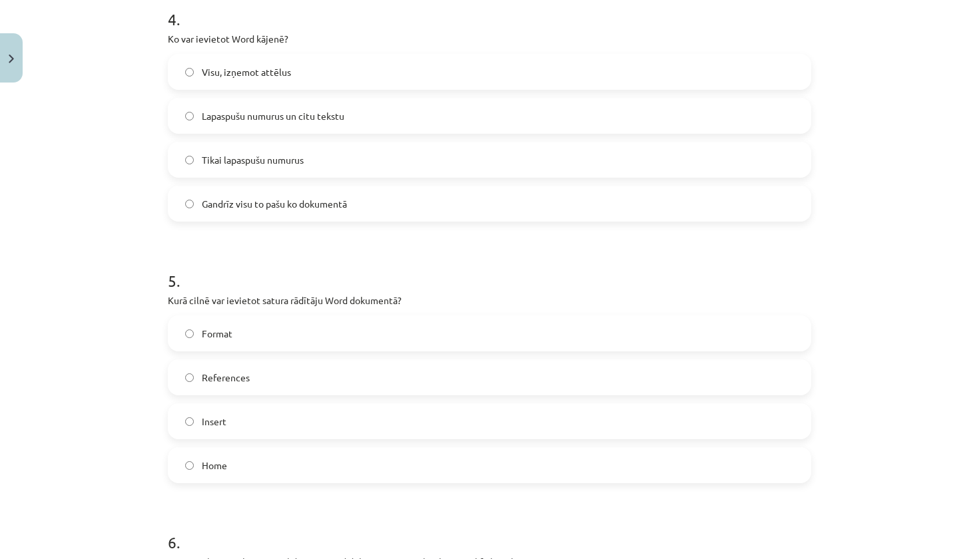
click at [303, 380] on label "References" at bounding box center [489, 377] width 641 height 33
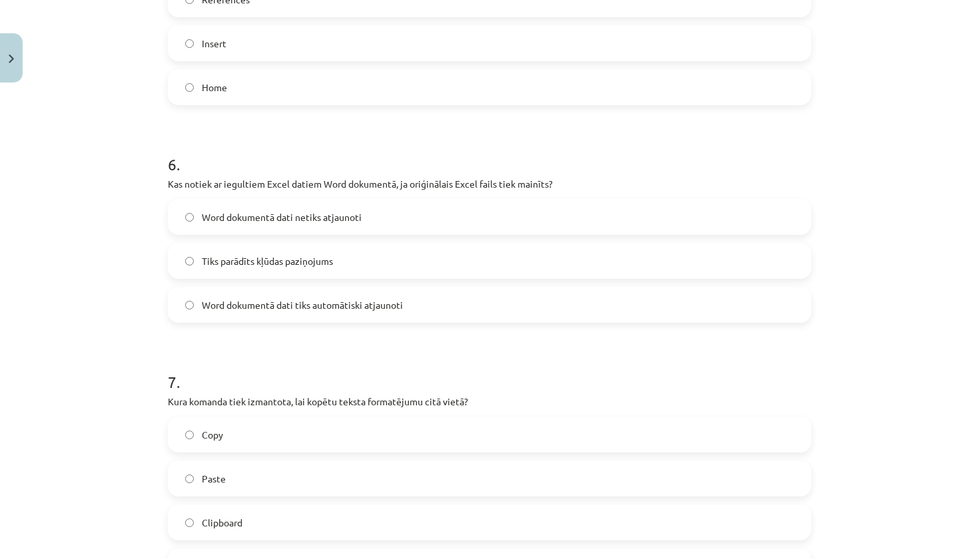
scroll to position [1408, 0]
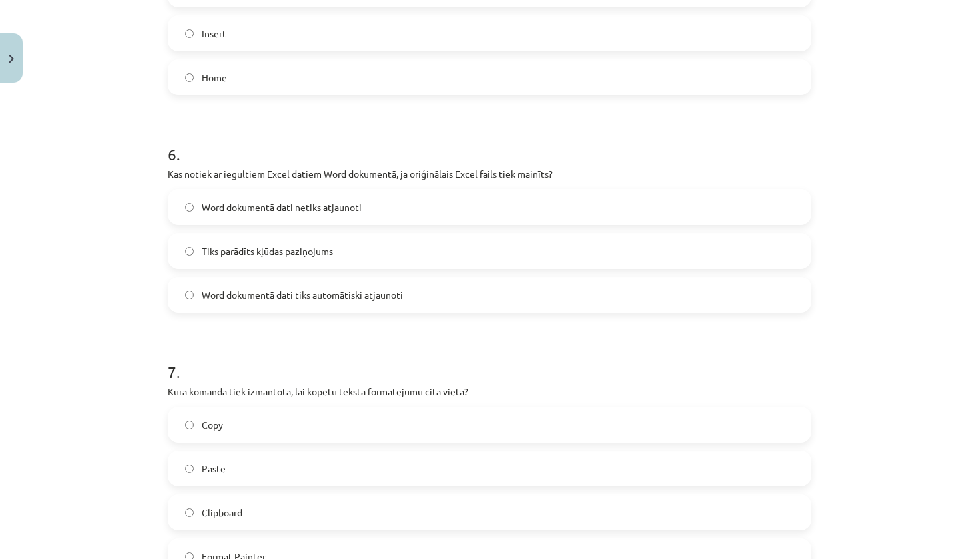
click at [390, 209] on label "Word dokumentā dati netiks atjaunoti" at bounding box center [489, 206] width 641 height 33
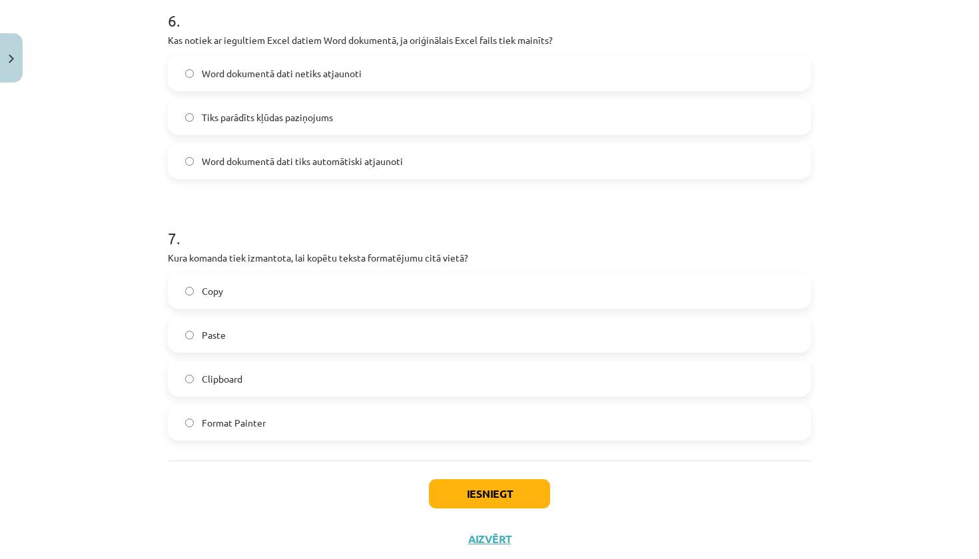
click at [300, 430] on label "Format Painter" at bounding box center [489, 422] width 641 height 33
click at [500, 495] on button "Iesniegt" at bounding box center [489, 494] width 121 height 29
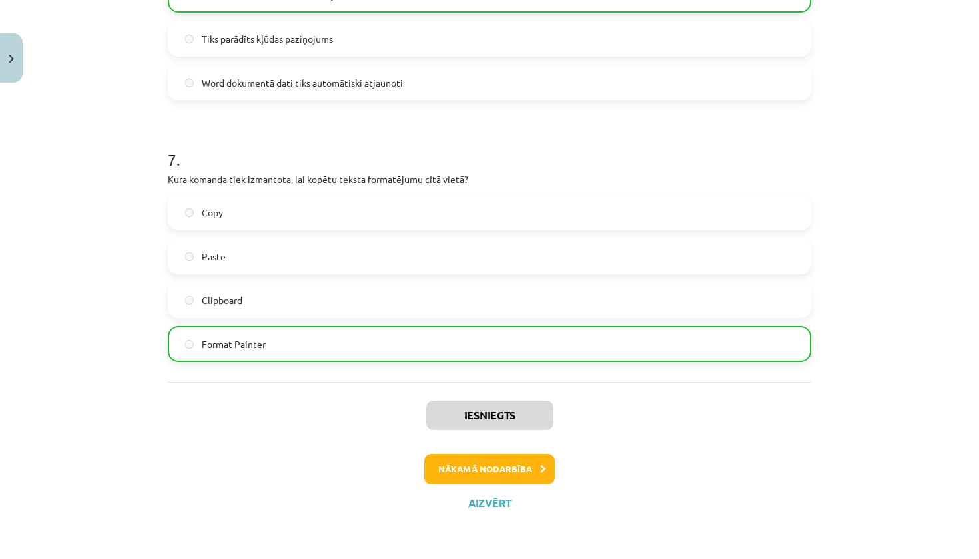
scroll to position [1622, 0]
click at [502, 460] on button "Nākamā nodarbība" at bounding box center [489, 469] width 131 height 31
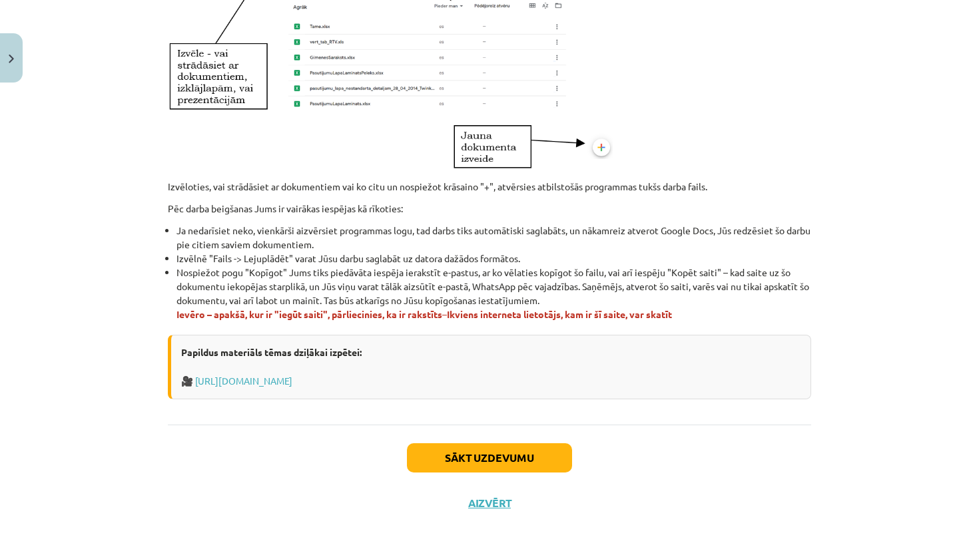
scroll to position [728, 0]
click at [517, 459] on button "Sākt uzdevumu" at bounding box center [489, 458] width 165 height 29
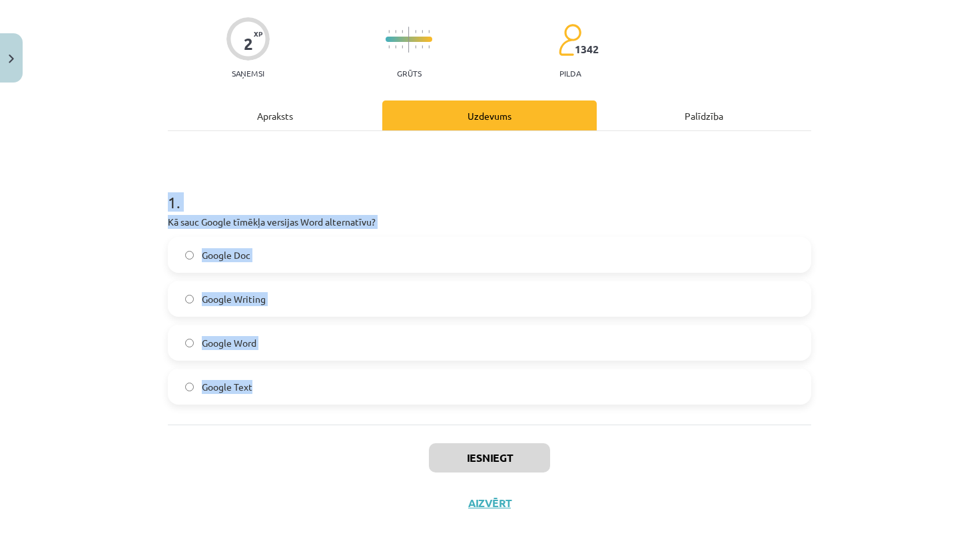
drag, startPoint x: 166, startPoint y: 195, endPoint x: 266, endPoint y: 391, distance: 219.8
click at [266, 391] on div "2 XP Saņemsi Grūts 1342 pilda Apraksts Uzdevums Palīdzība 1 . Kā sauc Google tī…" at bounding box center [489, 259] width 659 height 533
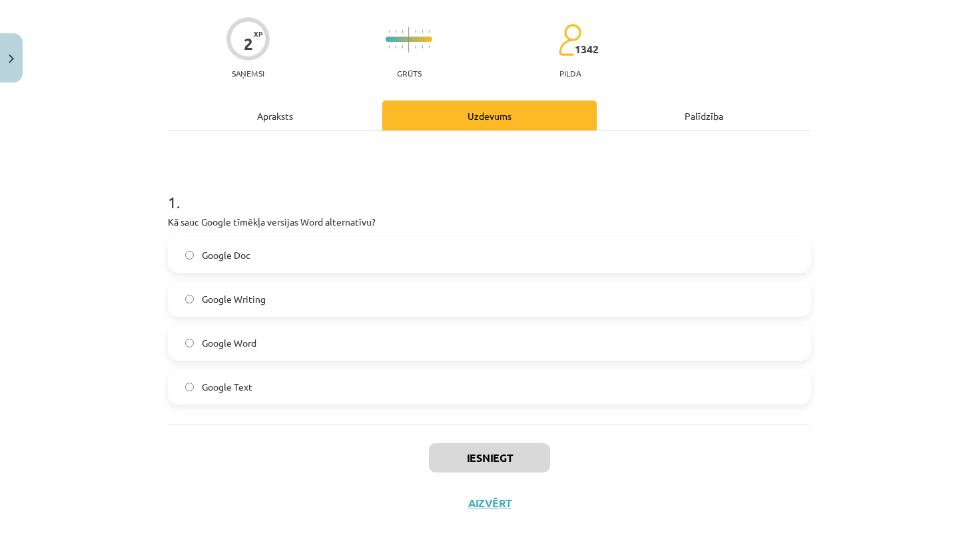
click at [262, 435] on div "Iesniegt Aizvērt" at bounding box center [489, 471] width 643 height 93
click at [269, 264] on label "Google Doc" at bounding box center [489, 254] width 641 height 33
click at [475, 454] on button "Iesniegt" at bounding box center [489, 458] width 121 height 29
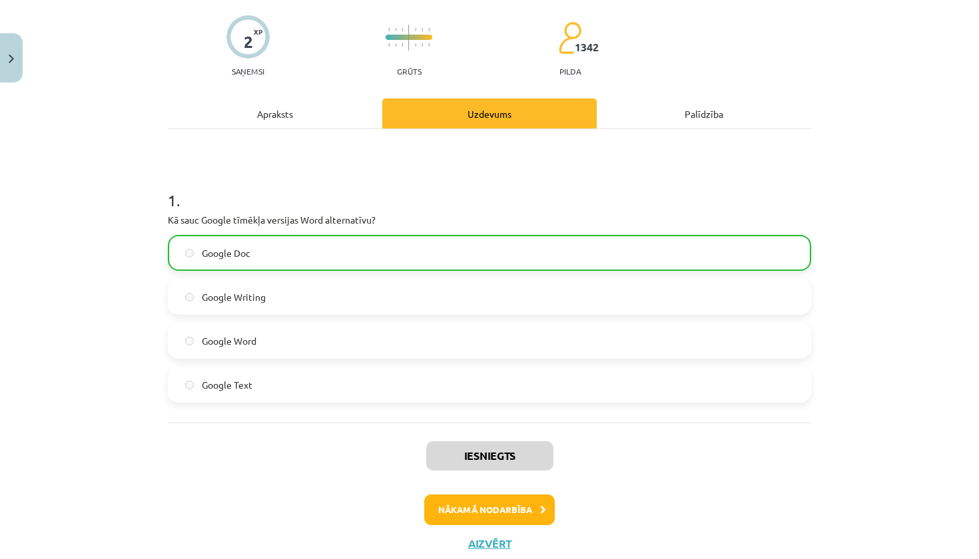
click at [499, 508] on button "Nākamā nodarbība" at bounding box center [489, 510] width 131 height 31
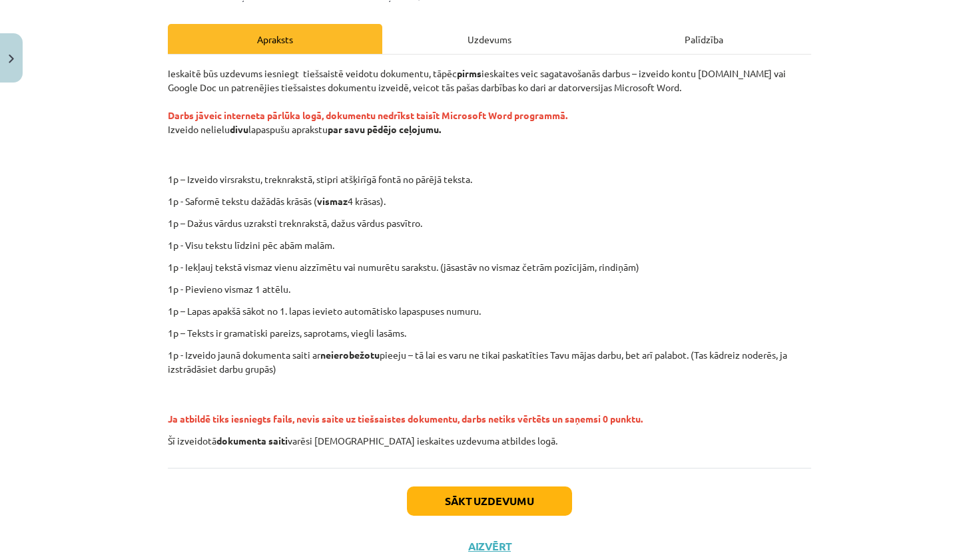
scroll to position [171, 0]
click at [462, 495] on button "Sākt uzdevumu" at bounding box center [489, 502] width 165 height 29
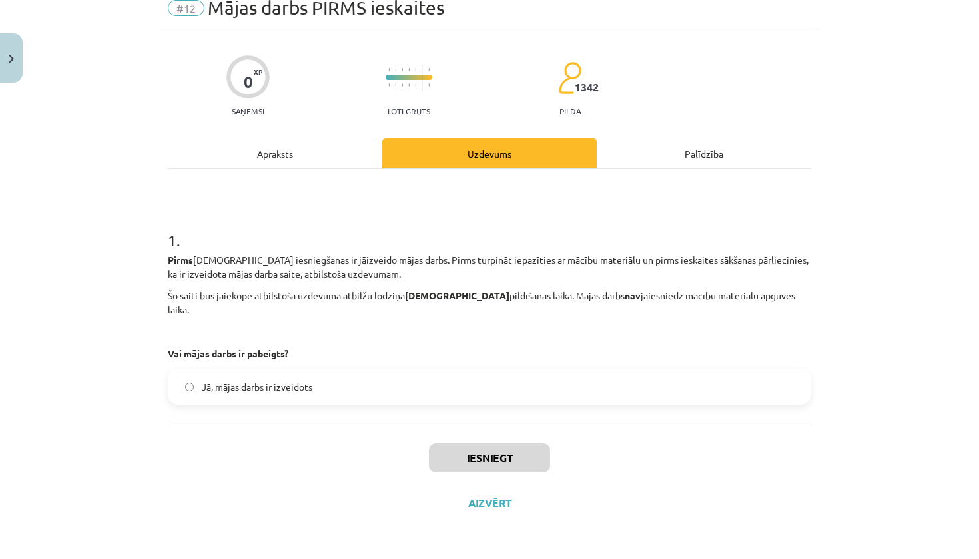
scroll to position [45, 0]
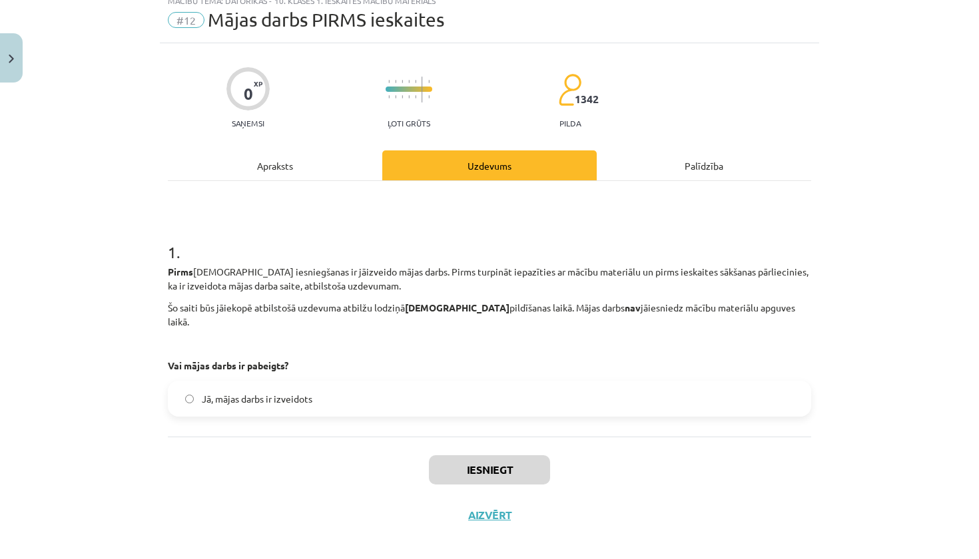
click at [408, 389] on label "Jā, mājas darbs ir izveidots" at bounding box center [489, 398] width 641 height 33
click at [493, 456] on button "Iesniegt" at bounding box center [489, 470] width 121 height 29
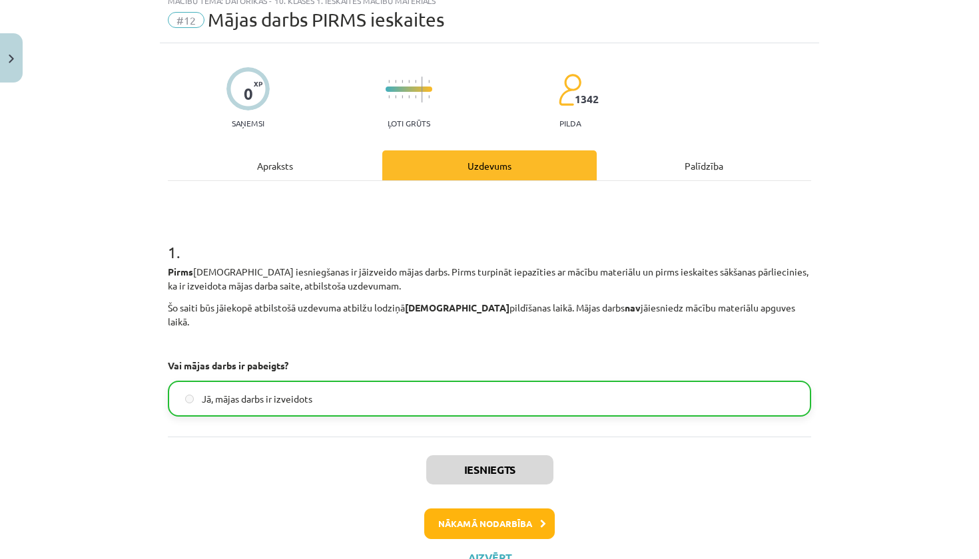
click at [471, 511] on button "Nākamā nodarbība" at bounding box center [489, 524] width 131 height 31
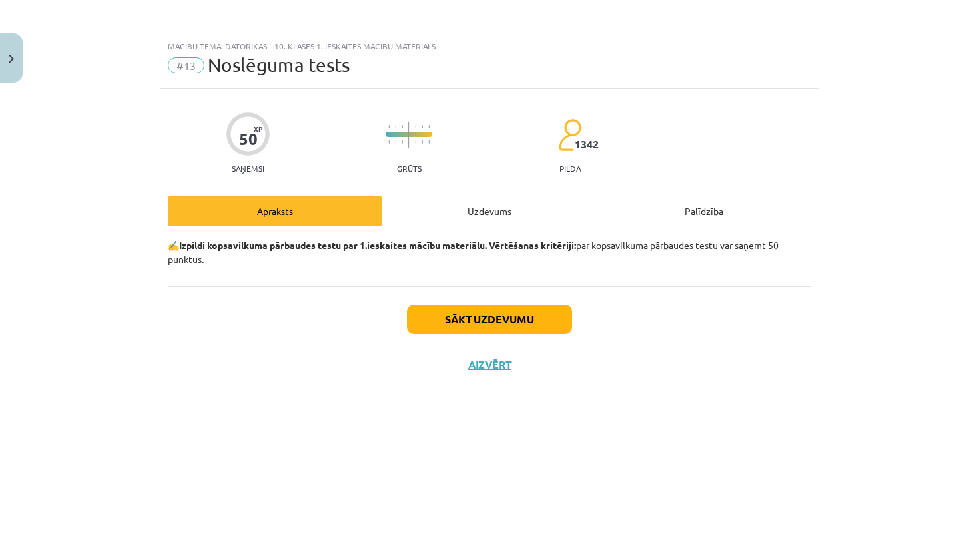
click at [488, 326] on button "Sākt uzdevumu" at bounding box center [489, 319] width 165 height 29
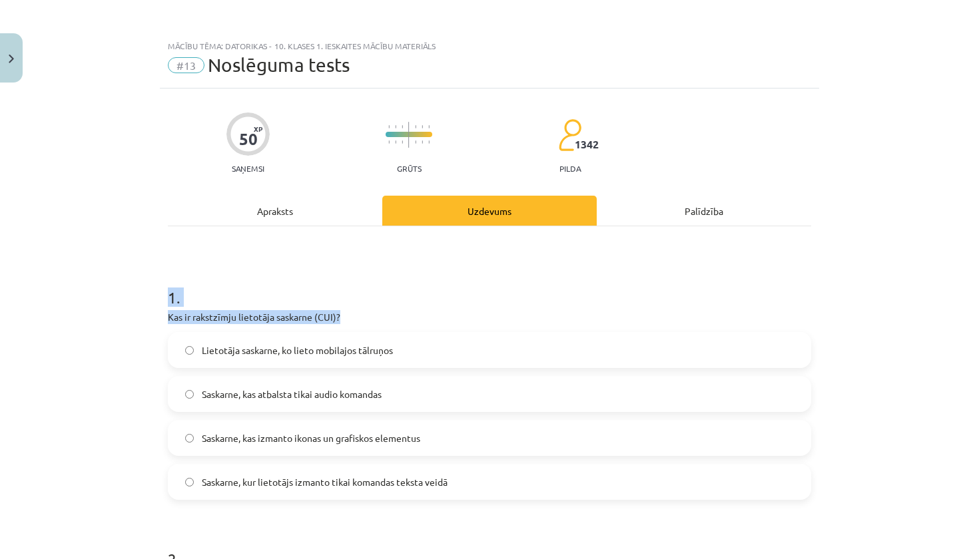
drag, startPoint x: 170, startPoint y: 304, endPoint x: 191, endPoint y: 342, distance: 43.0
click at [191, 342] on div "1 . Kas ir rakstzīmju lietotāja saskarne (CUI)? Lietotāja saskarne, ko lieto mo…" at bounding box center [489, 382] width 643 height 235
click at [145, 309] on div "Mācību tēma: Datorikas - 10. klases 1. ieskaites mācību materiāls #13 Noslēguma…" at bounding box center [489, 279] width 979 height 559
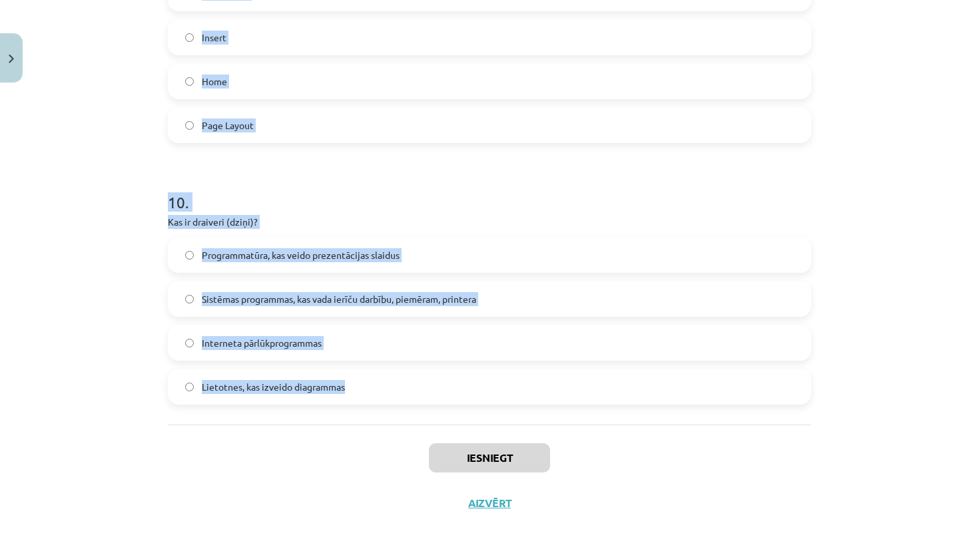
scroll to position [189, 0]
drag, startPoint x: 166, startPoint y: 297, endPoint x: 375, endPoint y: 395, distance: 230.9
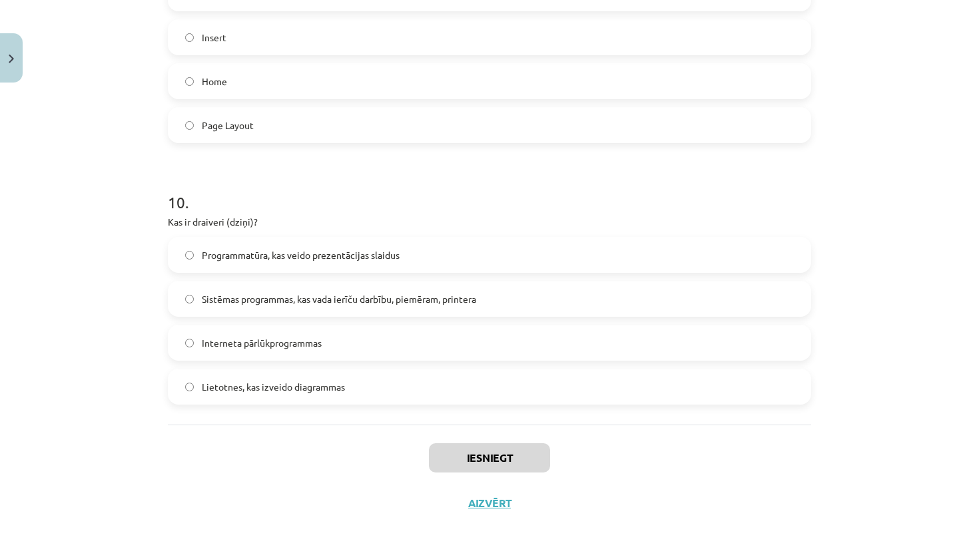
click at [330, 453] on div "Iesniegt Aizvērt" at bounding box center [489, 471] width 643 height 93
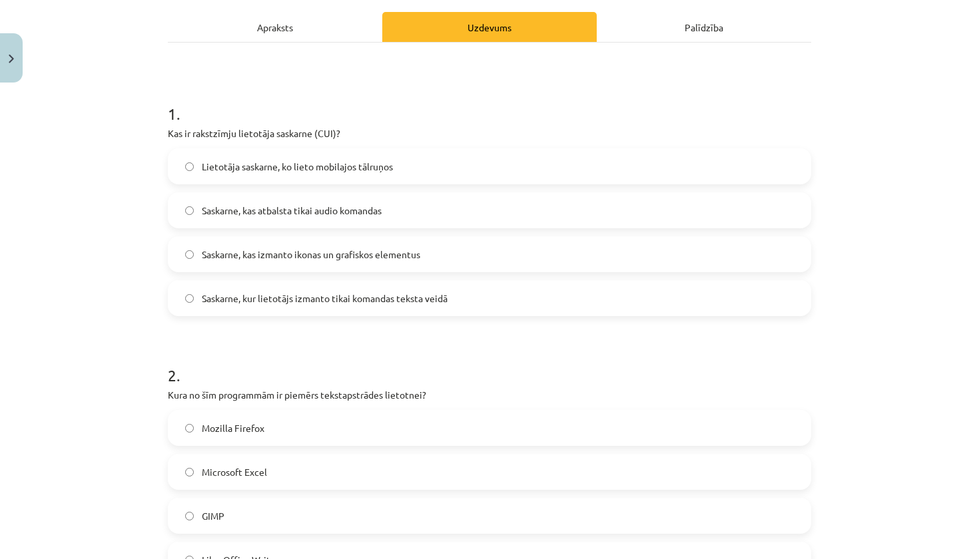
scroll to position [187, 0]
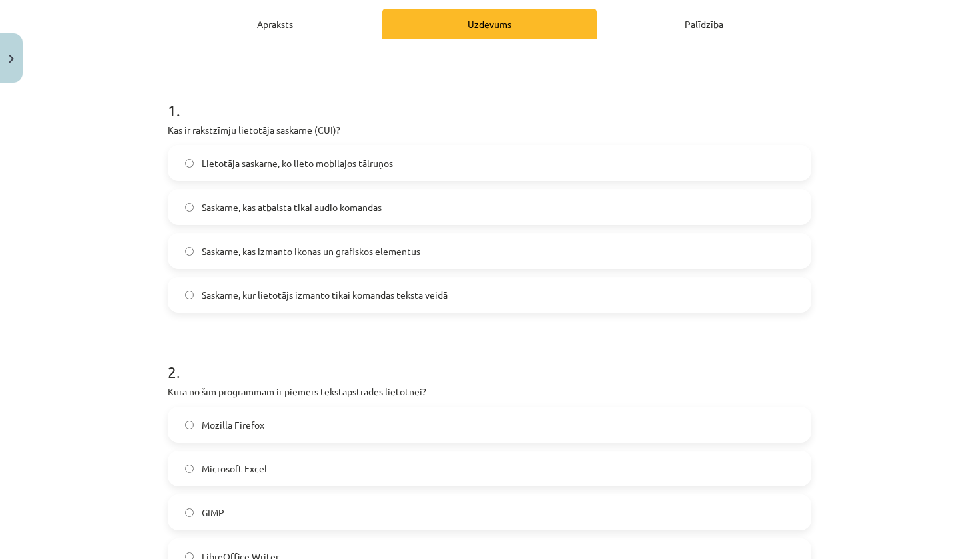
click at [295, 292] on span "Saskarne, kur lietotājs izmanto tikai komandas teksta veidā" at bounding box center [325, 295] width 246 height 14
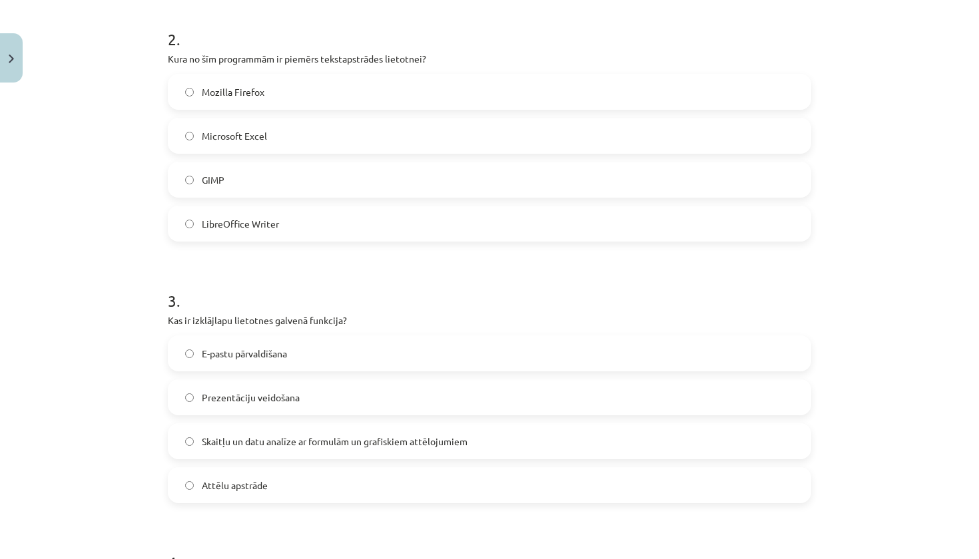
scroll to position [535, 0]
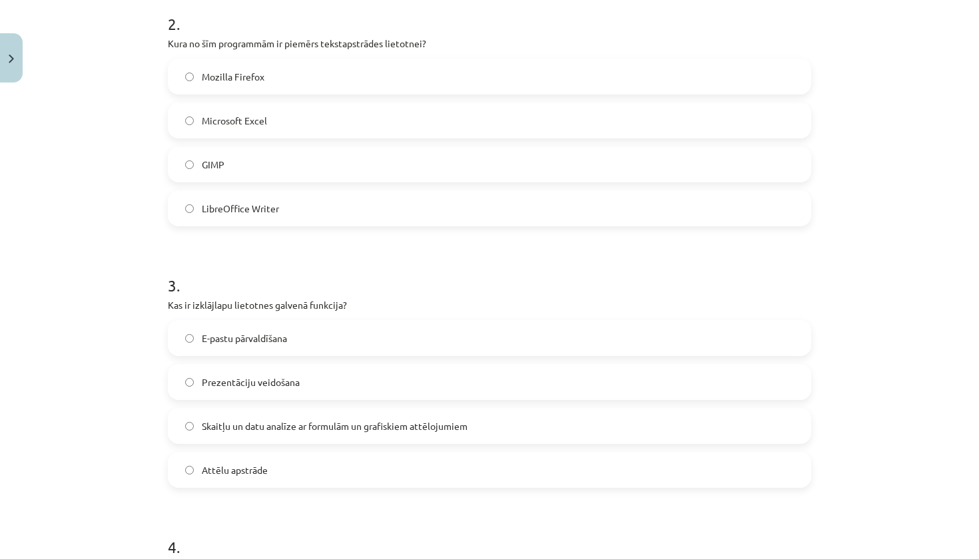
click at [266, 418] on label "Skaitļu un datu analīze ar formulām un grafiskiem attēlojumiem" at bounding box center [489, 426] width 641 height 33
click at [278, 215] on span "LibreOffice Writer" at bounding box center [240, 209] width 77 height 14
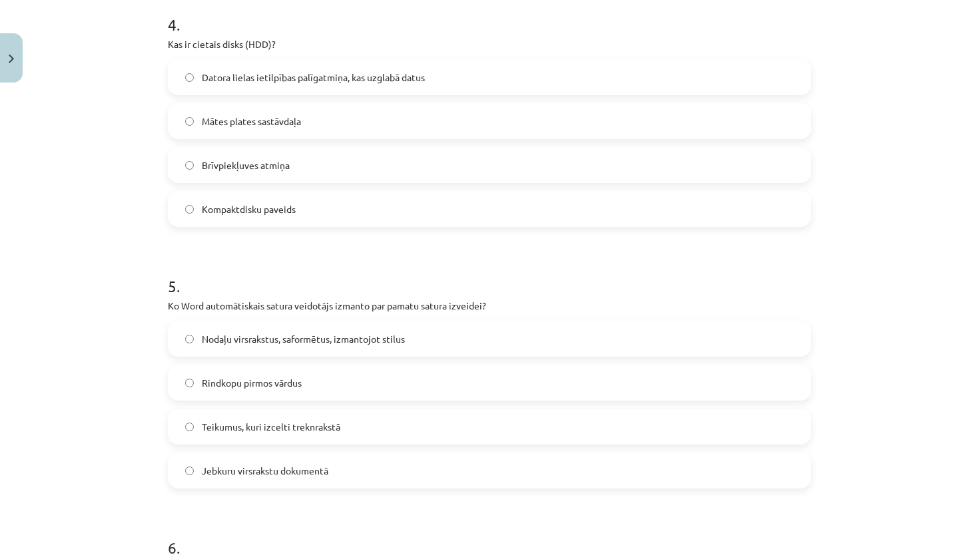
scroll to position [1053, 0]
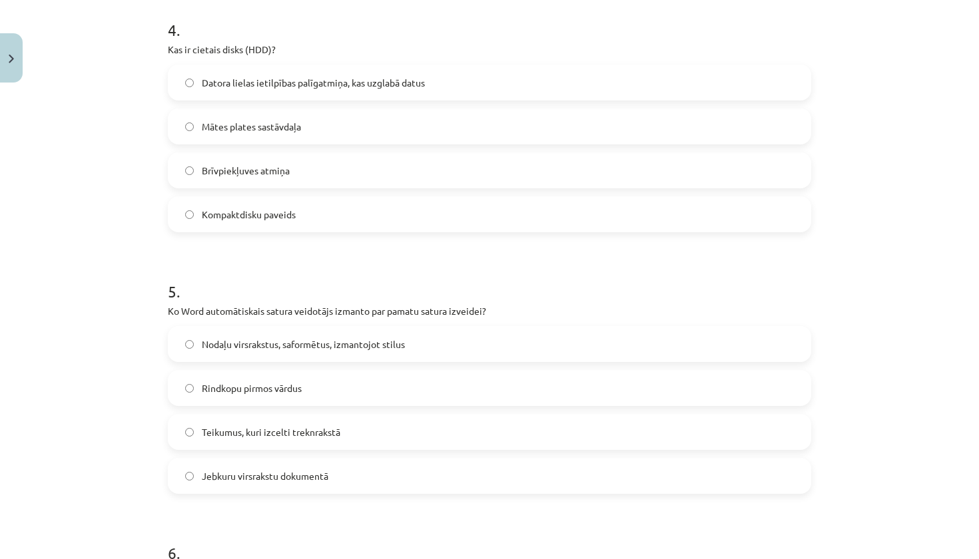
click at [255, 90] on label "Datora lielas ietilpības palīgatmiņa, kas uzglabā datus" at bounding box center [489, 82] width 641 height 33
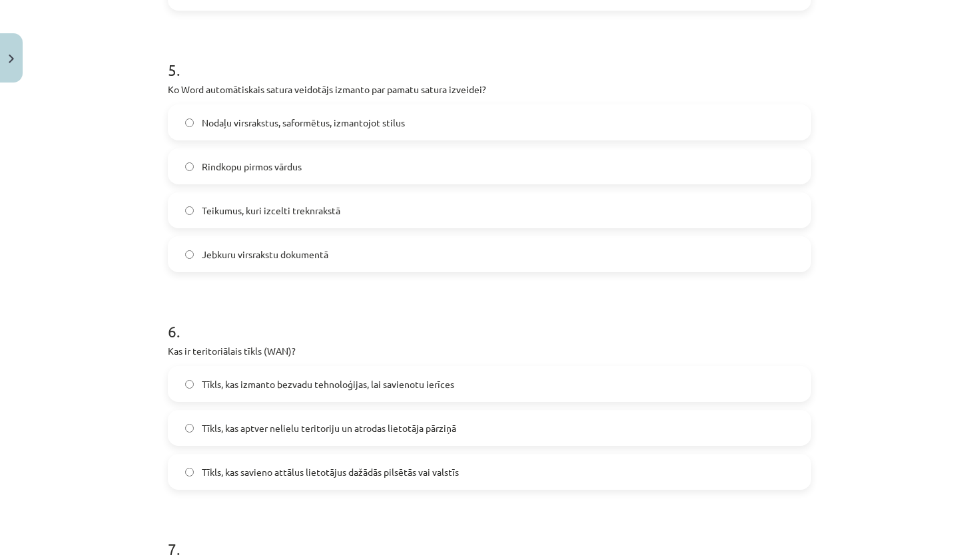
scroll to position [1291, 0]
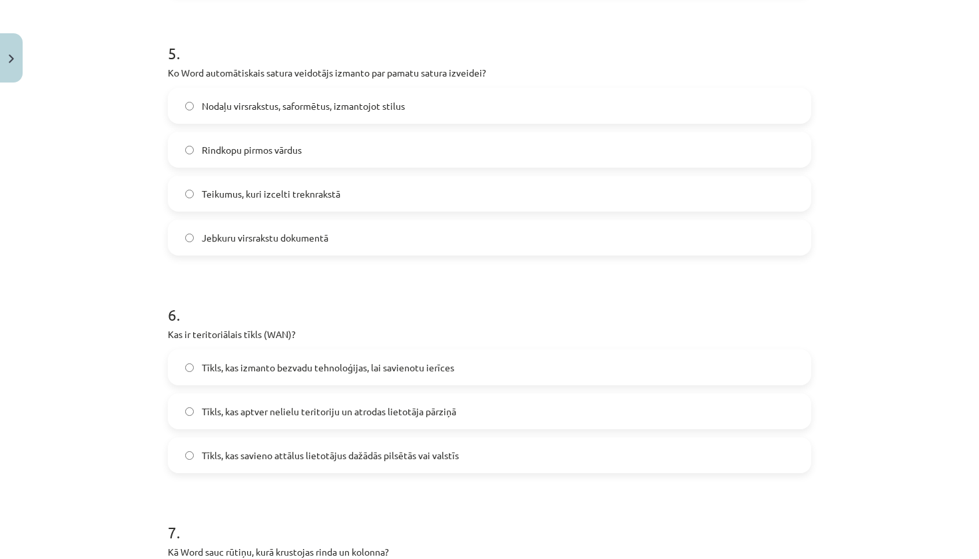
click at [294, 465] on label "Tīkls, kas savieno attālus lietotājus dažādās pilsētās vai valstīs" at bounding box center [489, 455] width 641 height 33
click at [346, 113] on label "Nodaļu virsrakstus, saformētus, izmantojot stilus" at bounding box center [489, 105] width 641 height 33
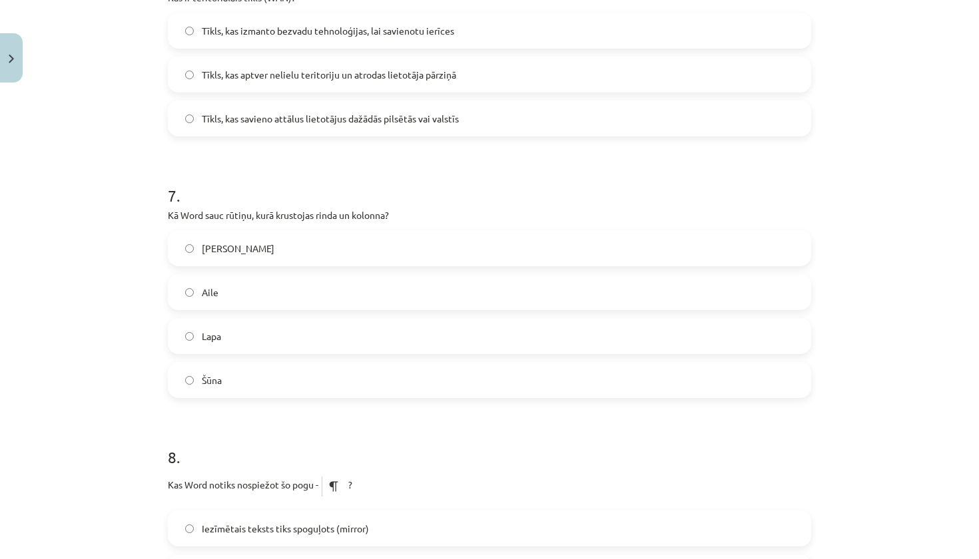
click at [355, 397] on div "Šūna" at bounding box center [489, 380] width 643 height 36
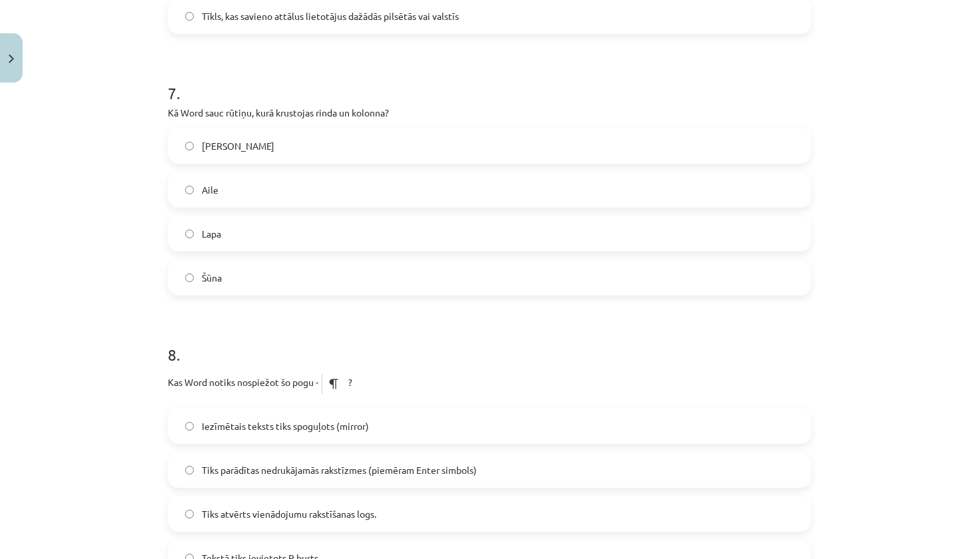
scroll to position [1734, 0]
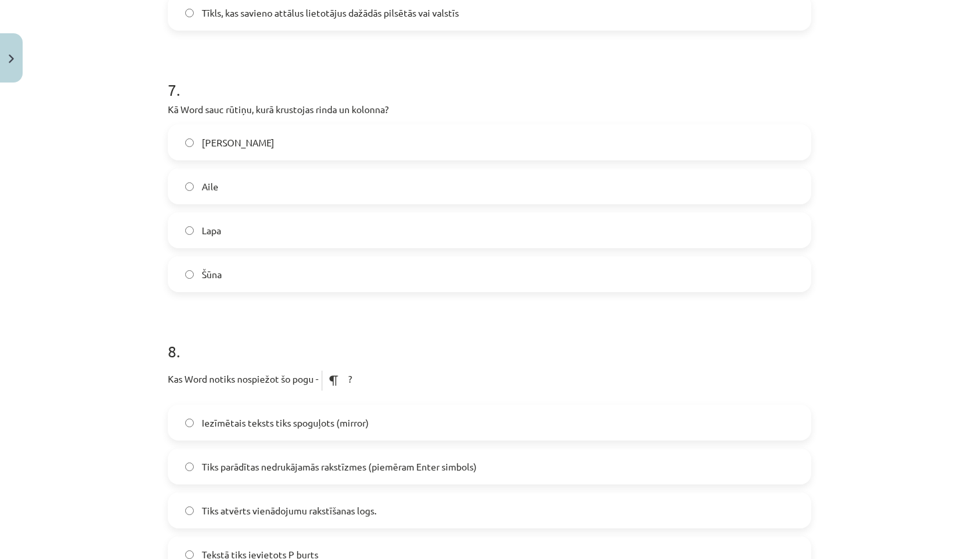
click at [320, 278] on label "Šūna" at bounding box center [489, 274] width 641 height 33
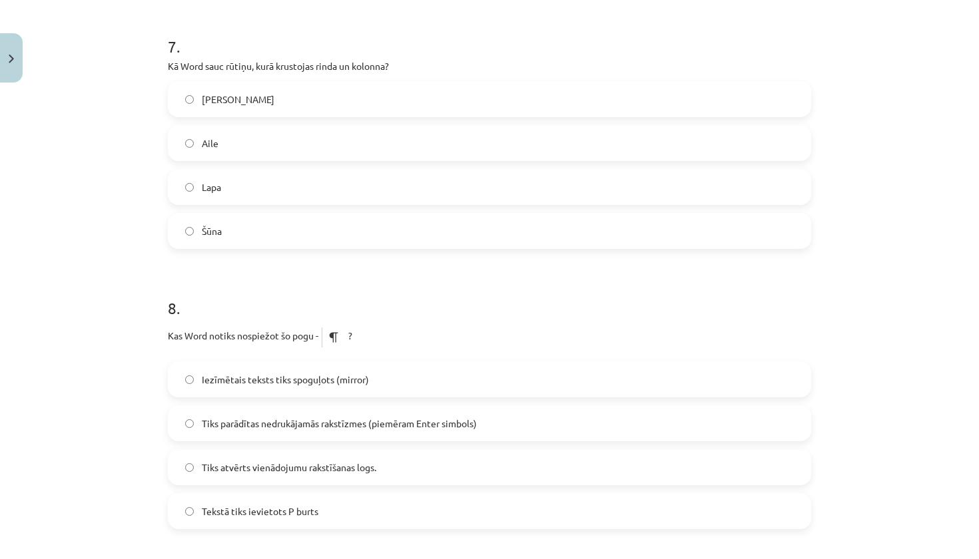
click at [418, 429] on span "Tiks parādītas nedrukājamās rakstīzmes (piemēram Enter simbols)" at bounding box center [339, 424] width 275 height 14
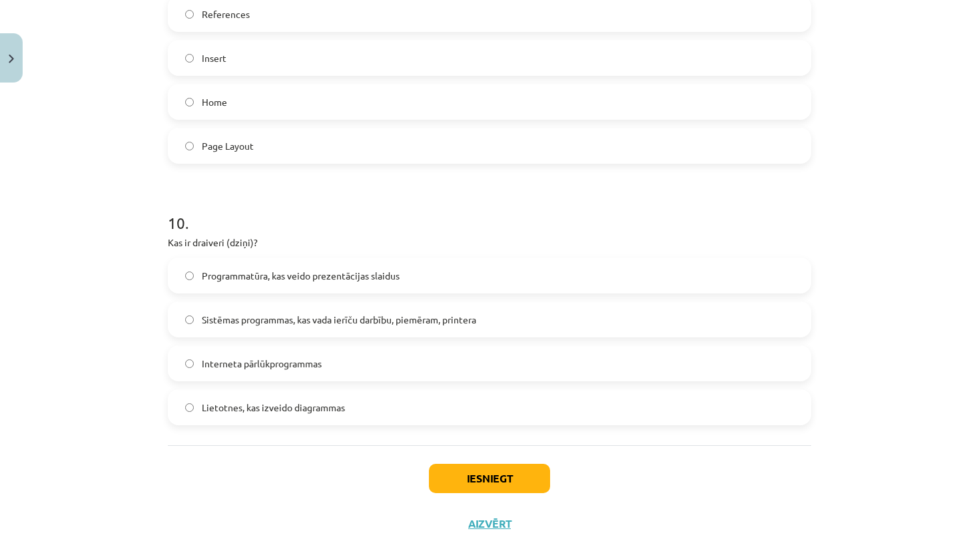
scroll to position [2398, 0]
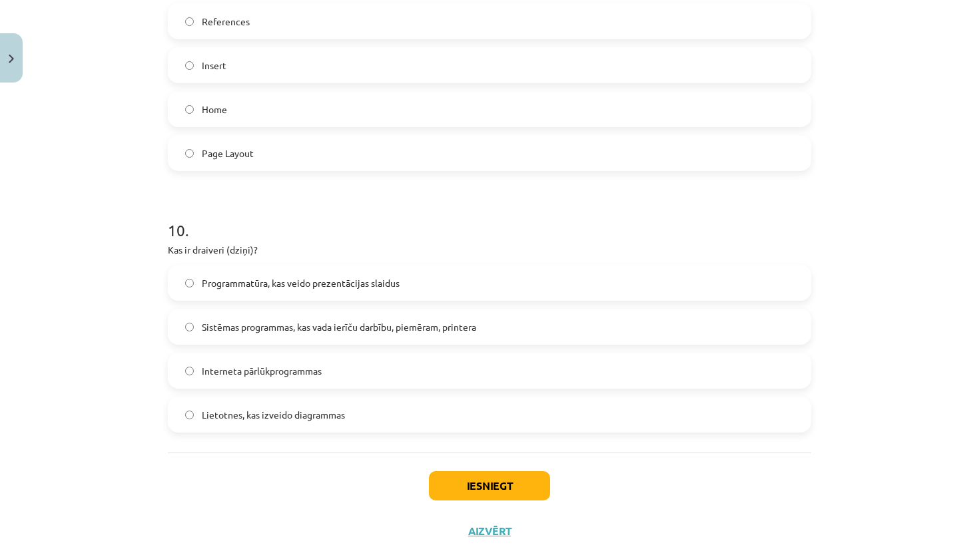
click at [350, 105] on label "Home" at bounding box center [489, 109] width 641 height 33
click at [315, 329] on span "Sistēmas programmas, kas vada ierīču darbību, piemēram, printera" at bounding box center [339, 327] width 274 height 14
click at [466, 488] on button "Iesniegt" at bounding box center [489, 486] width 121 height 29
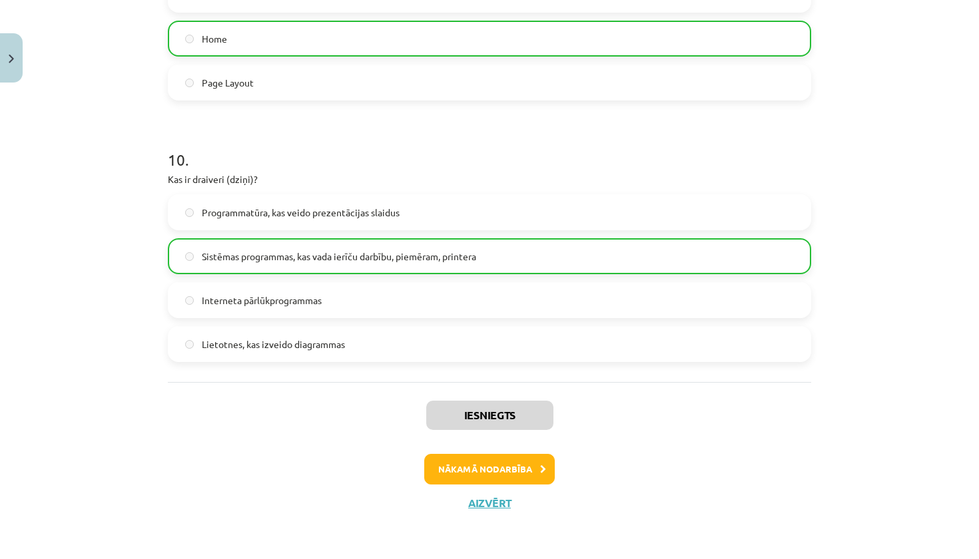
click at [507, 477] on button "Nākamā nodarbība" at bounding box center [489, 469] width 131 height 31
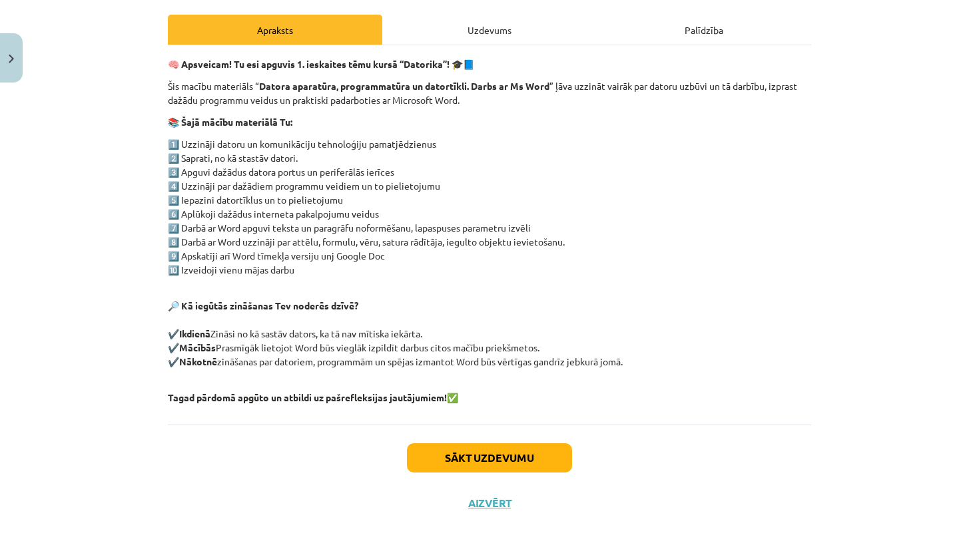
click at [503, 460] on button "Sākt uzdevumu" at bounding box center [489, 458] width 165 height 29
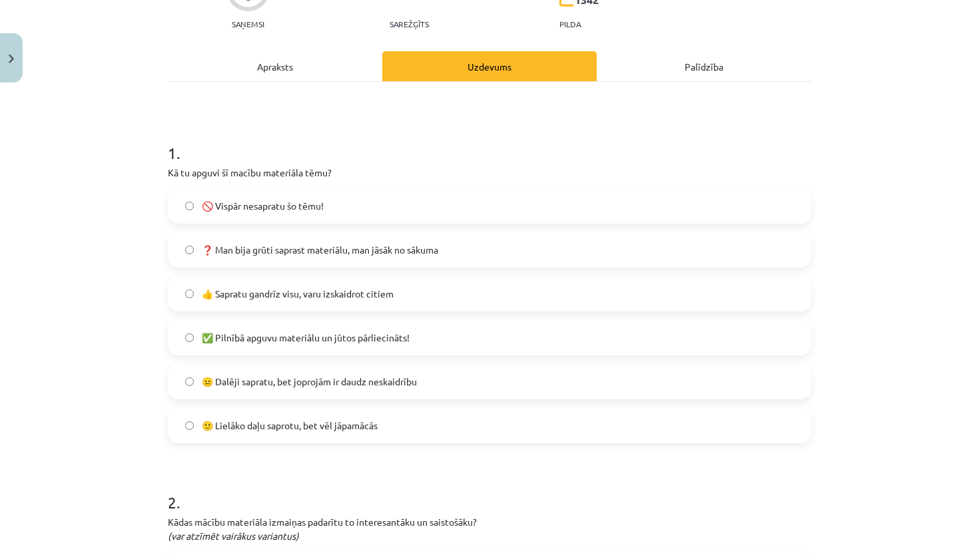
scroll to position [153, 0]
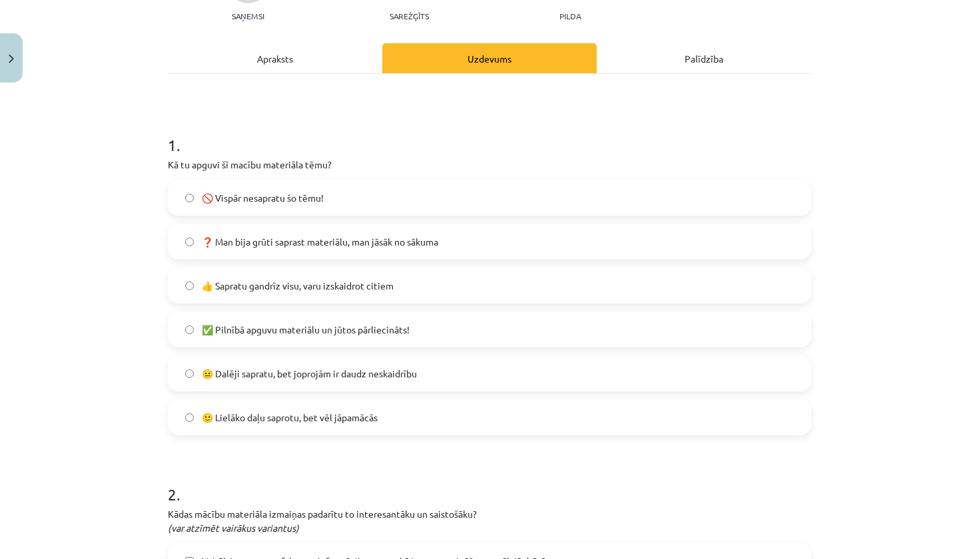
click at [290, 335] on span "✅ Pilnībā apguvu materiālu un jūtos pārliecināts!" at bounding box center [306, 330] width 208 height 14
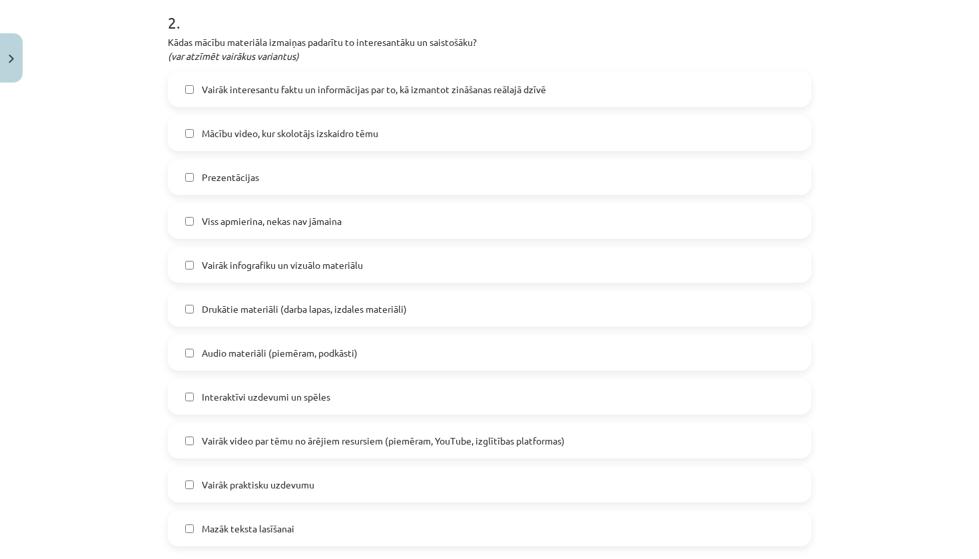
scroll to position [622, 0]
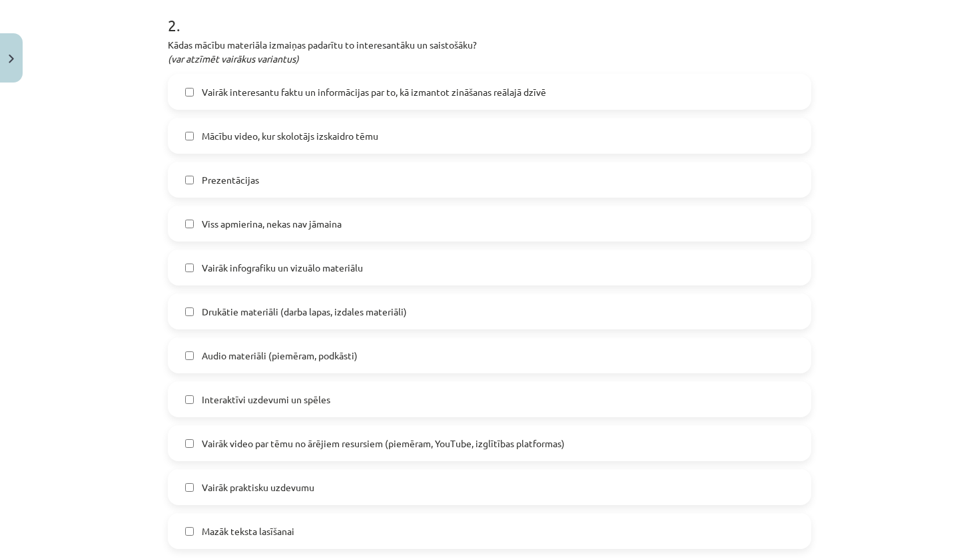
click at [326, 230] on span "Viss apmierina, nekas nav jāmaina" at bounding box center [272, 224] width 140 height 14
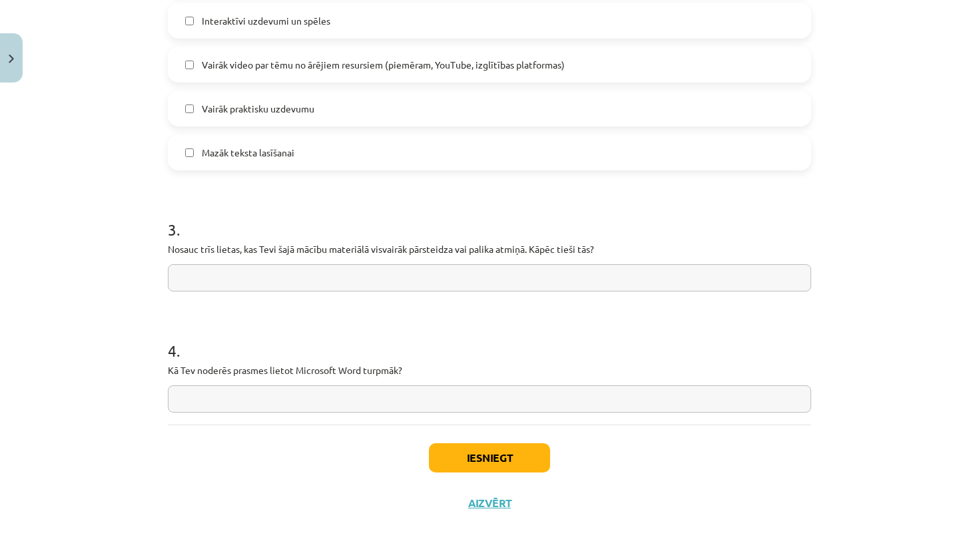
scroll to position [1003, 0]
click at [491, 455] on button "Iesniegt" at bounding box center [489, 458] width 121 height 29
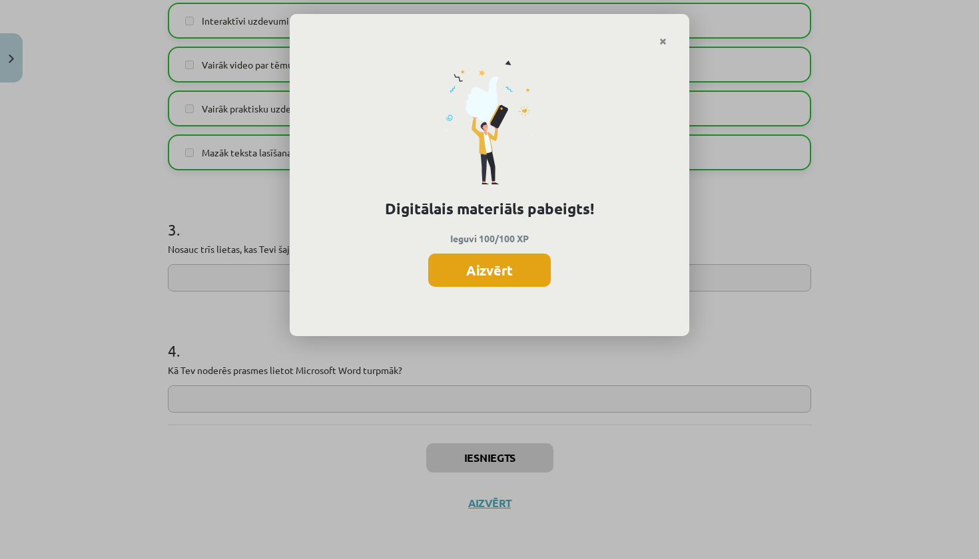
click at [519, 273] on button "Aizvērt" at bounding box center [489, 270] width 123 height 33
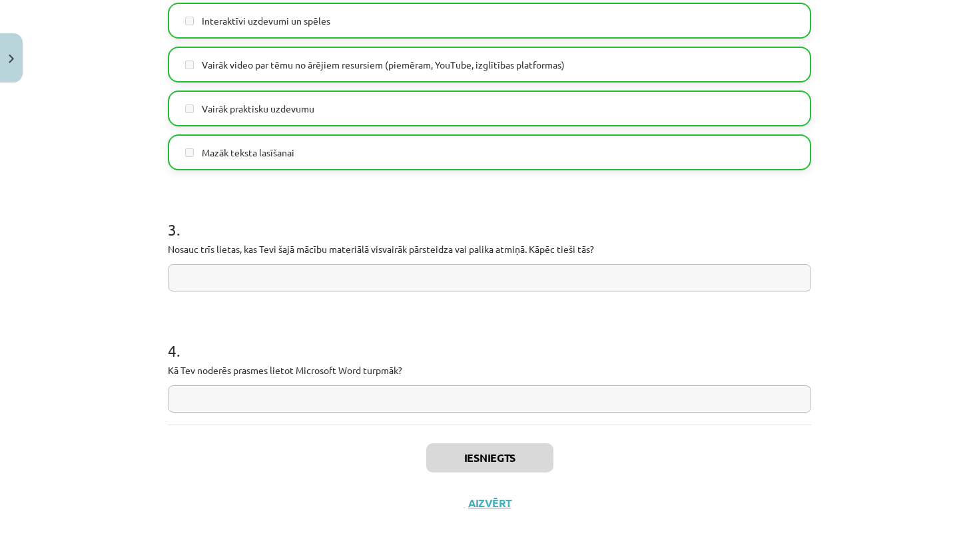
click at [495, 503] on button "Aizvērt" at bounding box center [489, 503] width 51 height 13
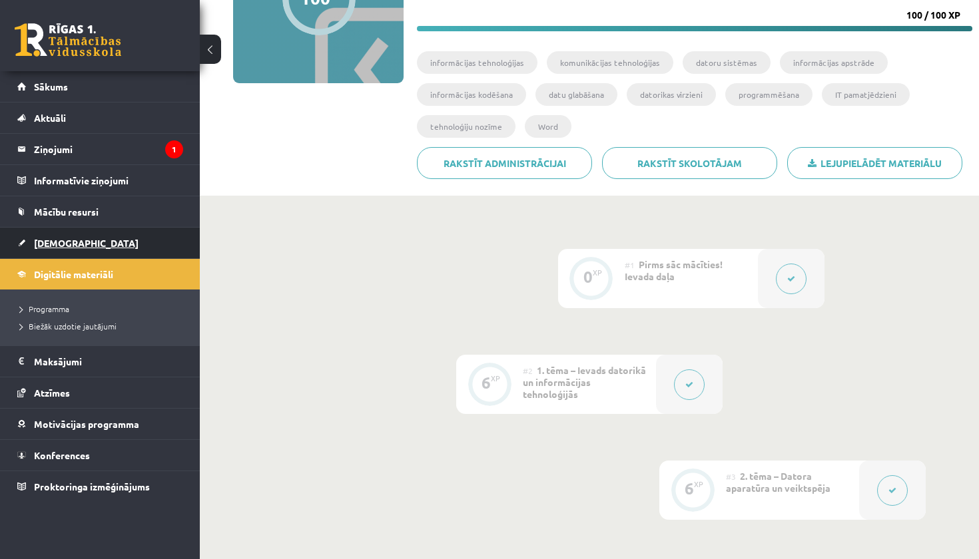
click at [133, 238] on link "[DEMOGRAPHIC_DATA]" at bounding box center [100, 243] width 166 height 31
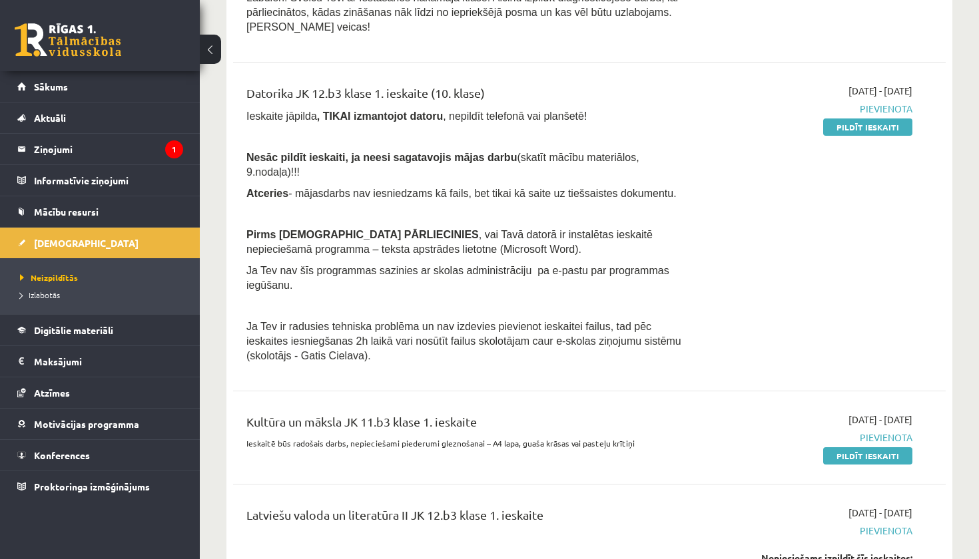
scroll to position [210, 0]
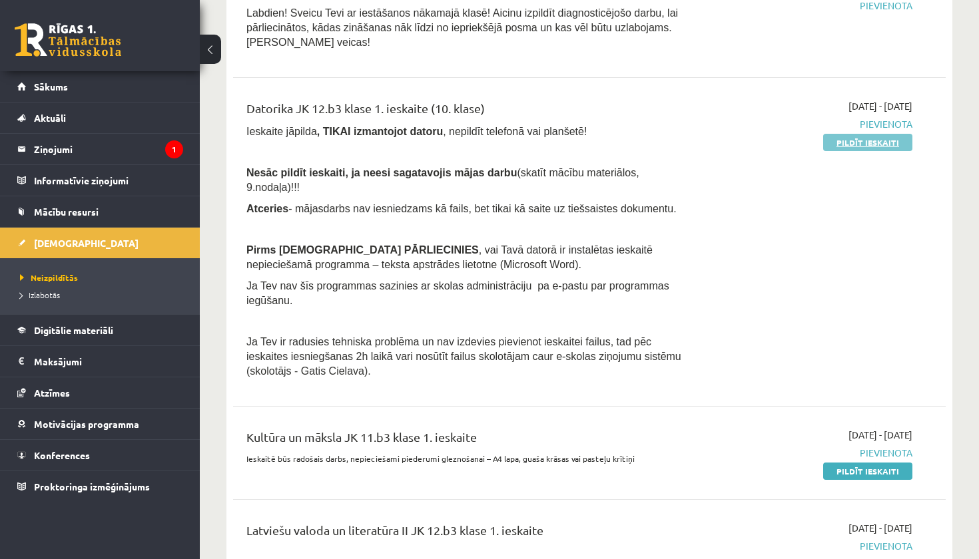
click at [863, 139] on link "Pildīt ieskaiti" at bounding box center [867, 142] width 89 height 17
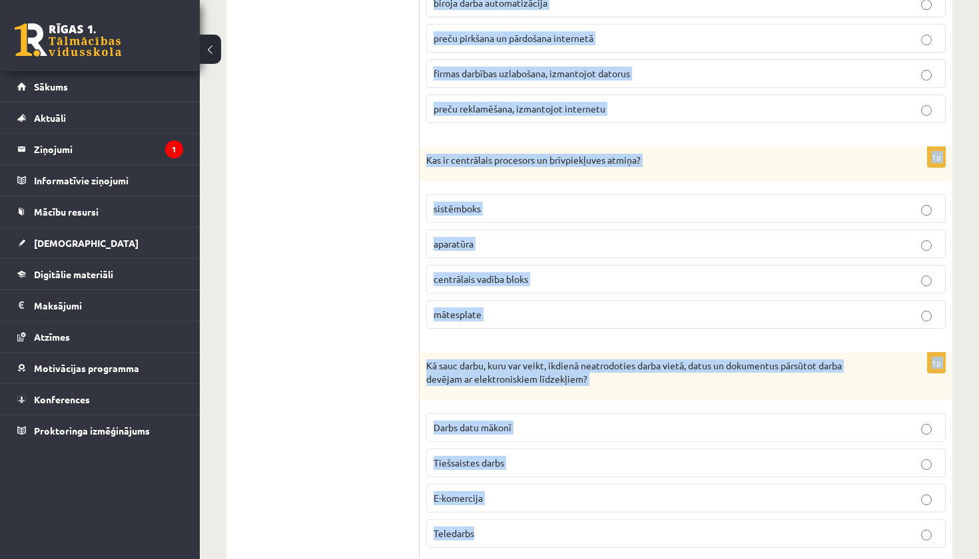
scroll to position [3713, 0]
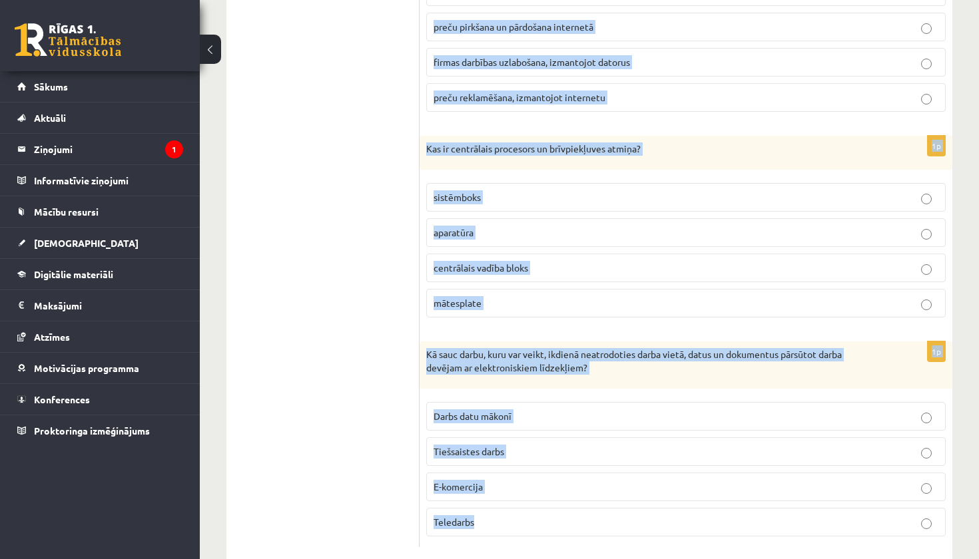
drag, startPoint x: 427, startPoint y: 228, endPoint x: 496, endPoint y: 498, distance: 278.5
copy form "Lore ip dolorsitam consectetu adipiscing elits doeius temporinci? 14 utlab etdo…"
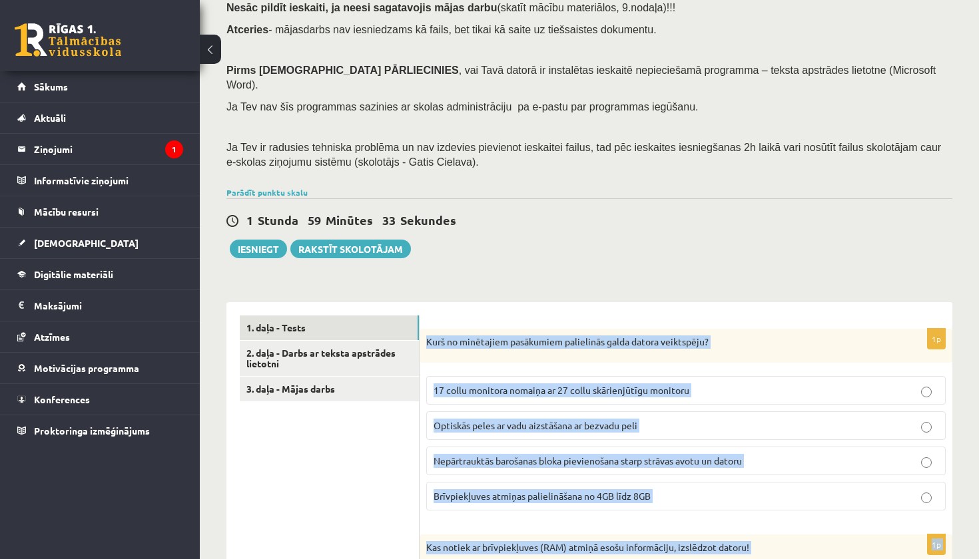
scroll to position [148, 0]
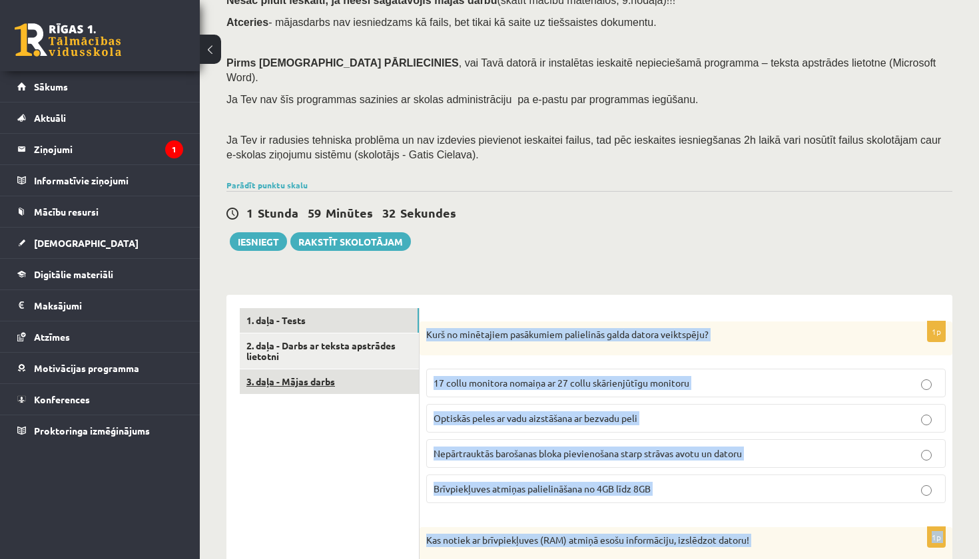
click at [310, 370] on link "3. daļa - Mājas darbs" at bounding box center [329, 382] width 179 height 25
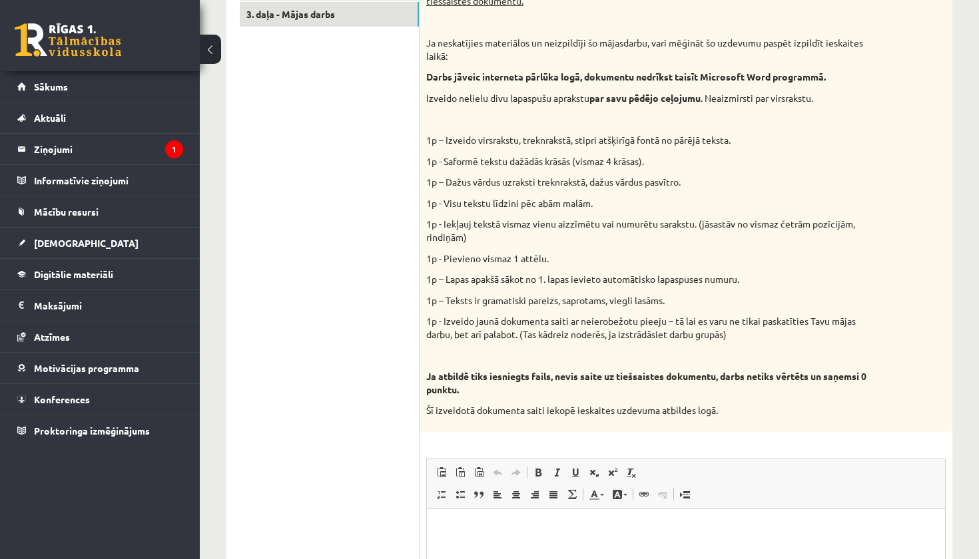
scroll to position [558, 0]
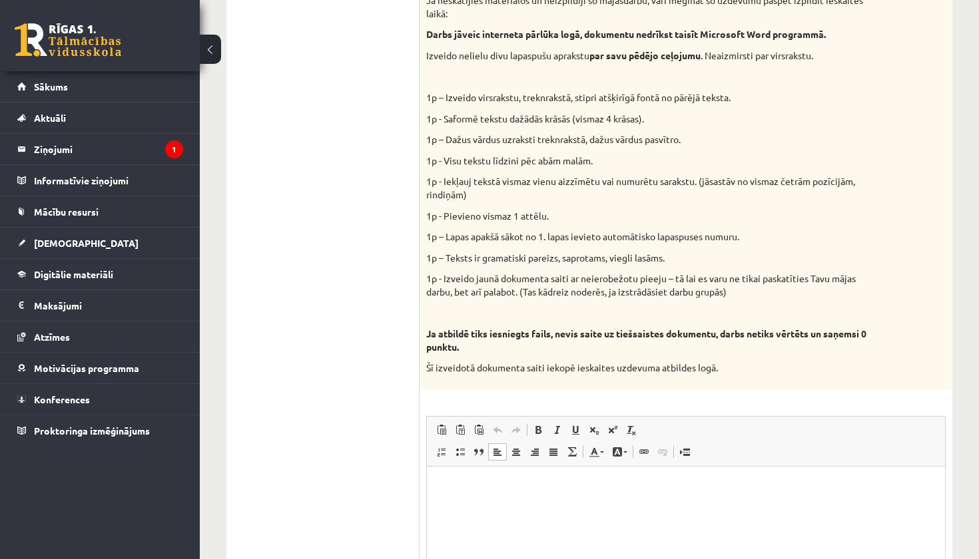
click at [574, 482] on p "Визуальный текстовый редактор, wiswyg-editor-user-answer-47433933832740" at bounding box center [685, 487] width 491 height 14
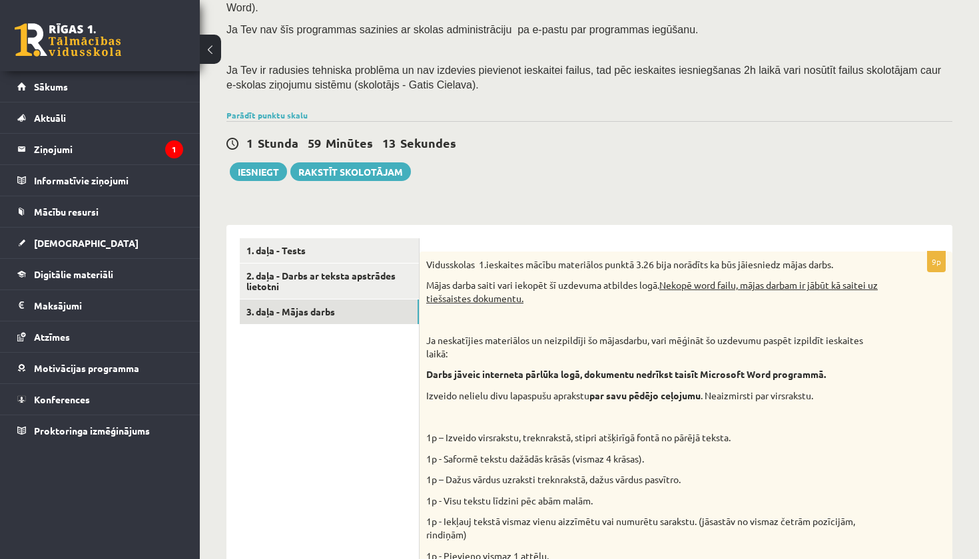
scroll to position [227, 0]
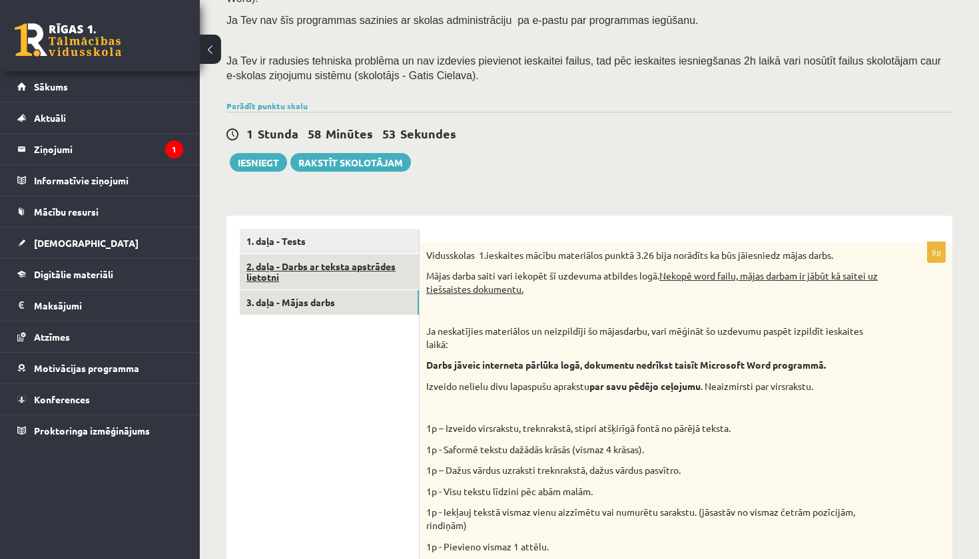
click at [400, 254] on link "2. daļa - Darbs ar teksta apstrādes lietotni" at bounding box center [329, 272] width 179 height 36
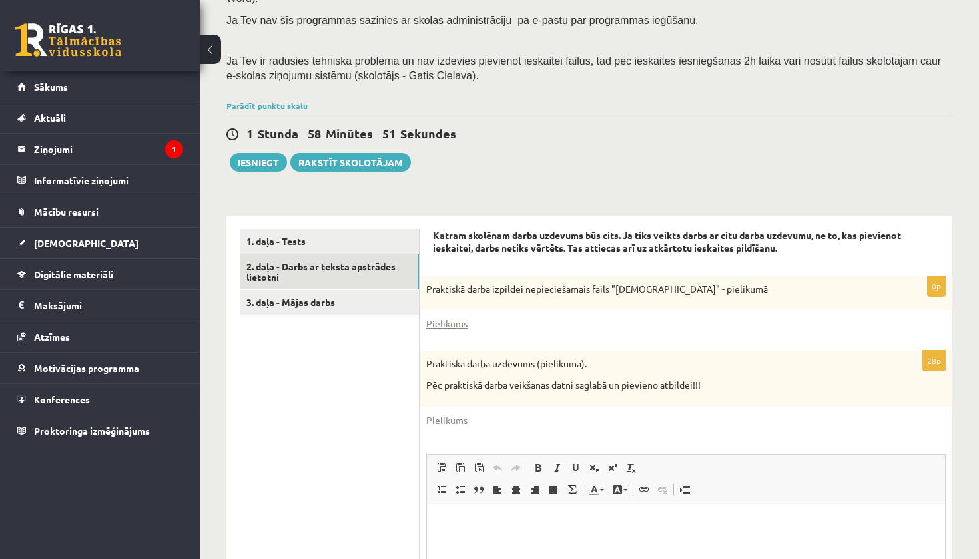
scroll to position [0, 0]
click at [448, 317] on link "Pielikums" at bounding box center [446, 324] width 41 height 14
click at [454, 414] on link "Pielikums" at bounding box center [446, 421] width 41 height 14
click at [356, 229] on link "1. daļa - Tests" at bounding box center [329, 241] width 179 height 25
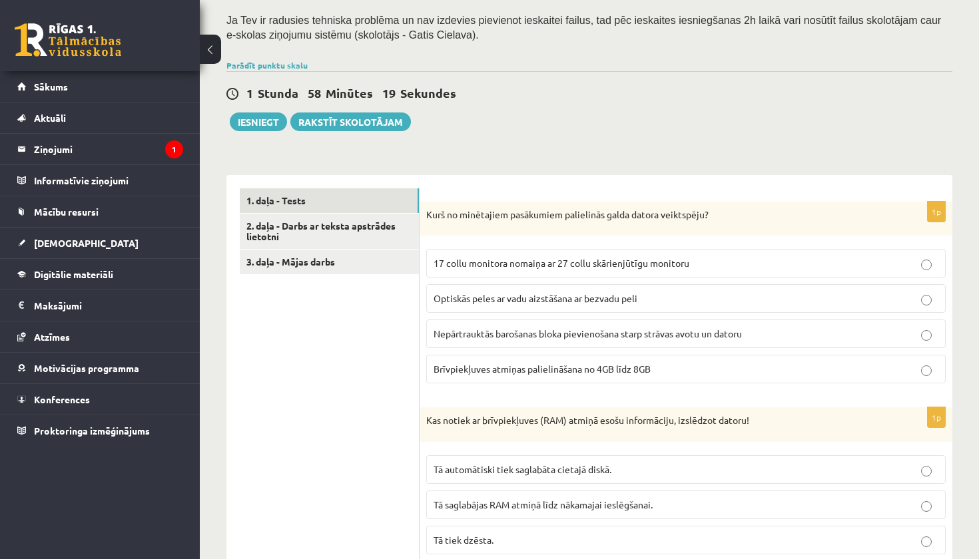
scroll to position [270, 0]
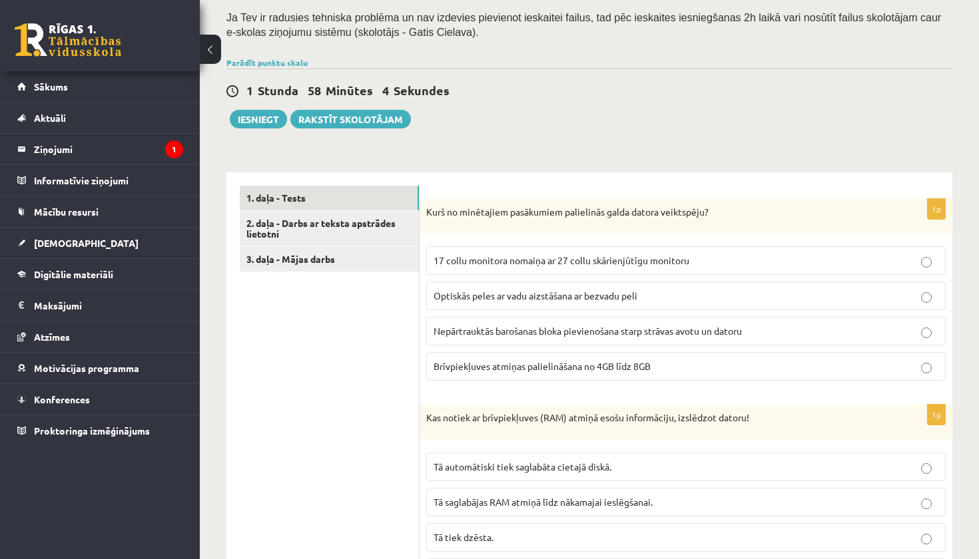
click at [505, 360] on span "Brīvpiekļuves atmiņas palielināšana no 4GB līdz 8GB" at bounding box center [542, 366] width 217 height 12
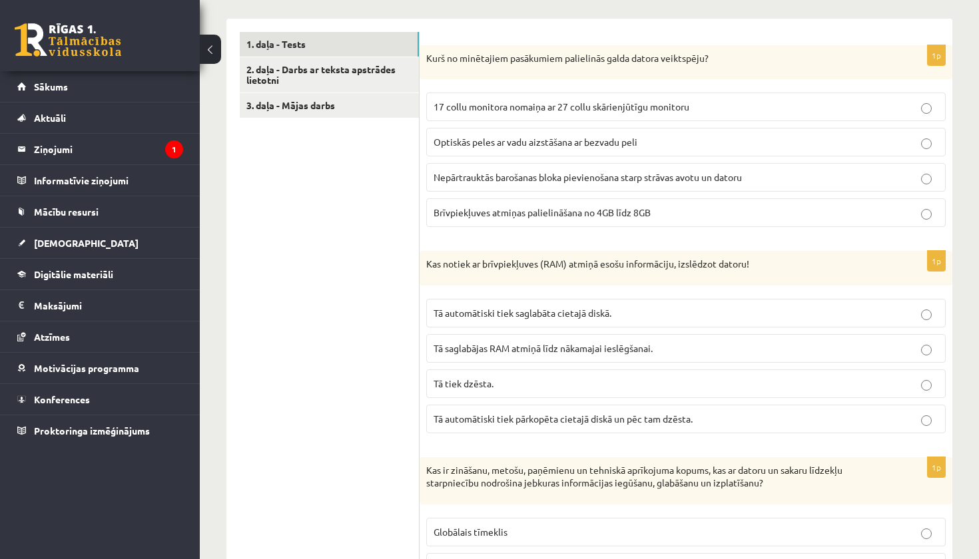
scroll to position [430, 0]
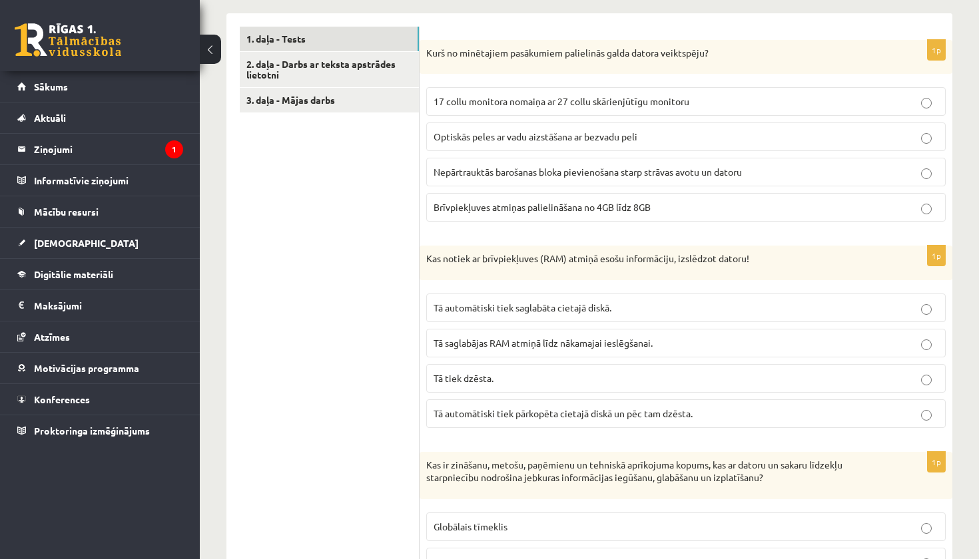
click at [487, 372] on span "Tā tiek dzēsta." at bounding box center [464, 378] width 60 height 12
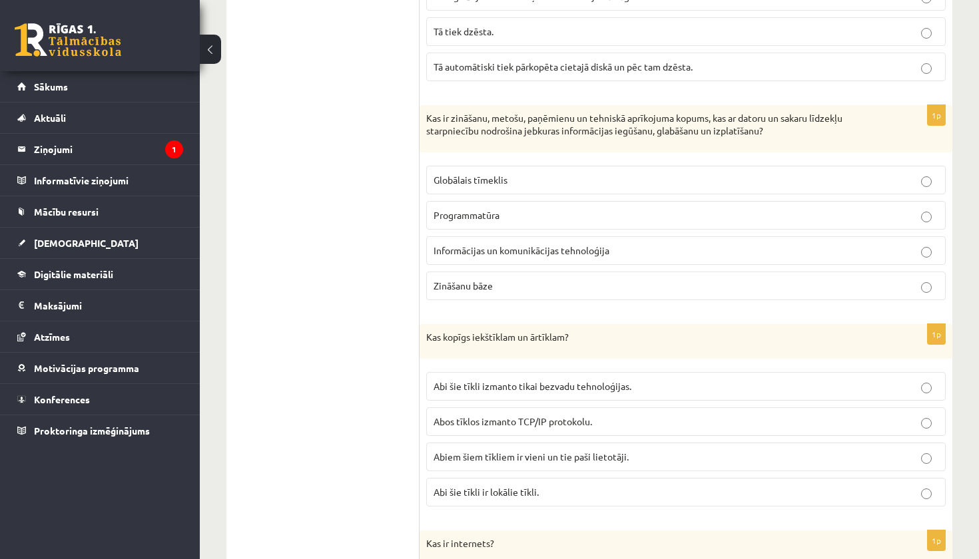
scroll to position [778, 0]
click at [436, 243] on span "Informācijas un komunikācijas tehnoloģija" at bounding box center [522, 249] width 176 height 12
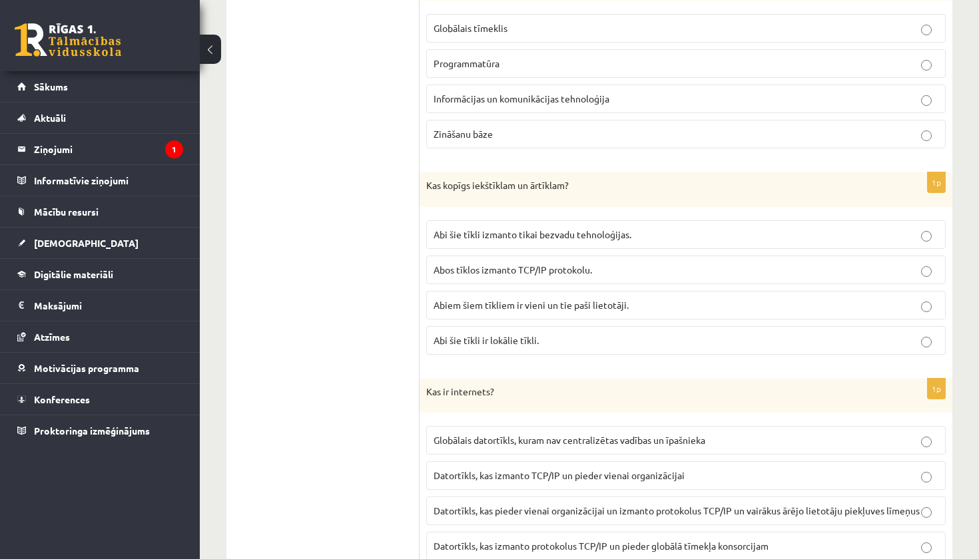
scroll to position [929, 0]
click at [498, 263] on span "Abos tīklos izmanto TCP/IP protokolu." at bounding box center [513, 269] width 159 height 12
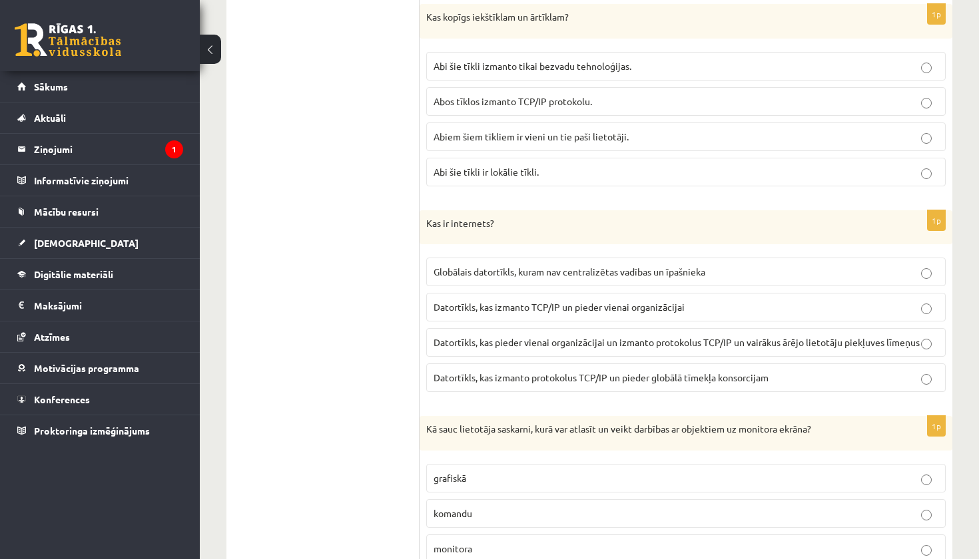
scroll to position [1104, 0]
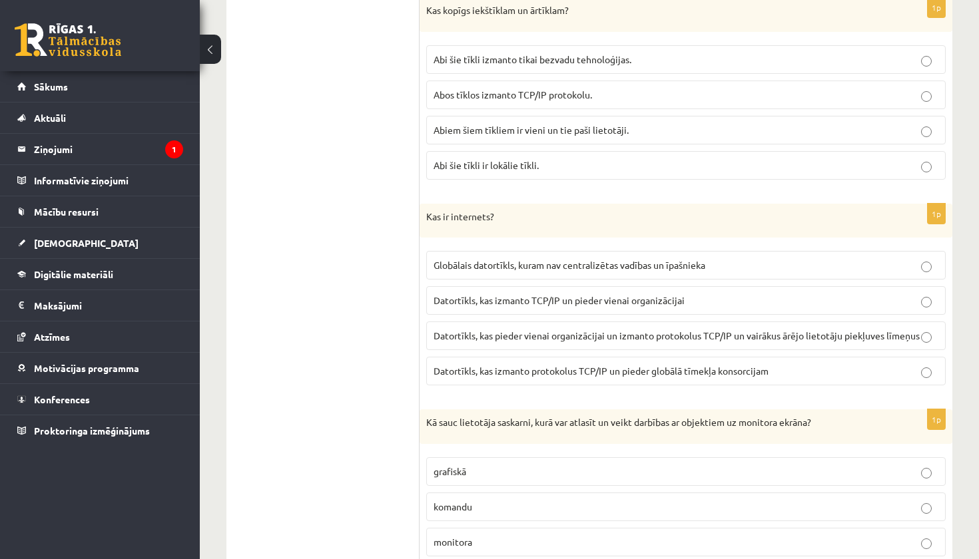
click at [561, 259] on span "Globālais datortīkls, kuram nav centralizētas vadības un īpašnieka" at bounding box center [570, 265] width 272 height 12
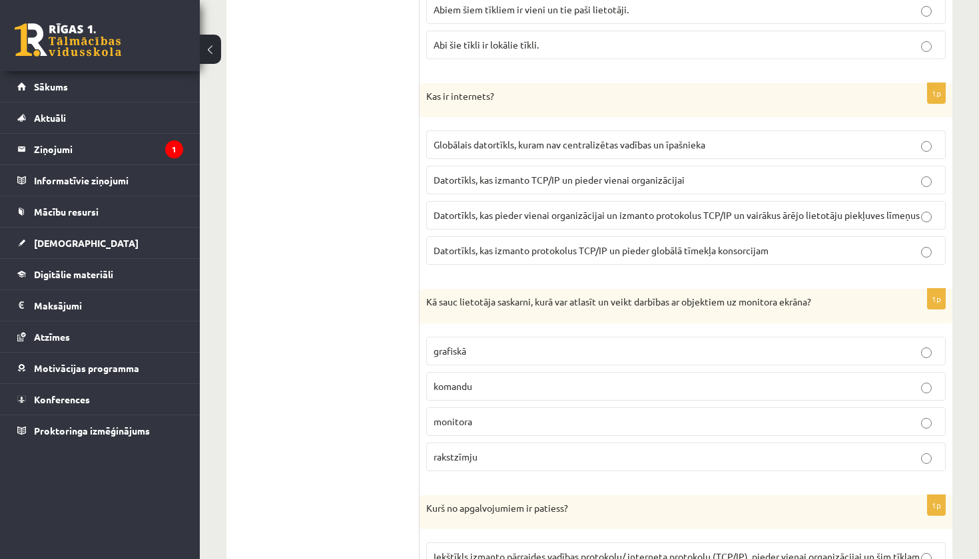
scroll to position [1235, 0]
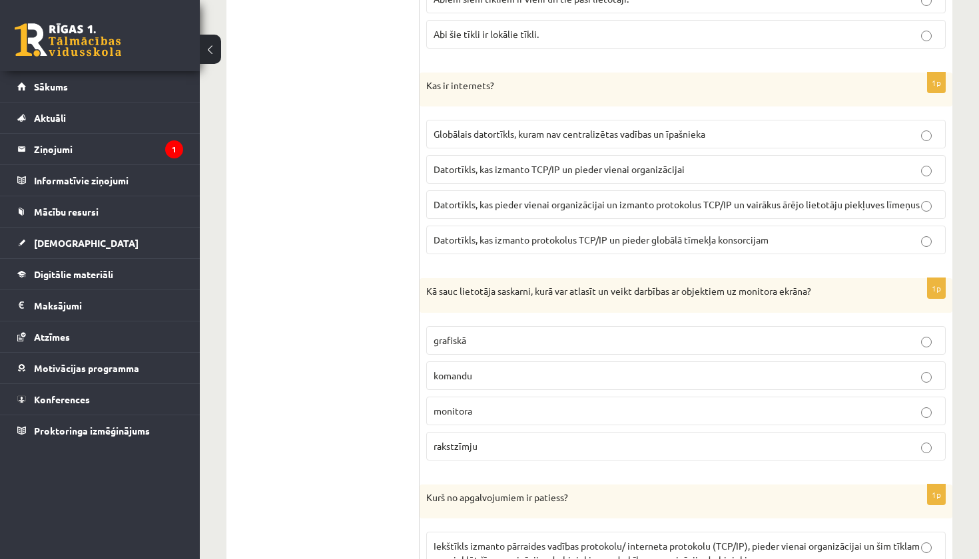
click at [487, 327] on label "grafiskā" at bounding box center [685, 340] width 519 height 29
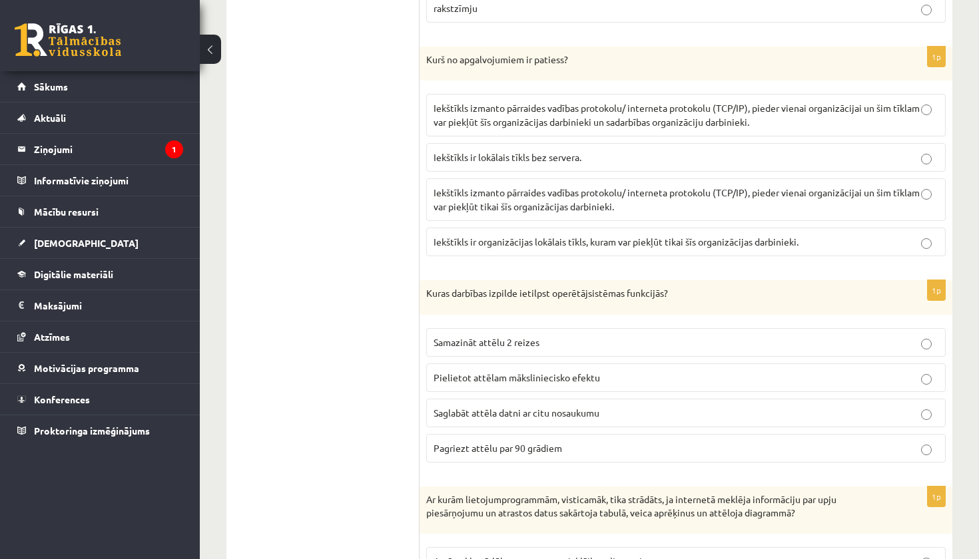
scroll to position [1676, 0]
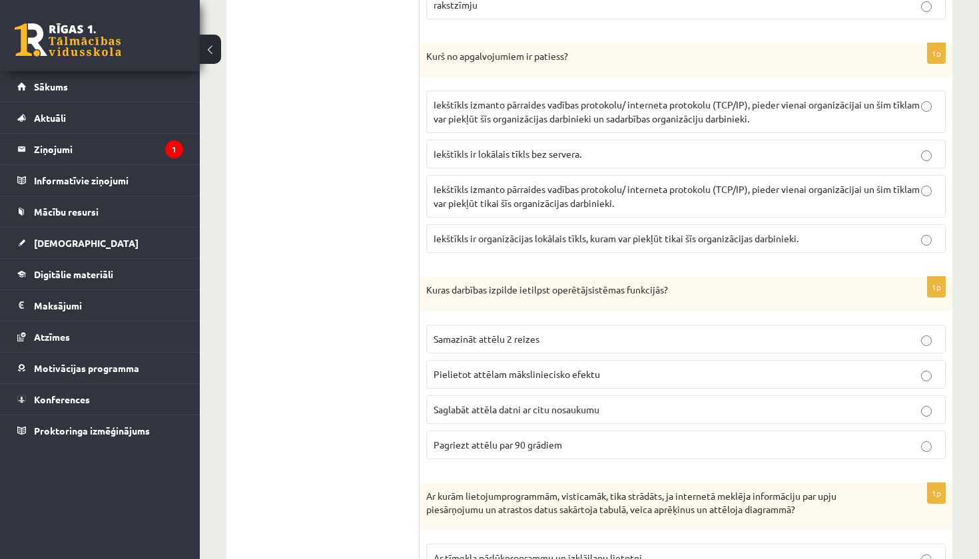
click at [771, 98] on p "Iekštīkls izmanto pārraides vadības protokolu/ interneta protokolu (TCP/IP), pi…" at bounding box center [686, 112] width 505 height 28
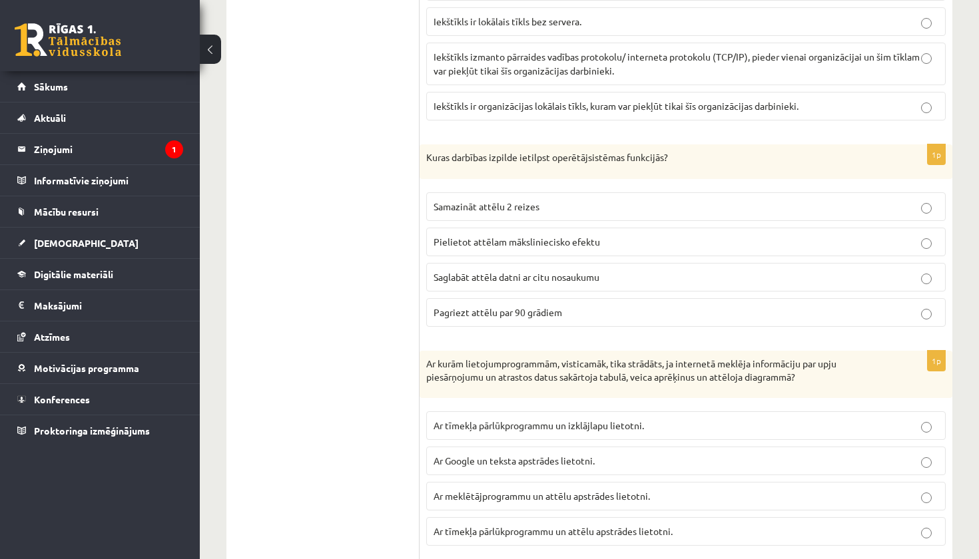
scroll to position [1813, 0]
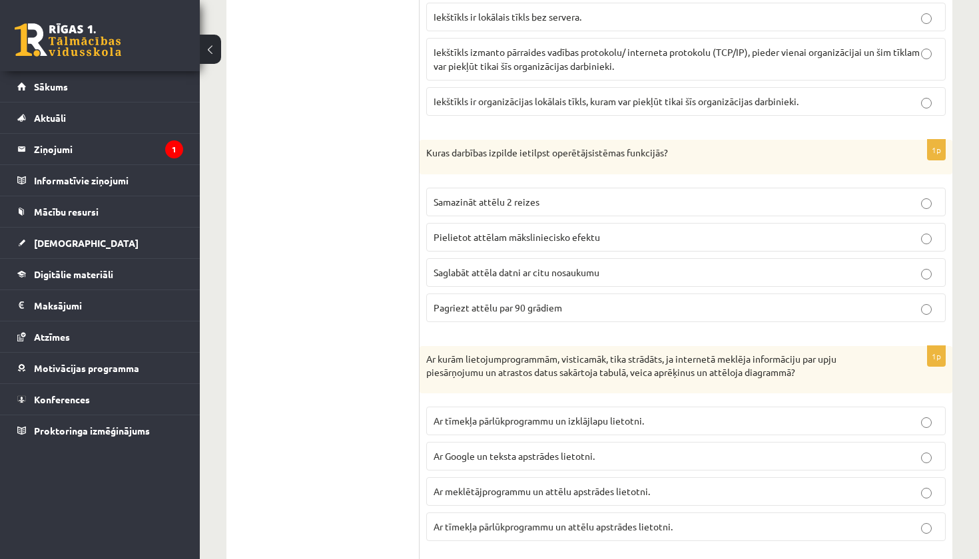
click at [663, 266] on p "Saglabāt attēla datni ar citu nosaukumu" at bounding box center [686, 273] width 505 height 14
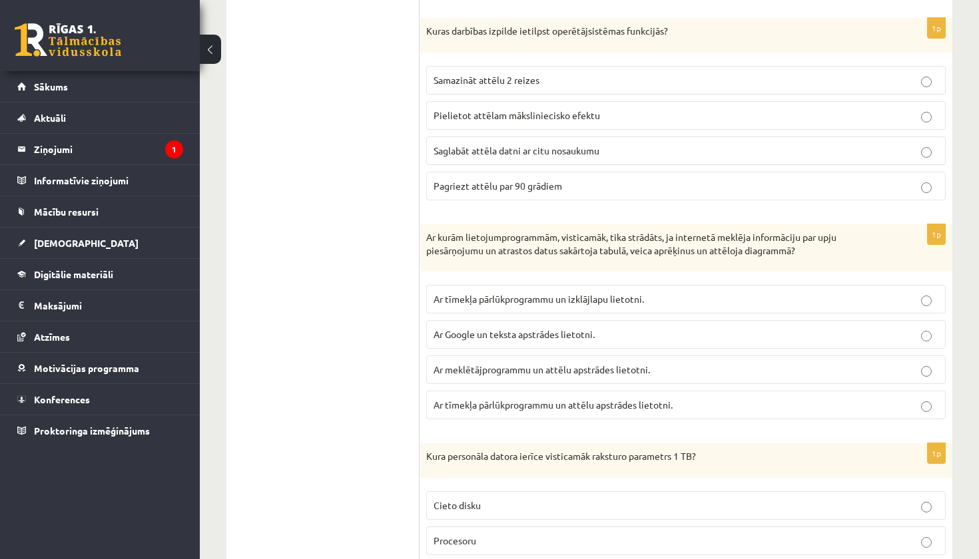
scroll to position [1939, 0]
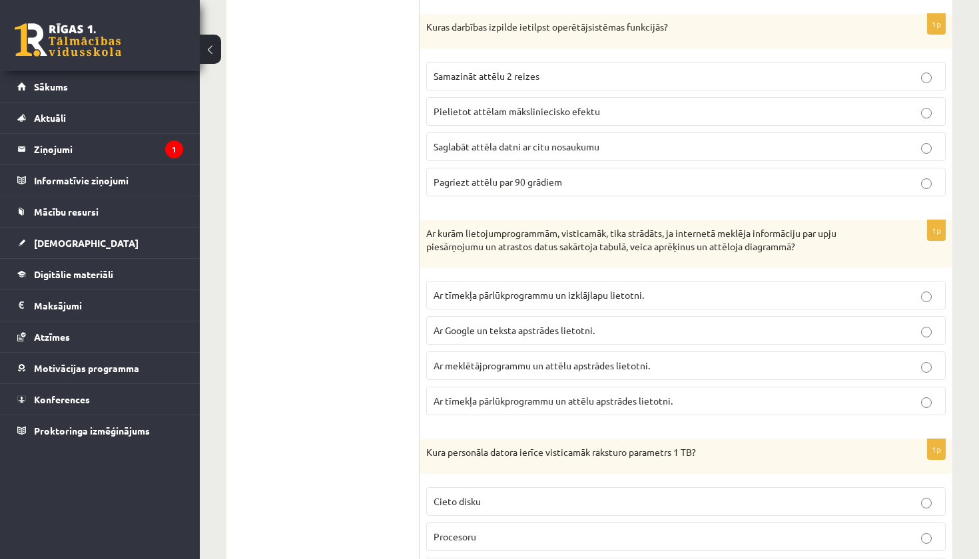
click at [623, 289] on span "Ar tīmekļa pārlūkprogrammu un izklājlapu lietotni." at bounding box center [539, 295] width 210 height 12
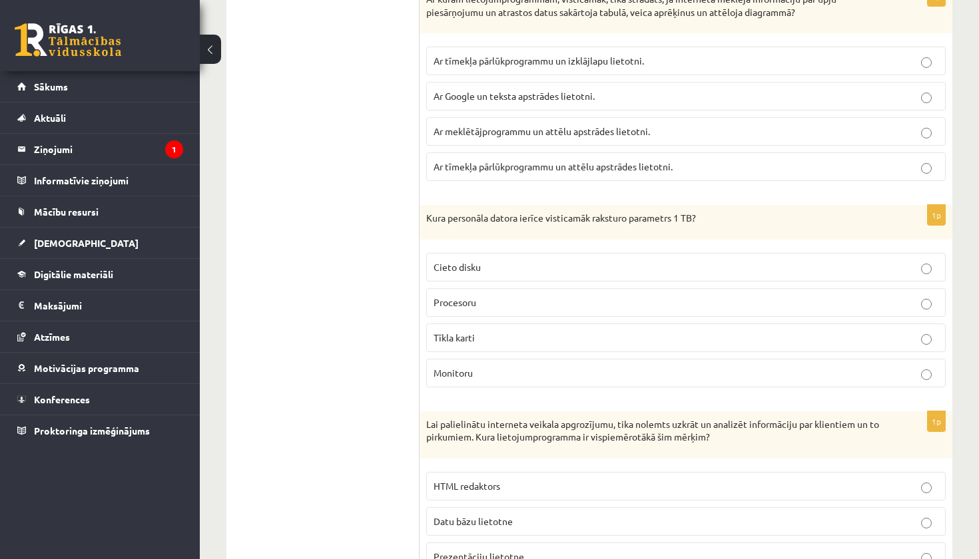
scroll to position [2172, 0]
click at [584, 254] on label "Cieto disku" at bounding box center [685, 268] width 519 height 29
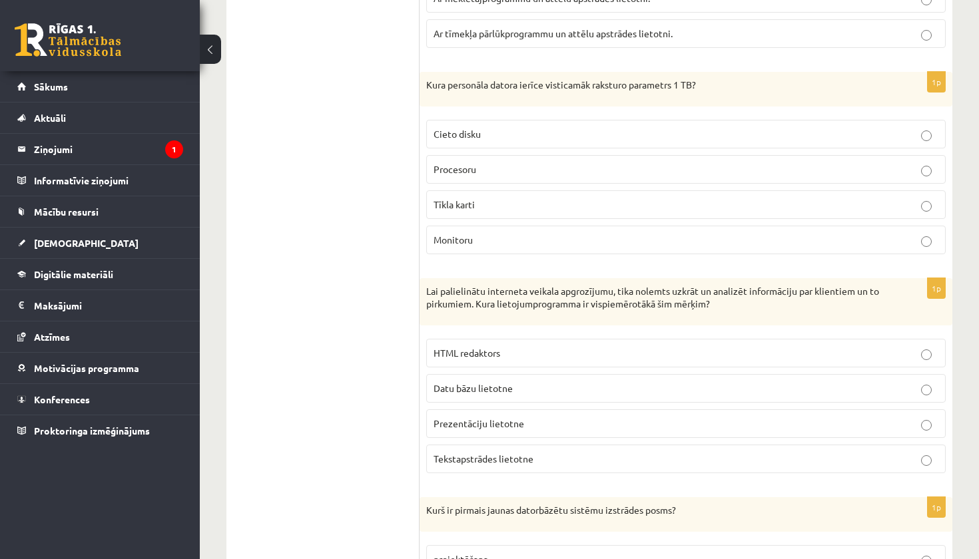
scroll to position [2325, 0]
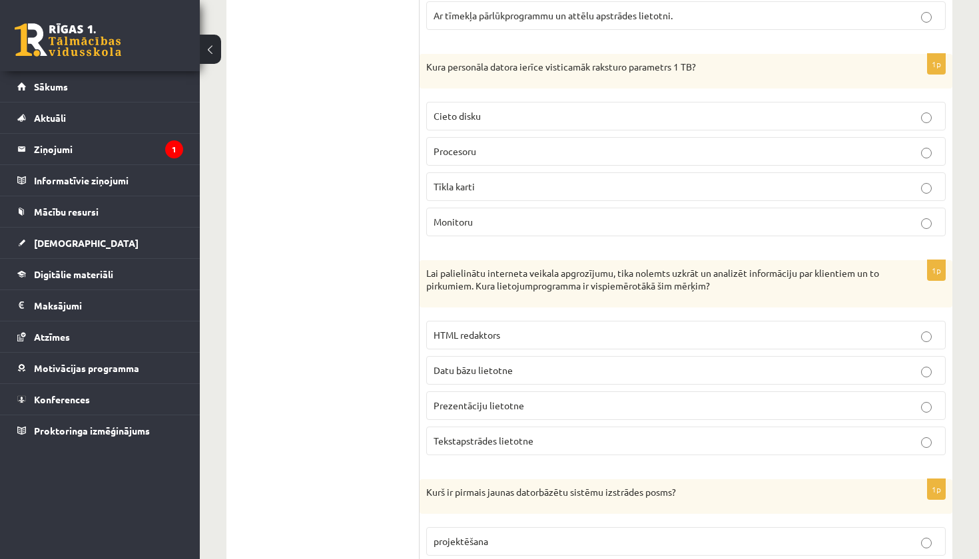
click at [533, 356] on label "Datu bāzu lietotne" at bounding box center [685, 370] width 519 height 29
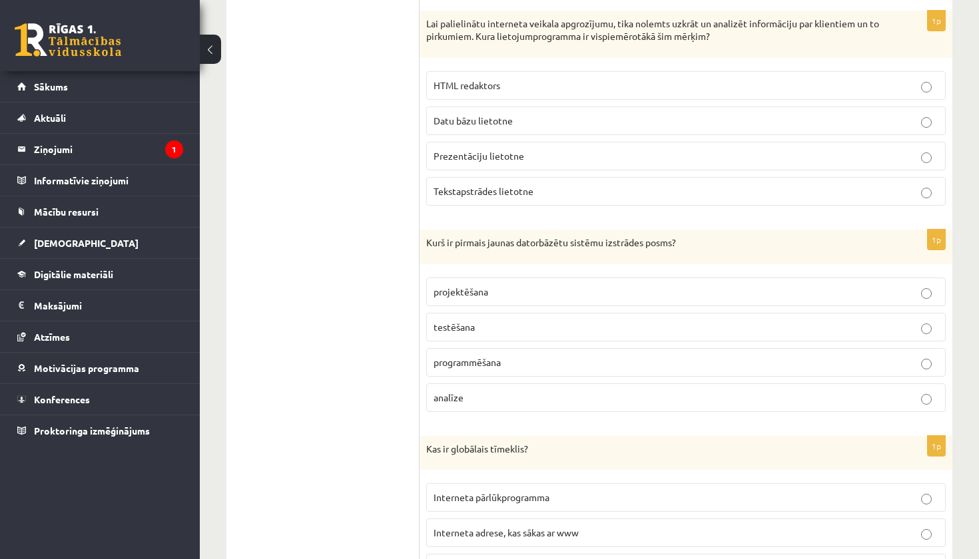
scroll to position [2598, 0]
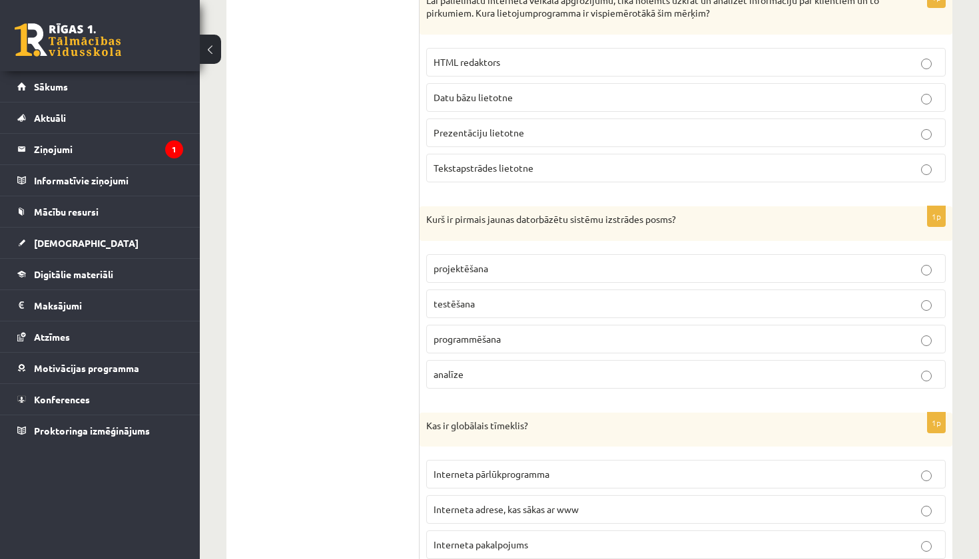
click at [529, 368] on p "analīze" at bounding box center [686, 375] width 505 height 14
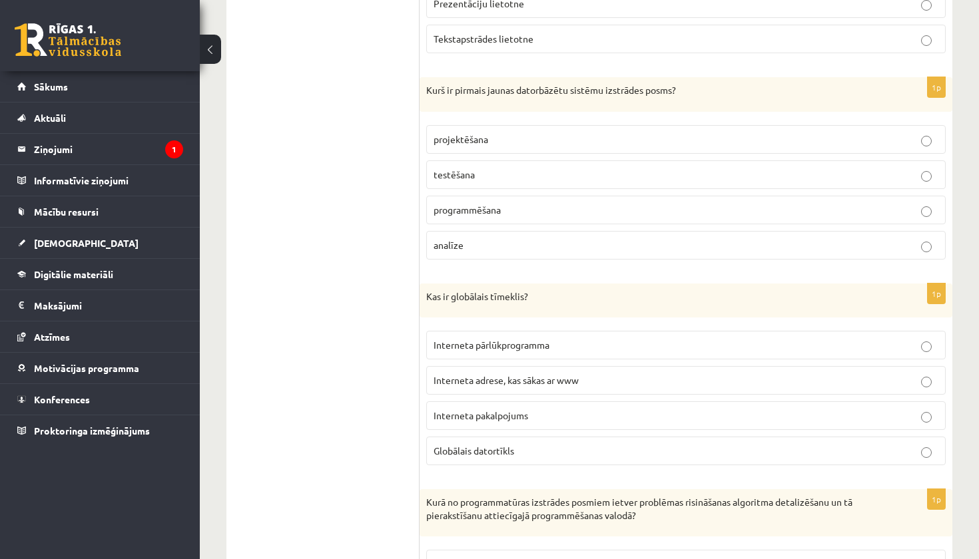
scroll to position [2730, 0]
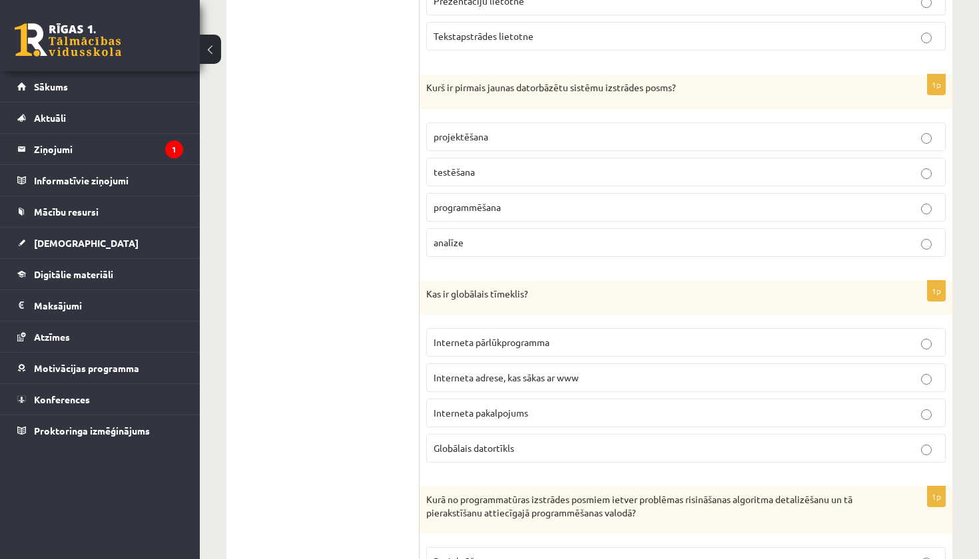
click at [525, 406] on p "Interneta pakalpojums" at bounding box center [686, 413] width 505 height 14
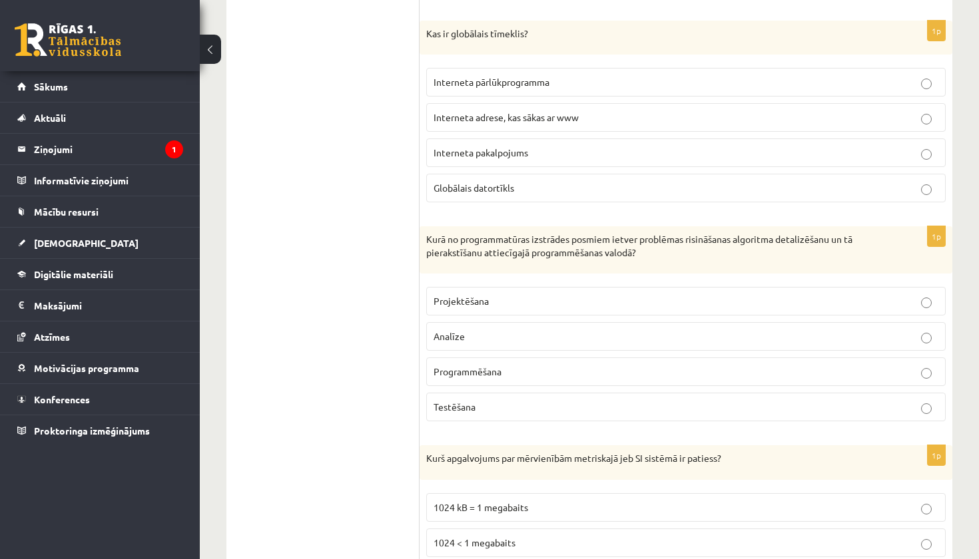
scroll to position [2992, 0]
click at [501, 364] on span "Programmēšana" at bounding box center [468, 370] width 68 height 12
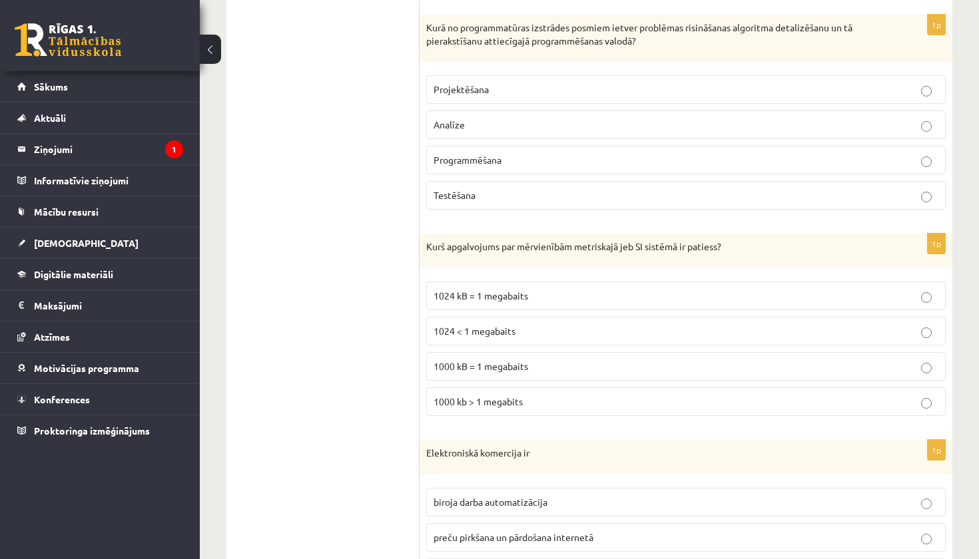
scroll to position [3203, 0]
click at [510, 359] on p "1000 kB = 1 megabaits" at bounding box center [686, 366] width 505 height 14
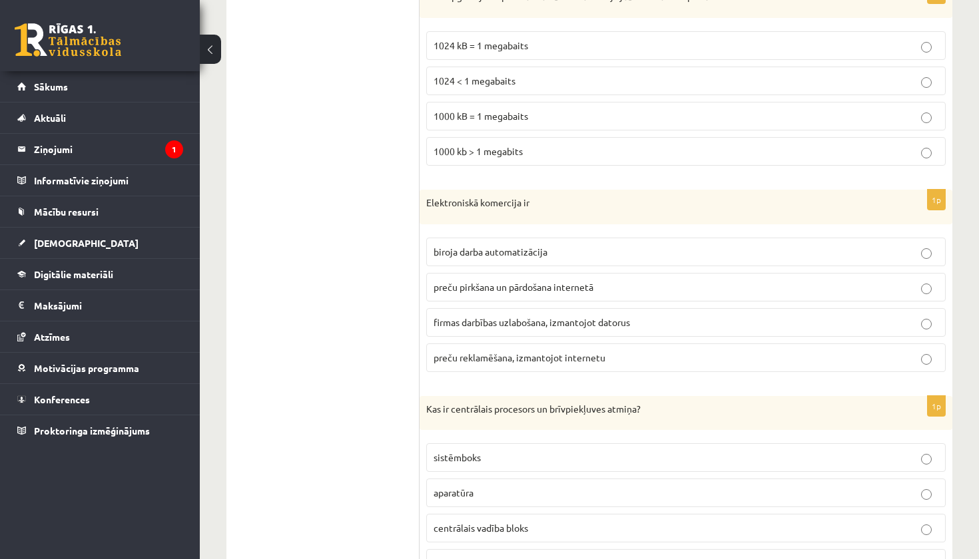
scroll to position [3454, 0]
click at [513, 279] on p "preču pirkšana un pārdošana internetā" at bounding box center [686, 286] width 505 height 14
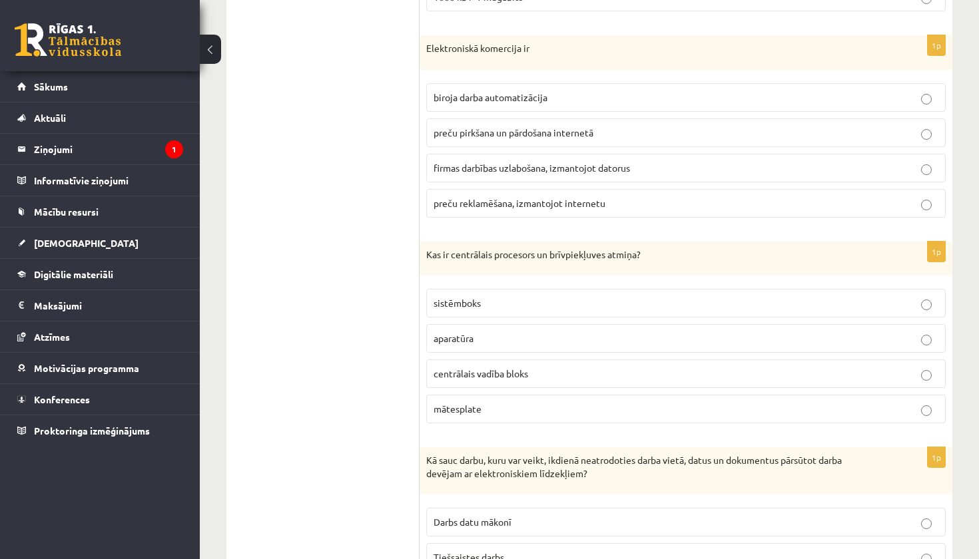
scroll to position [3637, 0]
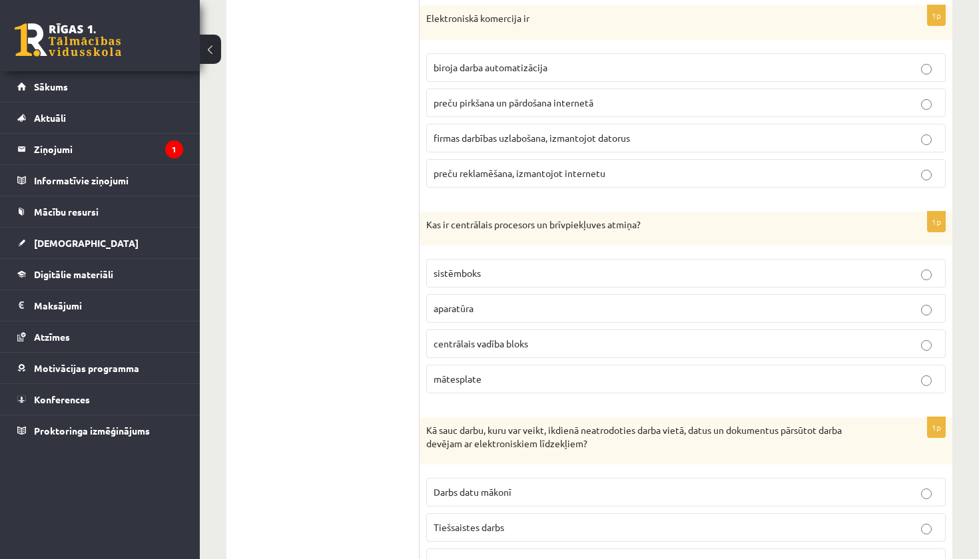
click at [485, 302] on p "aparatūra" at bounding box center [686, 309] width 505 height 14
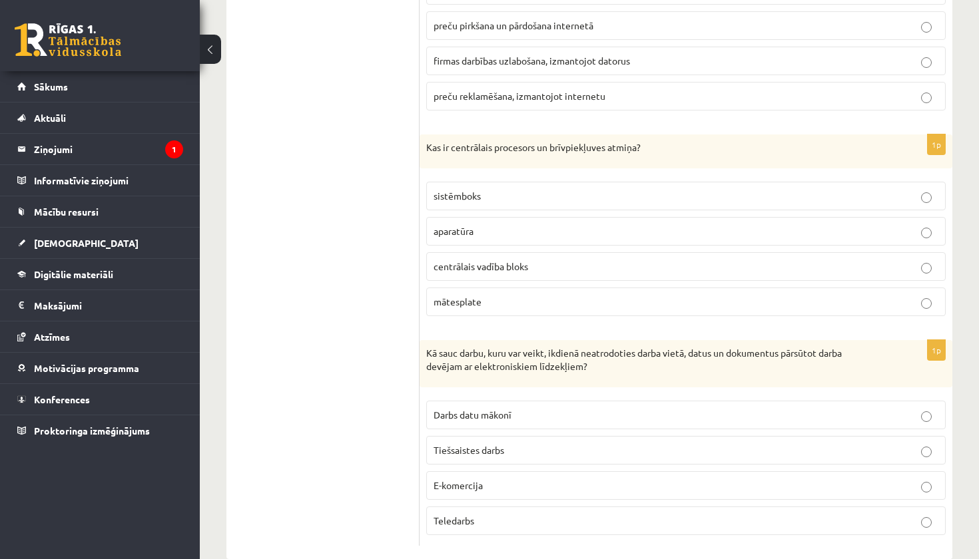
scroll to position [3714, 0]
click at [482, 515] on p "Teledarbs" at bounding box center [686, 522] width 505 height 14
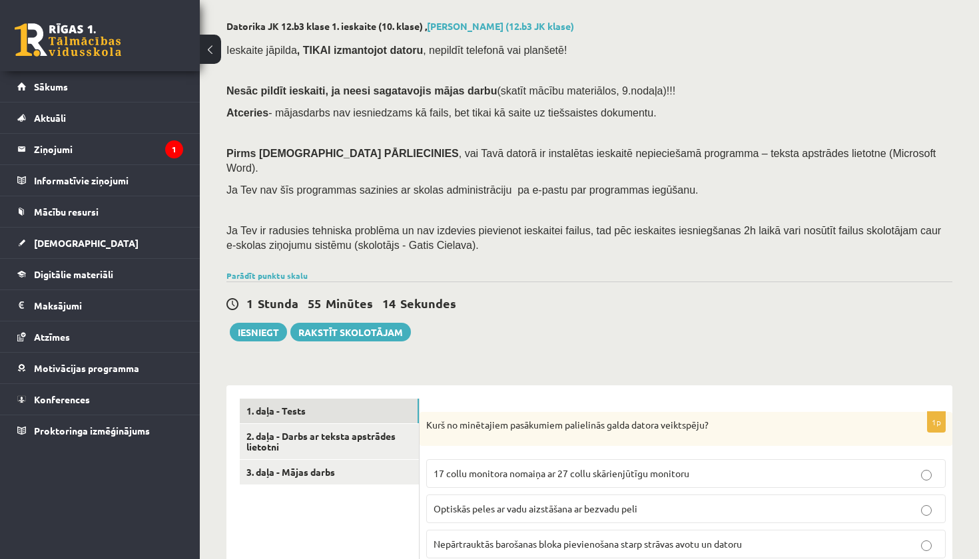
scroll to position [25, 0]
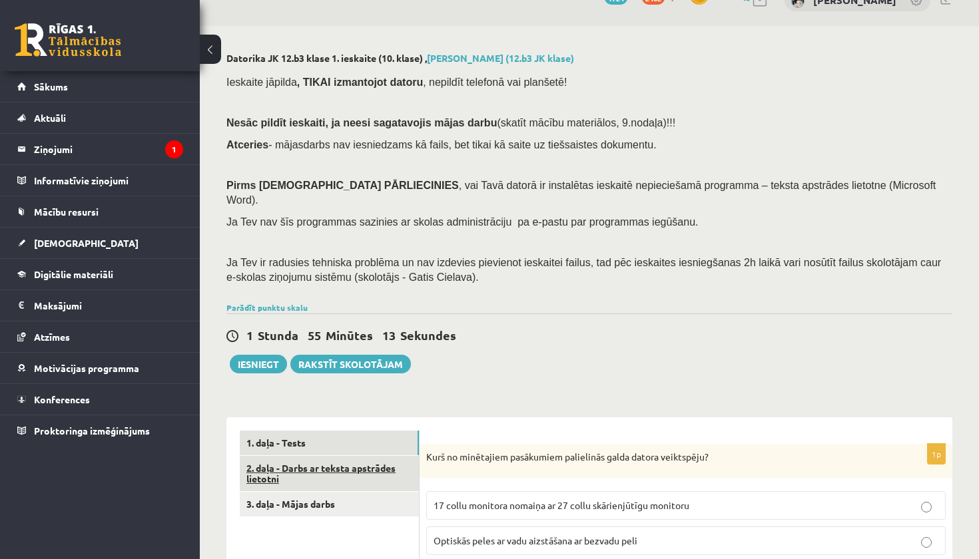
click at [364, 457] on link "2. daļa - Darbs ar teksta apstrādes lietotni" at bounding box center [329, 474] width 179 height 36
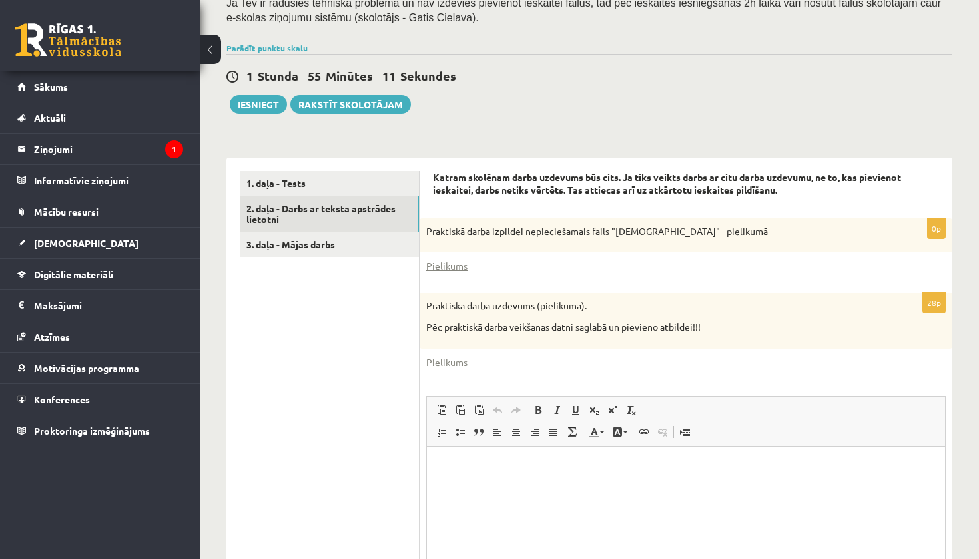
scroll to position [0, 0]
